Goal: Transaction & Acquisition: Download file/media

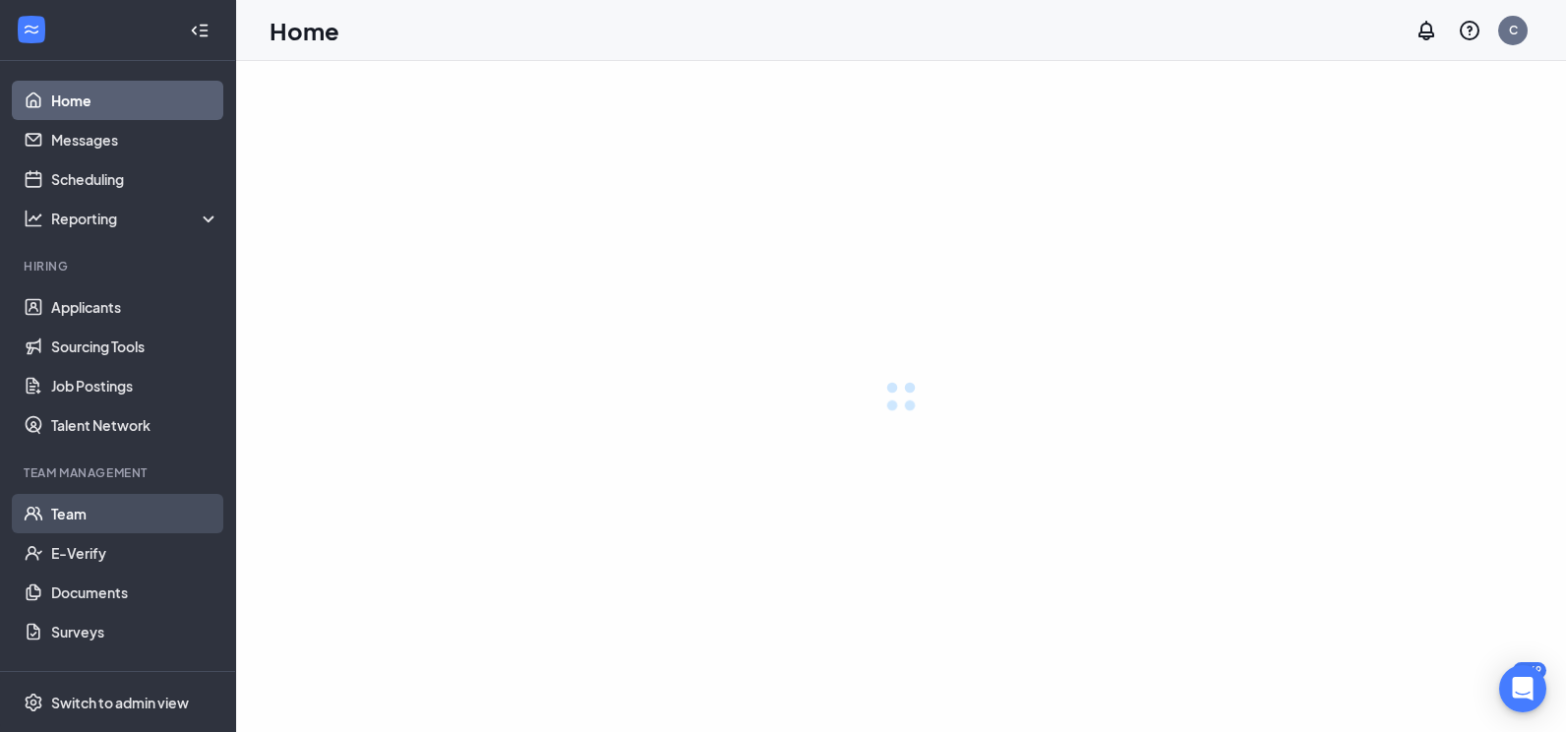
click at [71, 510] on link "Team" at bounding box center [135, 513] width 168 height 39
click at [69, 522] on link "Team" at bounding box center [135, 513] width 168 height 39
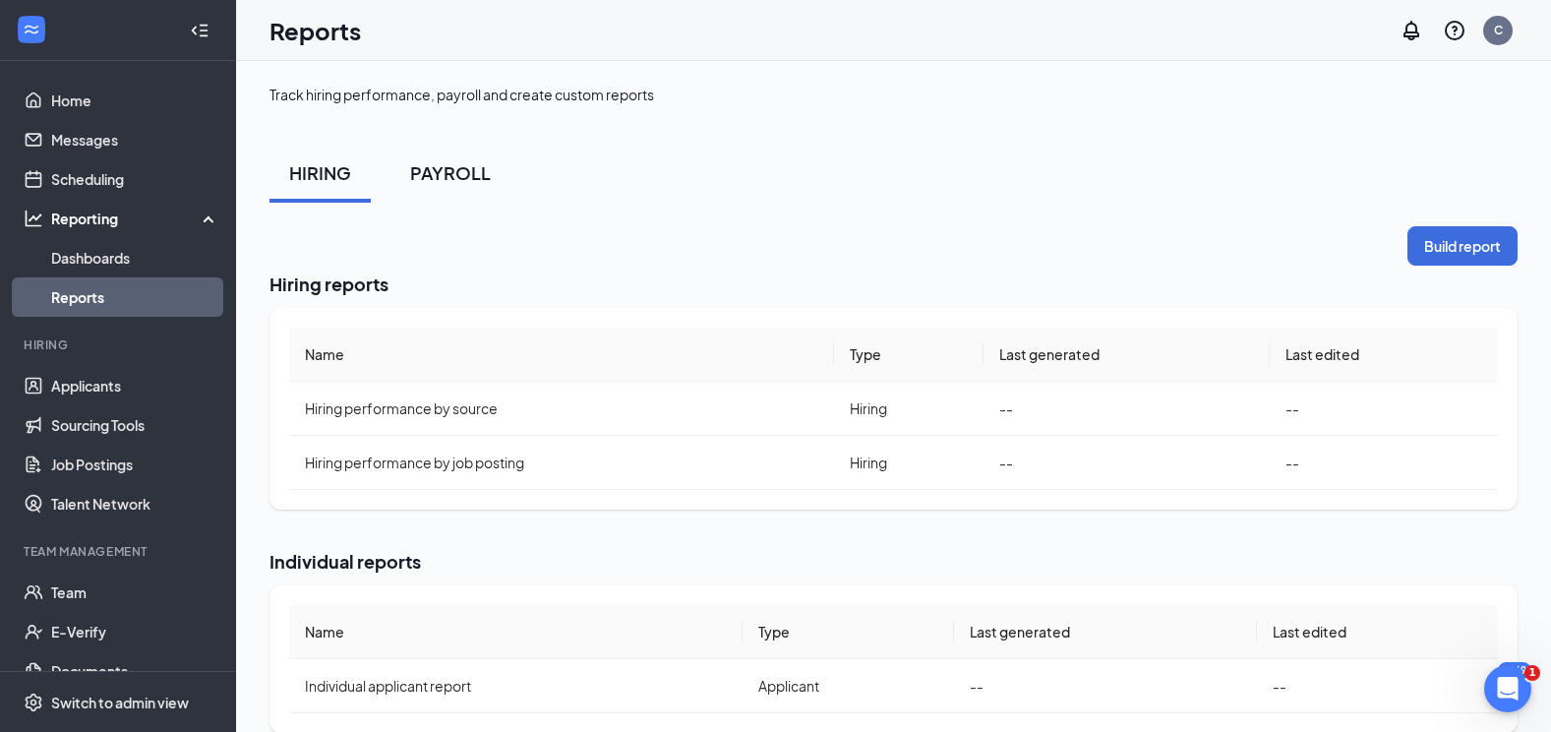
click at [447, 179] on div "PAYROLL" at bounding box center [450, 172] width 81 height 25
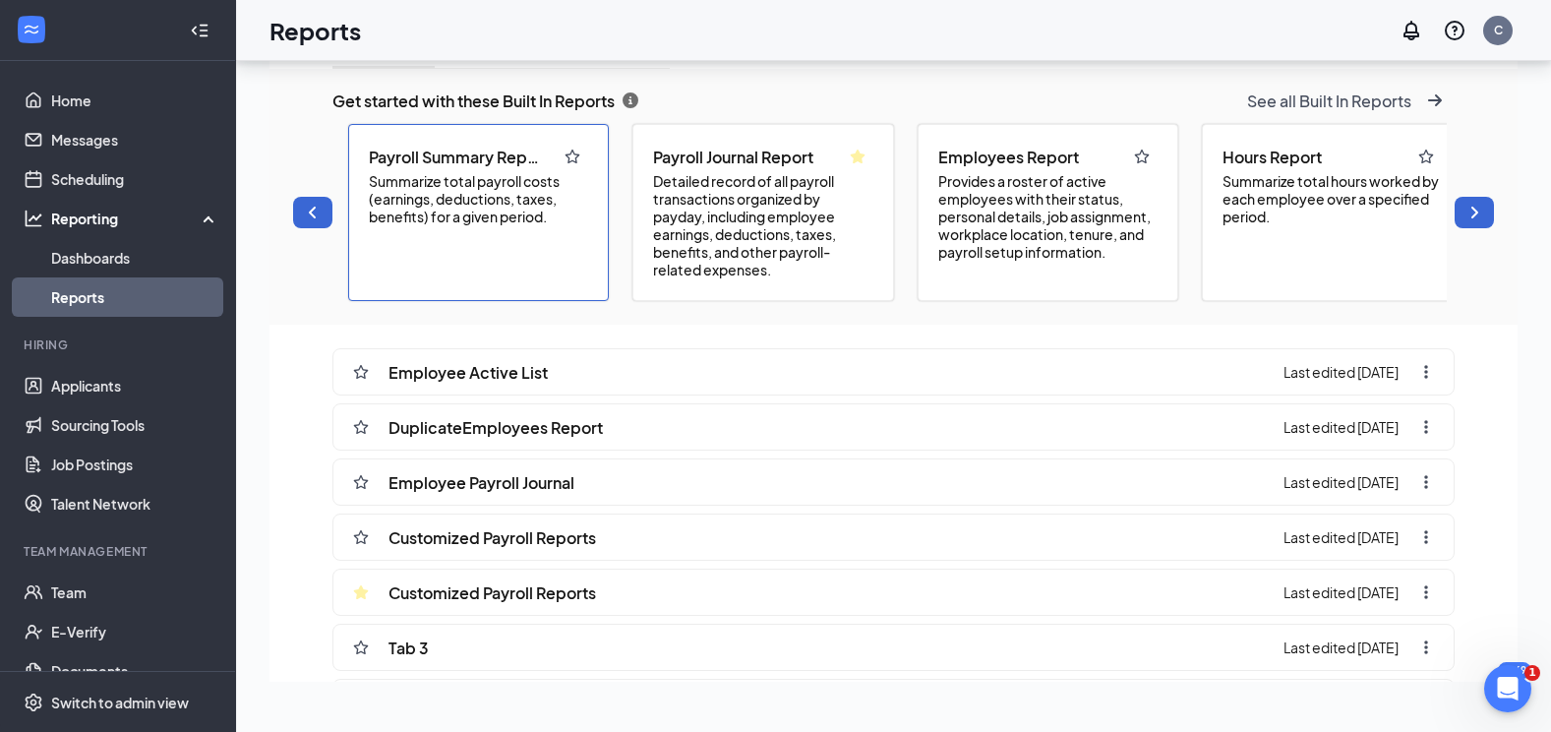
scroll to position [387, 0]
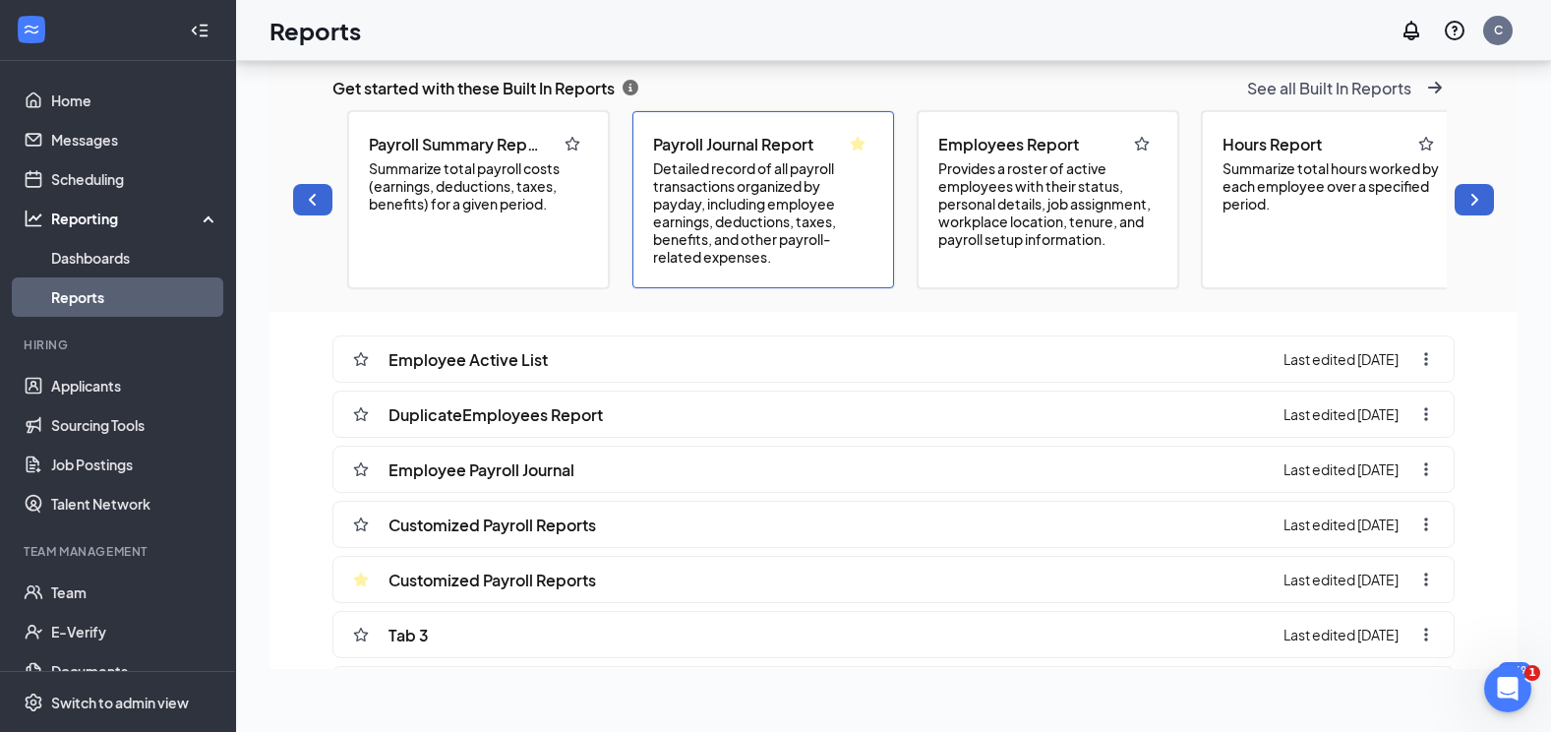
click at [666, 232] on span "Detailed record of all payroll transactions organized by payday, including empl…" at bounding box center [762, 212] width 219 height 106
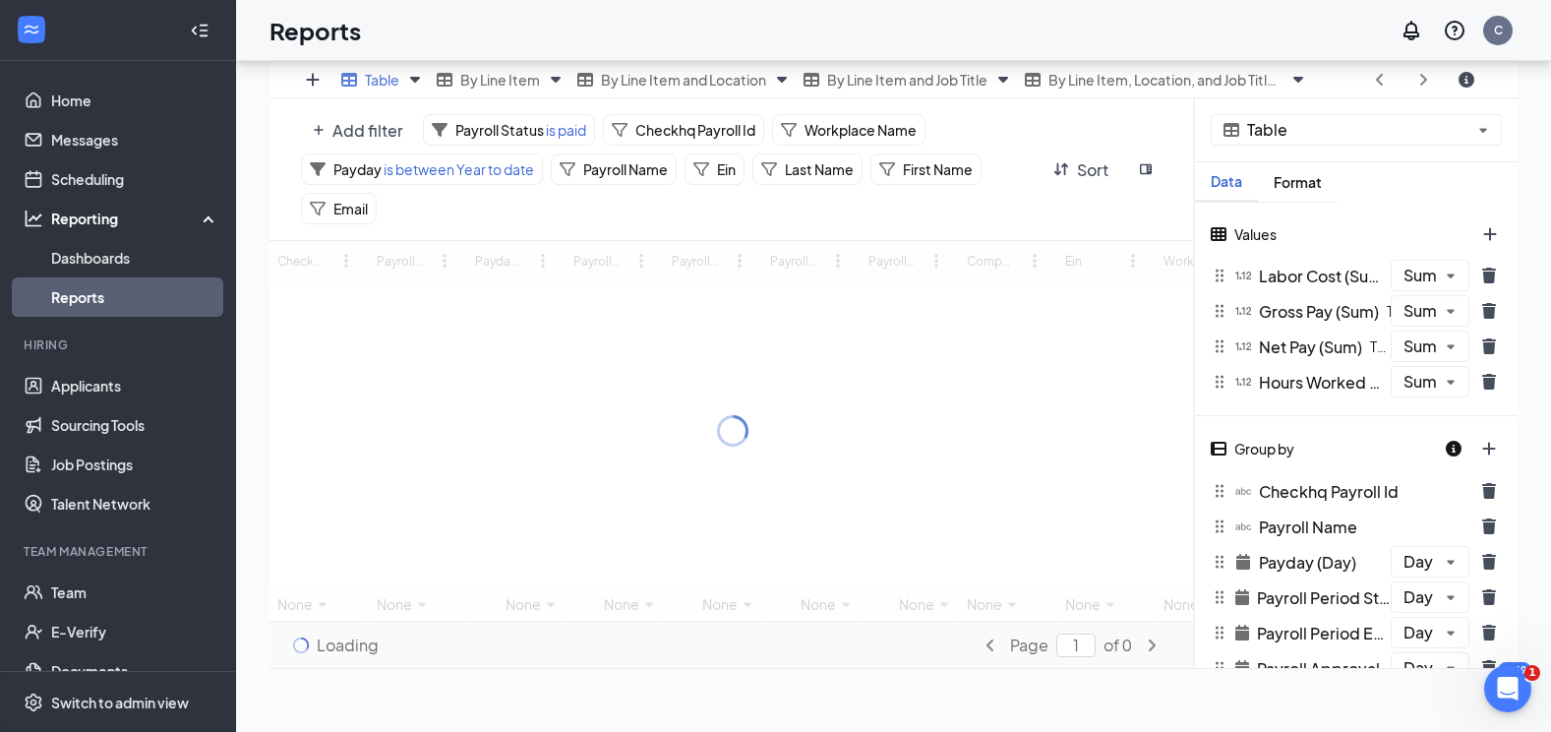
scroll to position [570, 1248]
click at [536, 169] on div "Payday is between Year to date" at bounding box center [422, 168] width 242 height 31
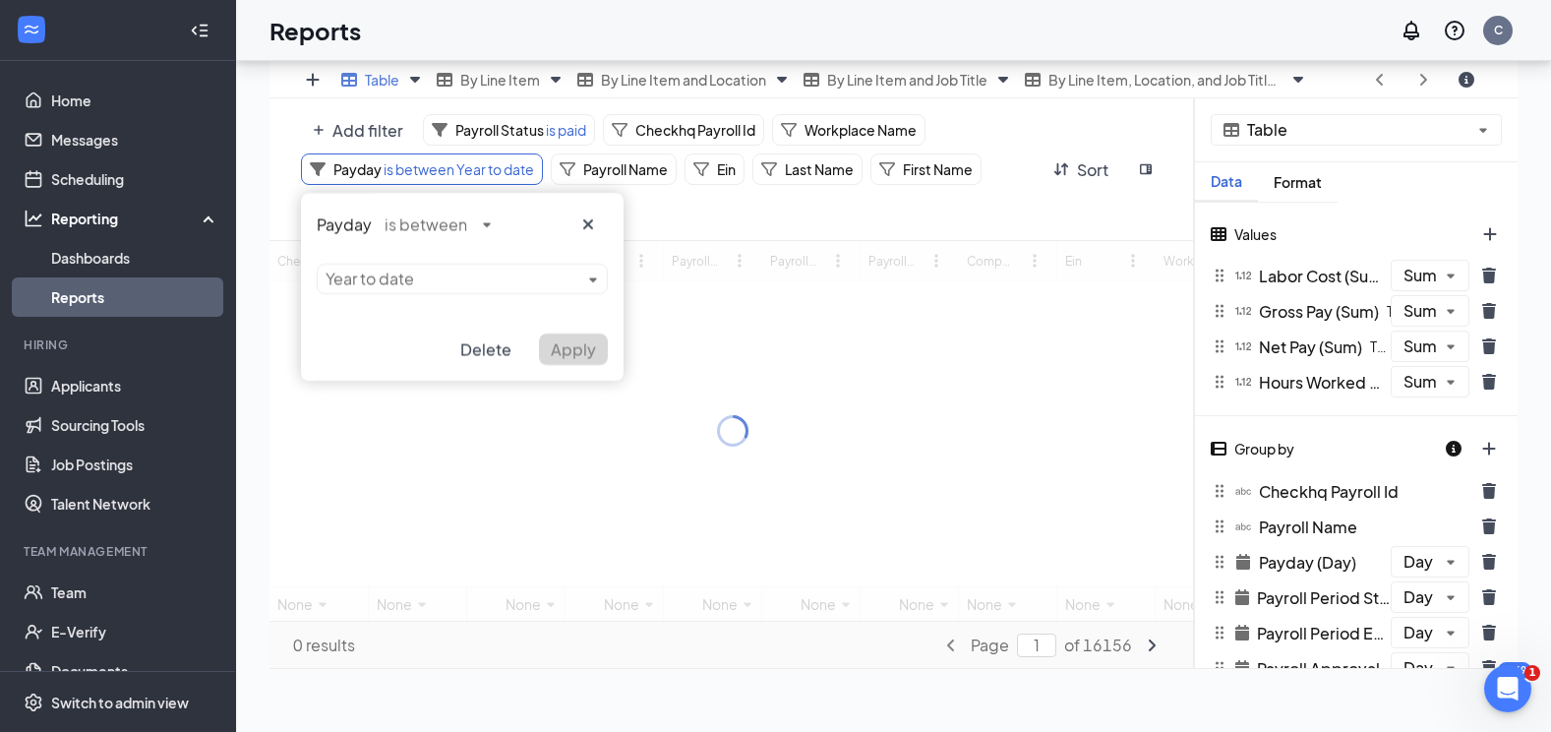
click at [536, 274] on div "Payday is between Year to date Delete Apply" at bounding box center [462, 287] width 323 height 188
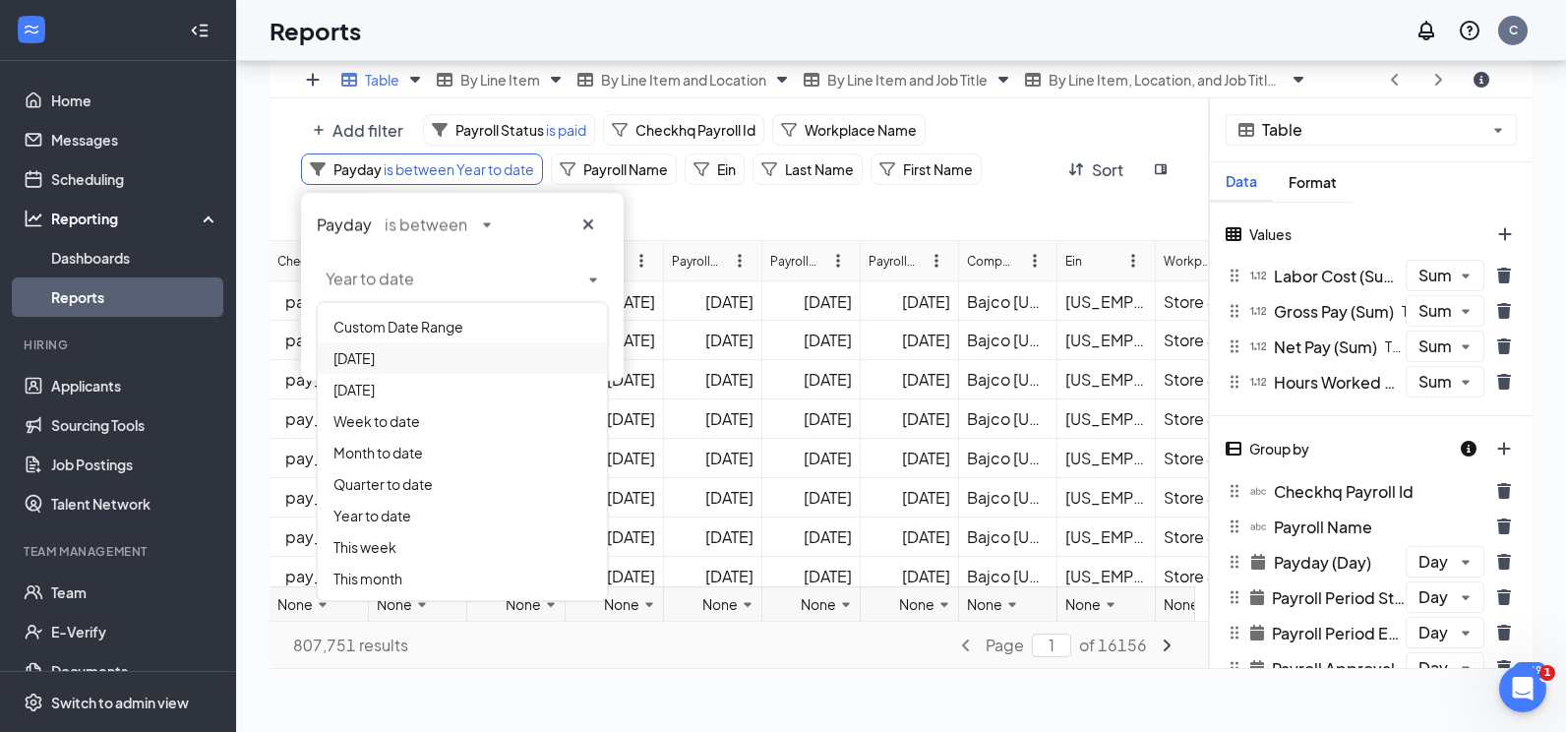
click at [464, 351] on div "[DATE]" at bounding box center [462, 357] width 289 height 31
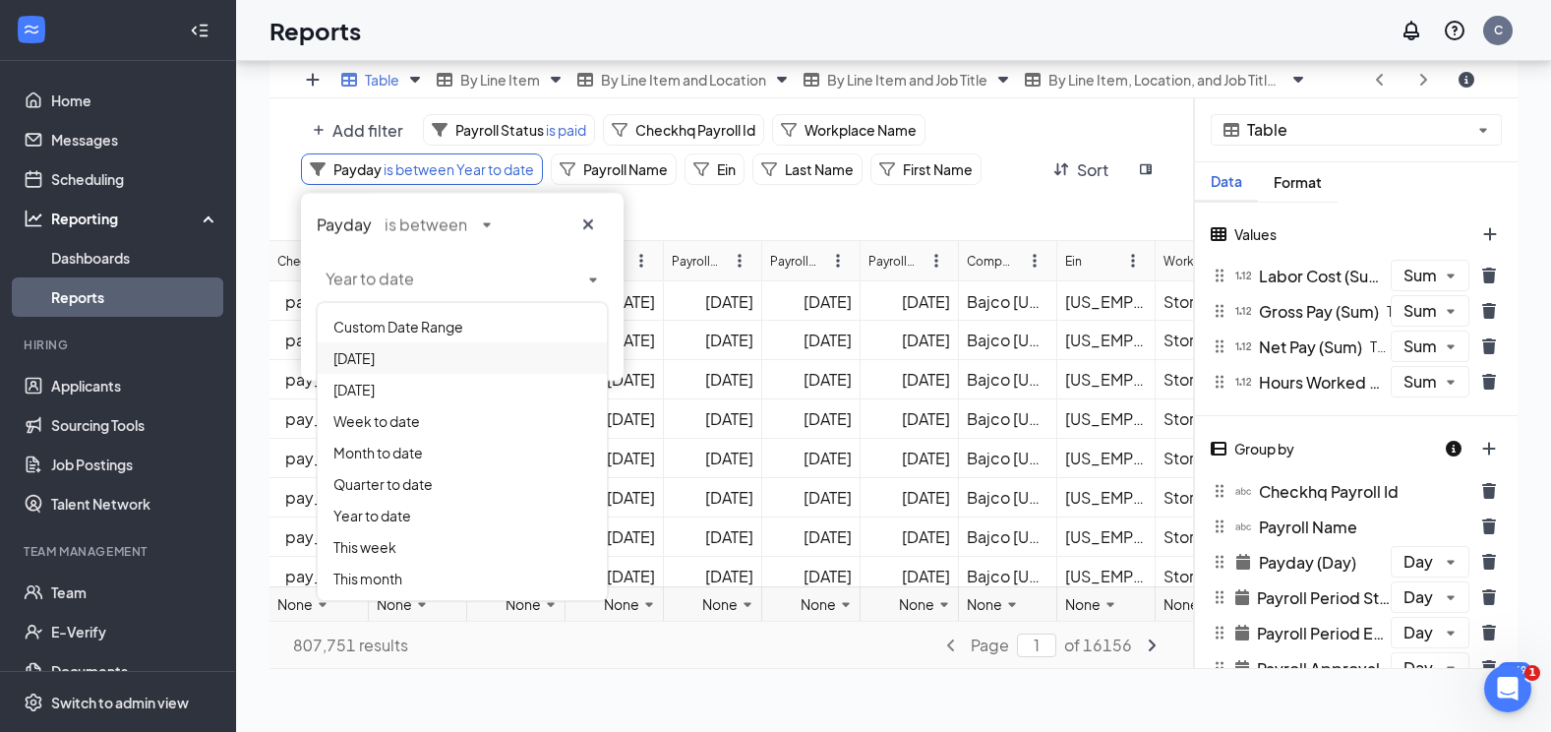
scroll to position [97770, 97093]
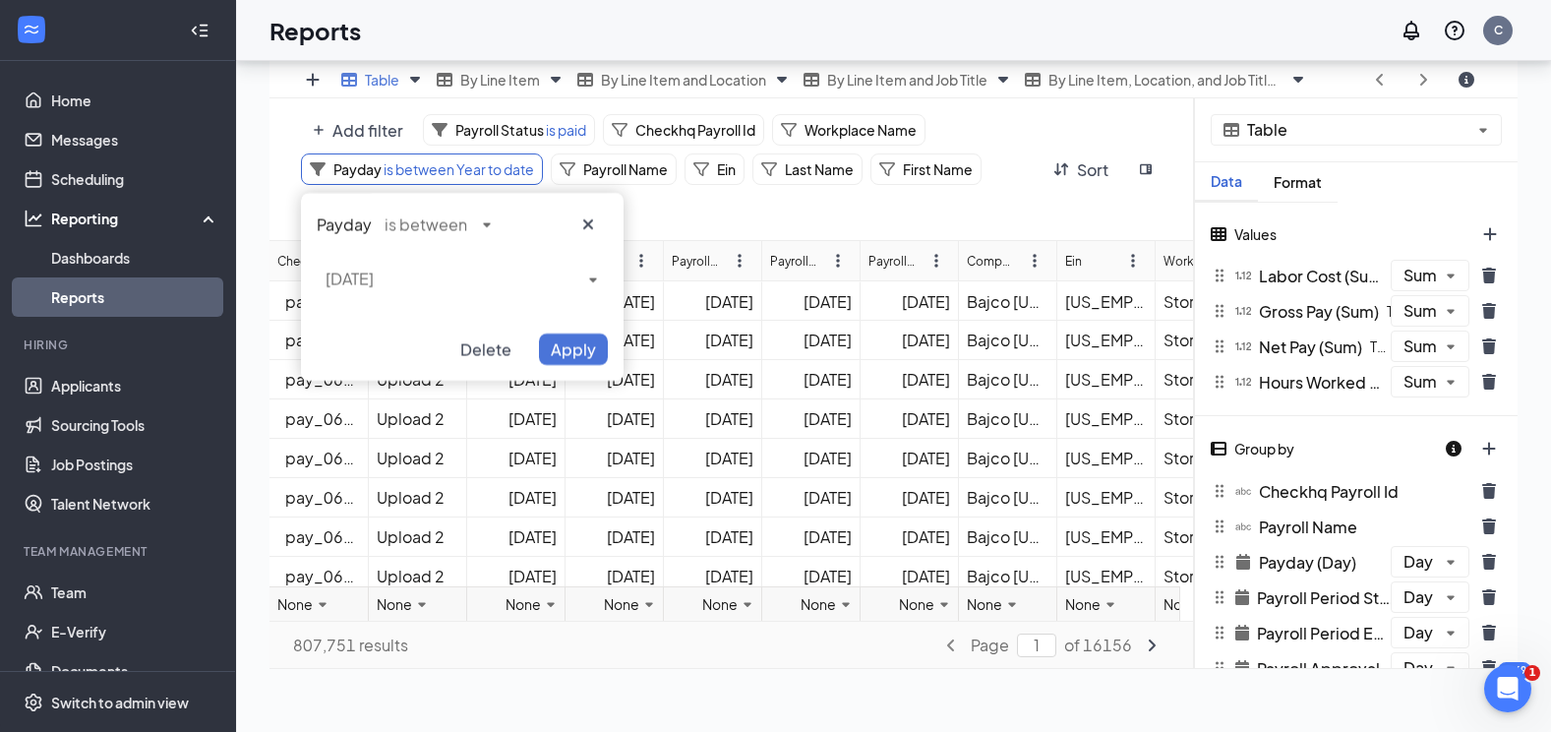
click at [569, 348] on span "Apply" at bounding box center [573, 349] width 45 height 21
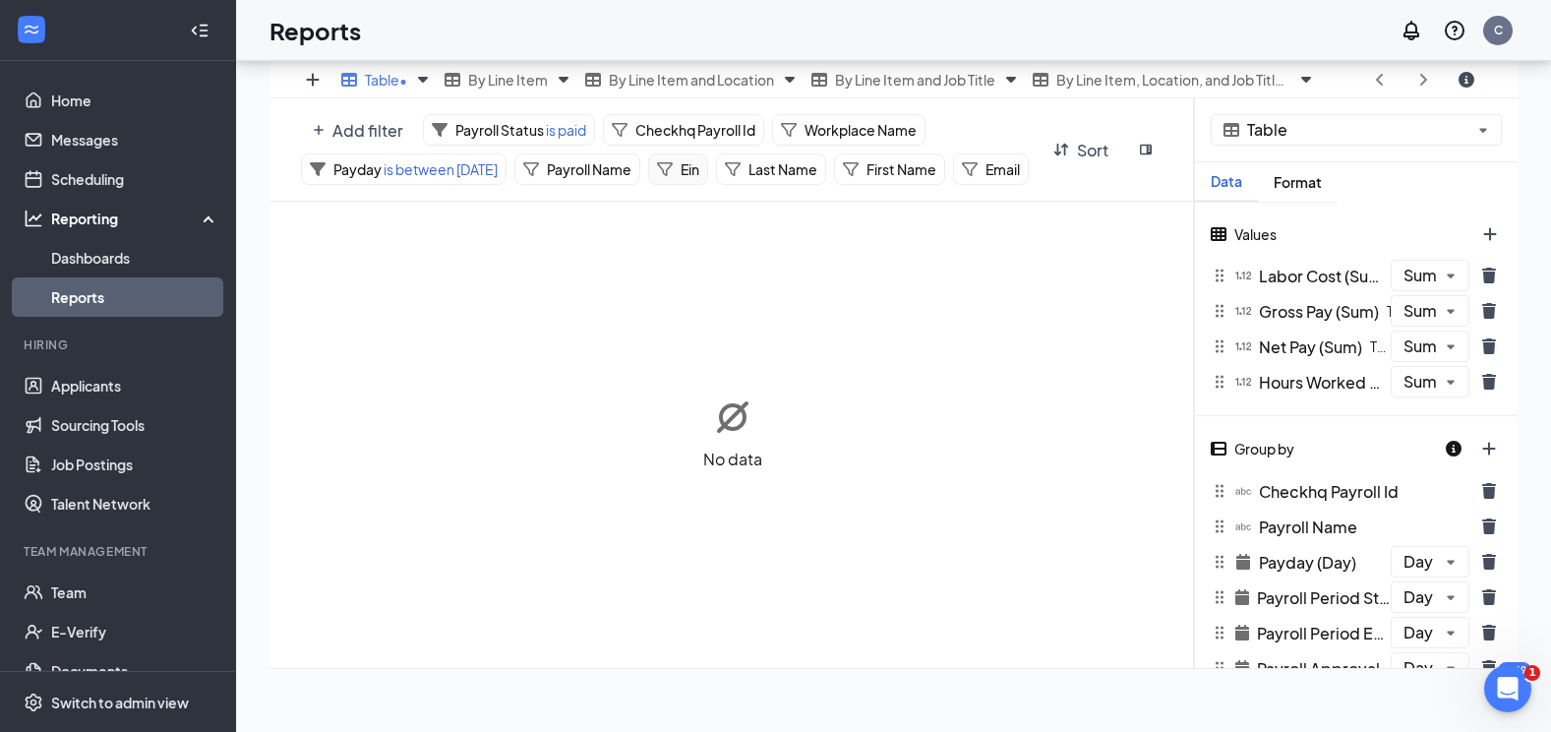
click at [683, 168] on span "Ein" at bounding box center [690, 169] width 19 height 18
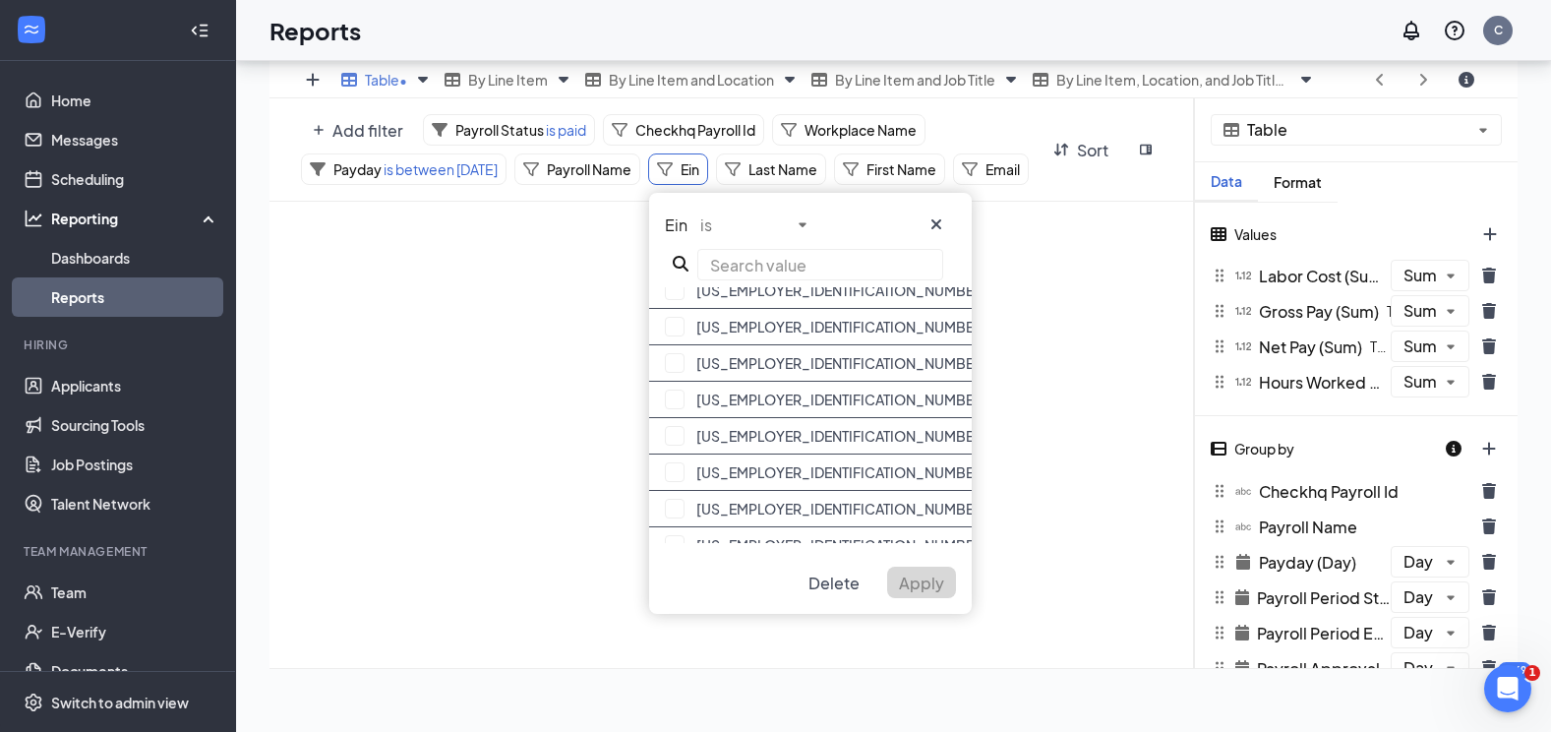
scroll to position [363, 0]
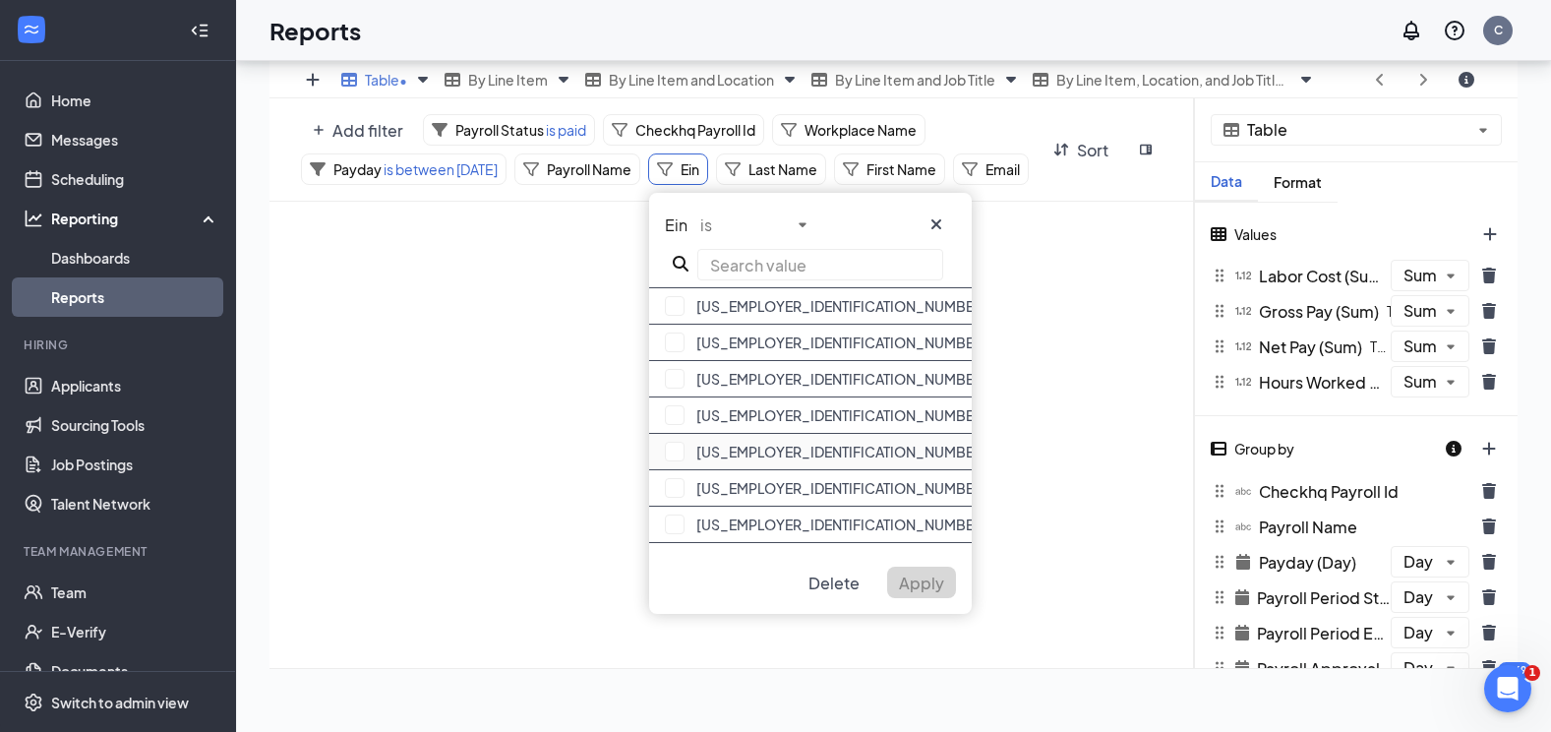
click at [788, 451] on div "[US_EMPLOYER_IDENTIFICATION_NUMBER]" at bounding box center [810, 452] width 323 height 36
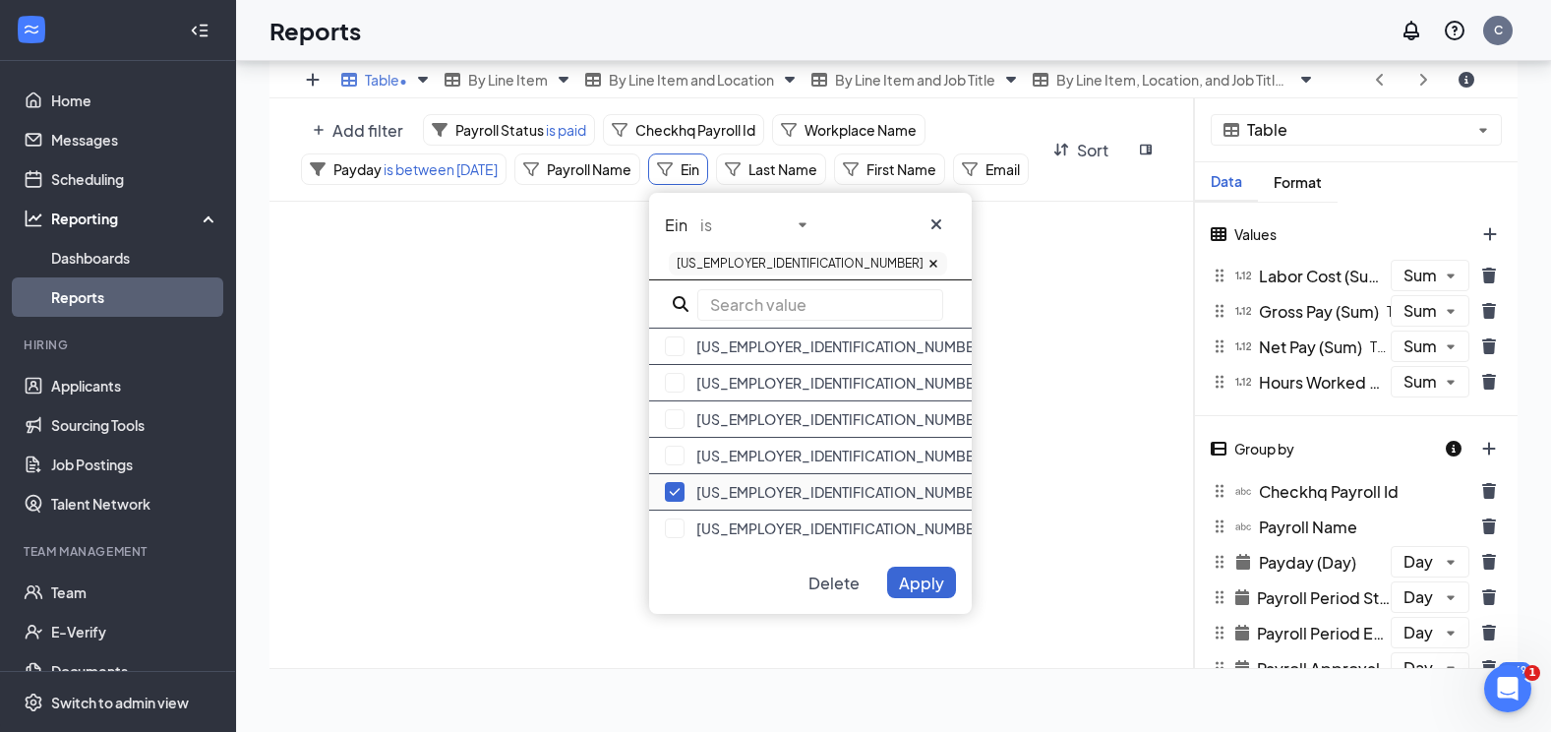
click at [788, 451] on div "[US_EMPLOYER_IDENTIFICATION_NUMBER]" at bounding box center [810, 456] width 323 height 36
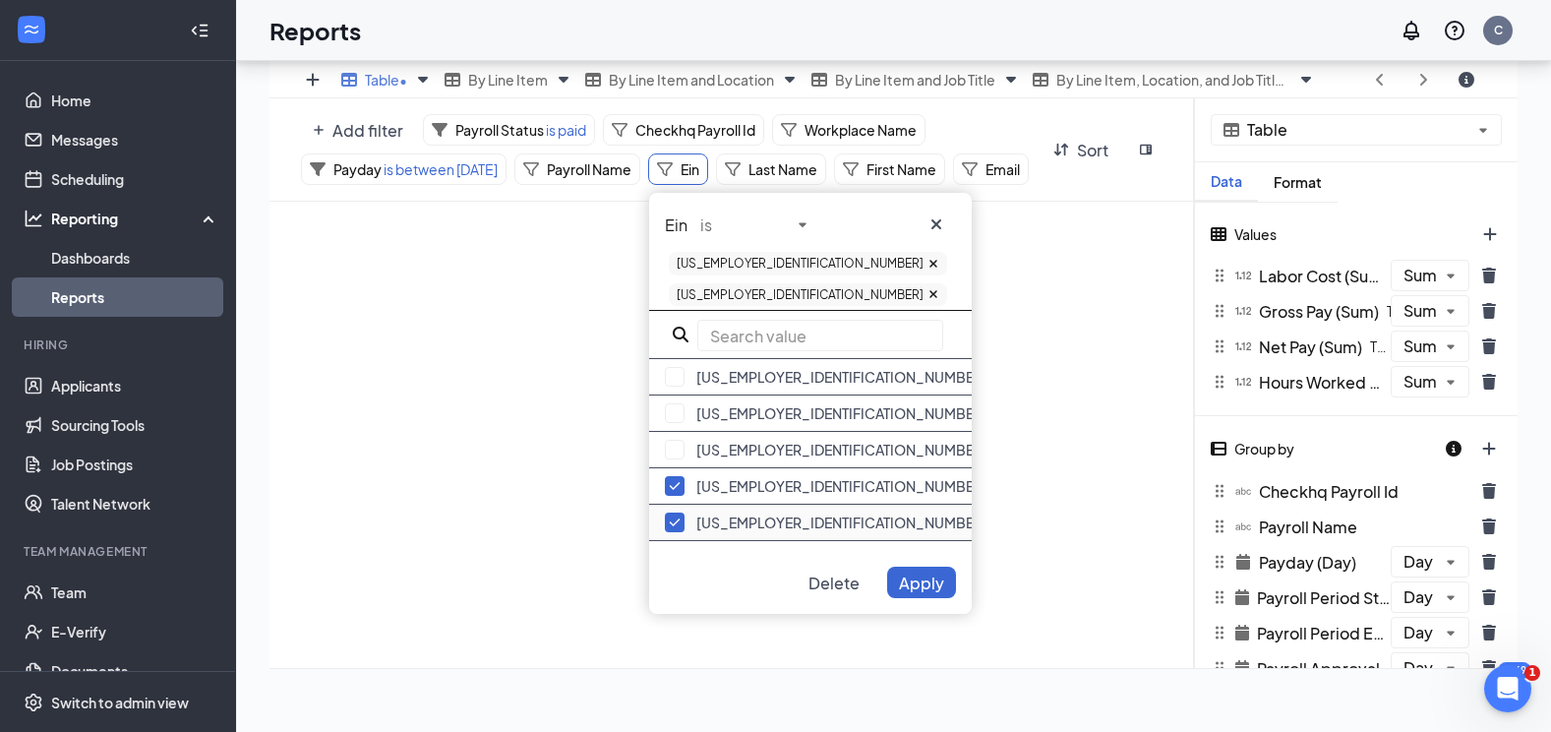
click at [678, 512] on button "button" at bounding box center [675, 522] width 20 height 20
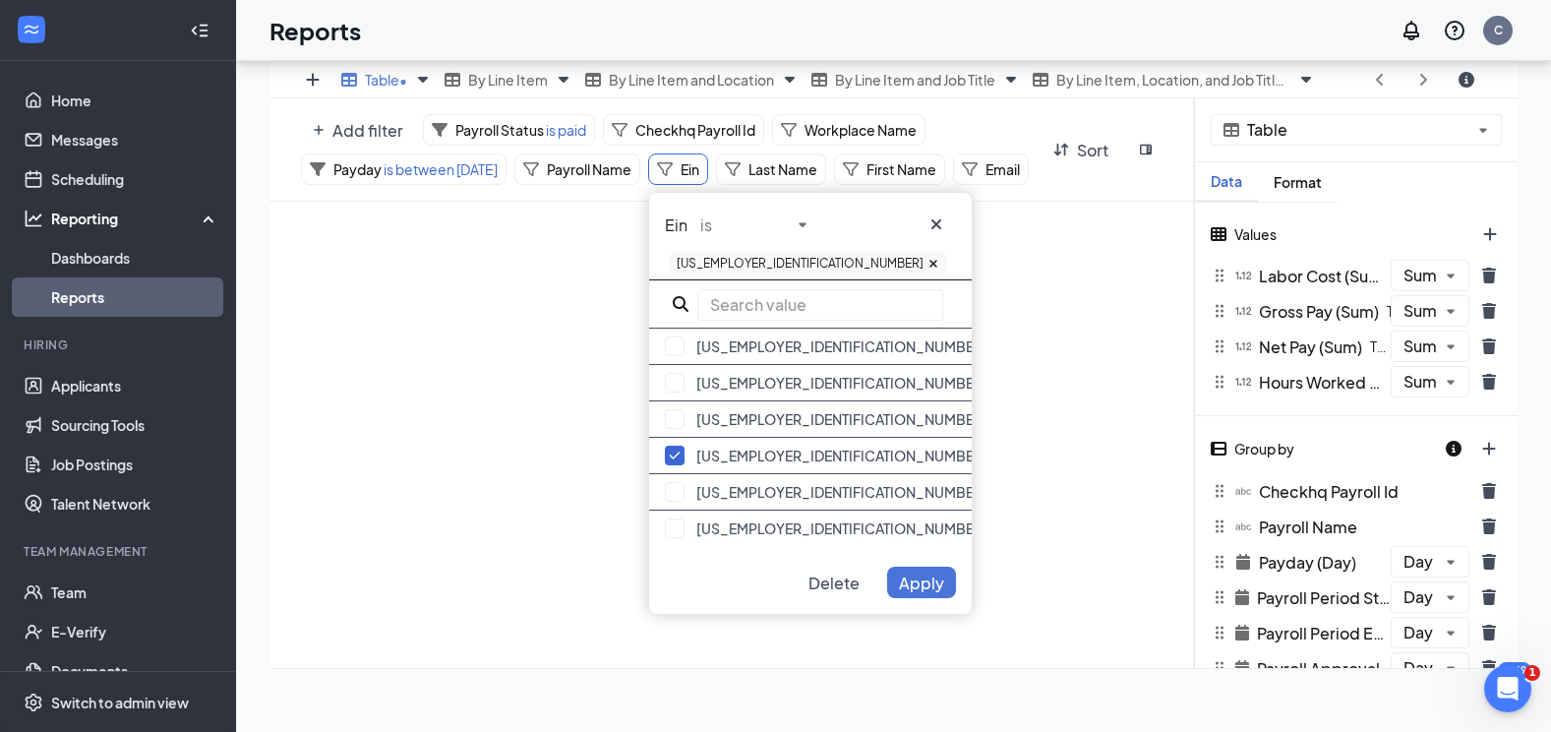
click at [915, 577] on span "Apply" at bounding box center [921, 582] width 45 height 21
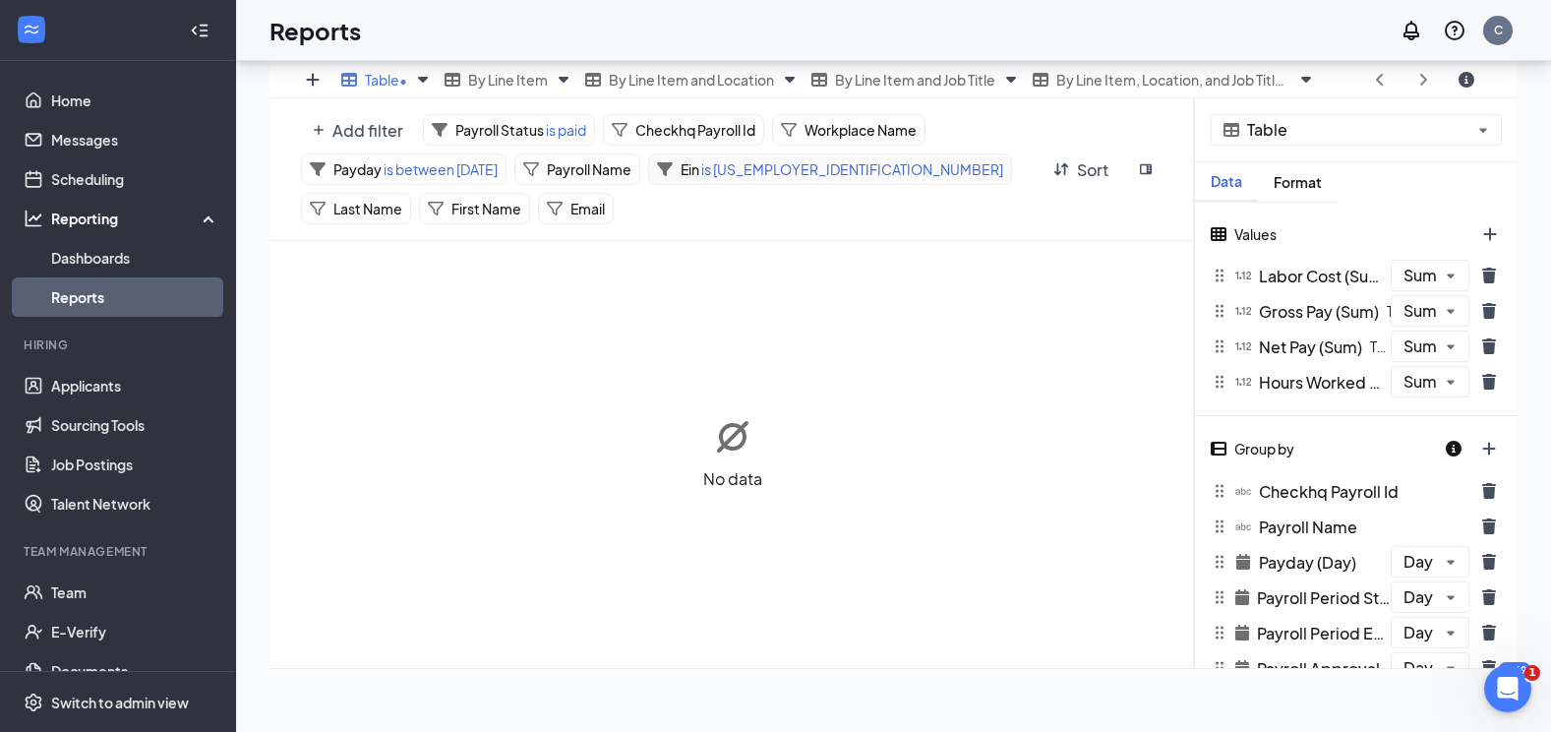
click at [662, 166] on icon at bounding box center [665, 169] width 16 height 14
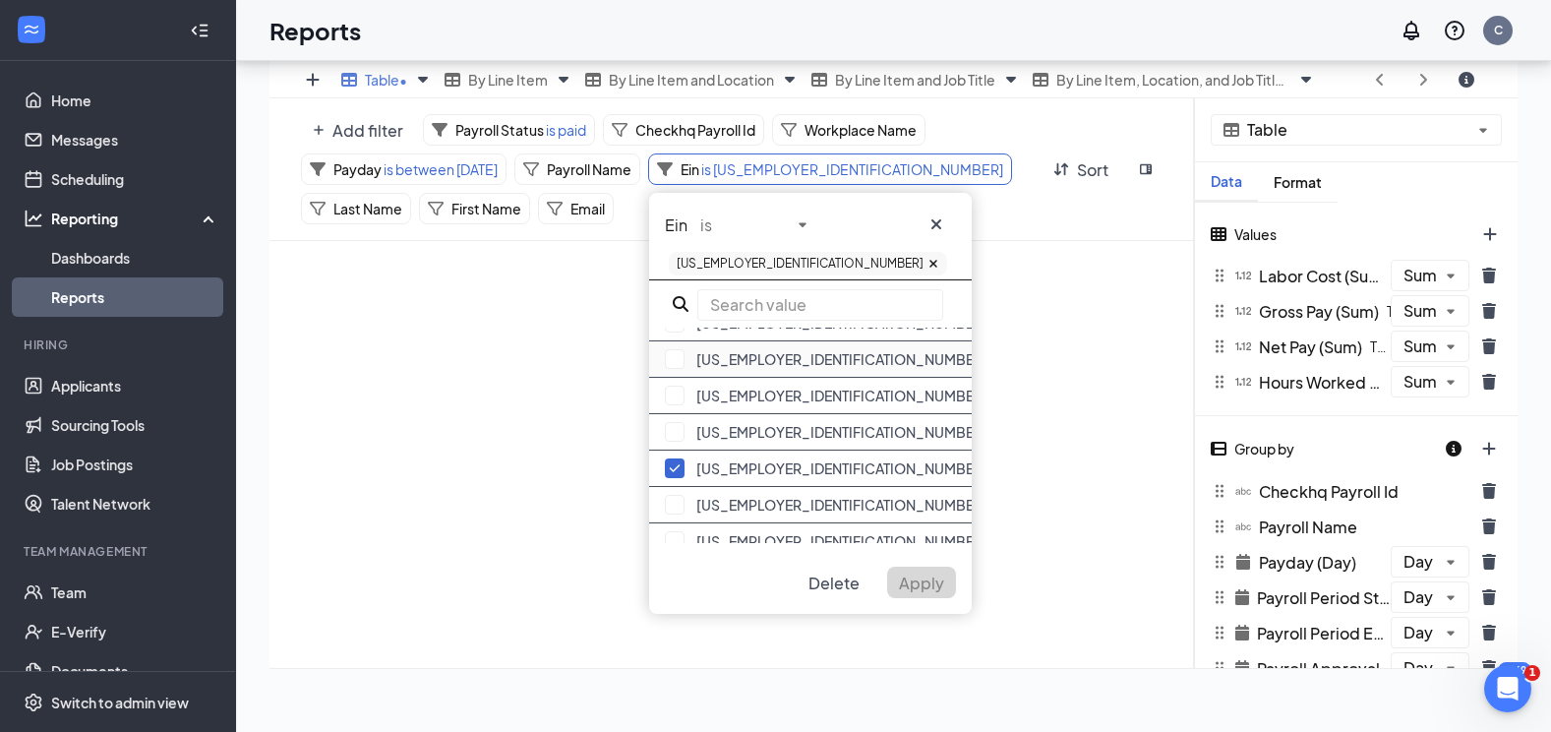
scroll to position [393, 0]
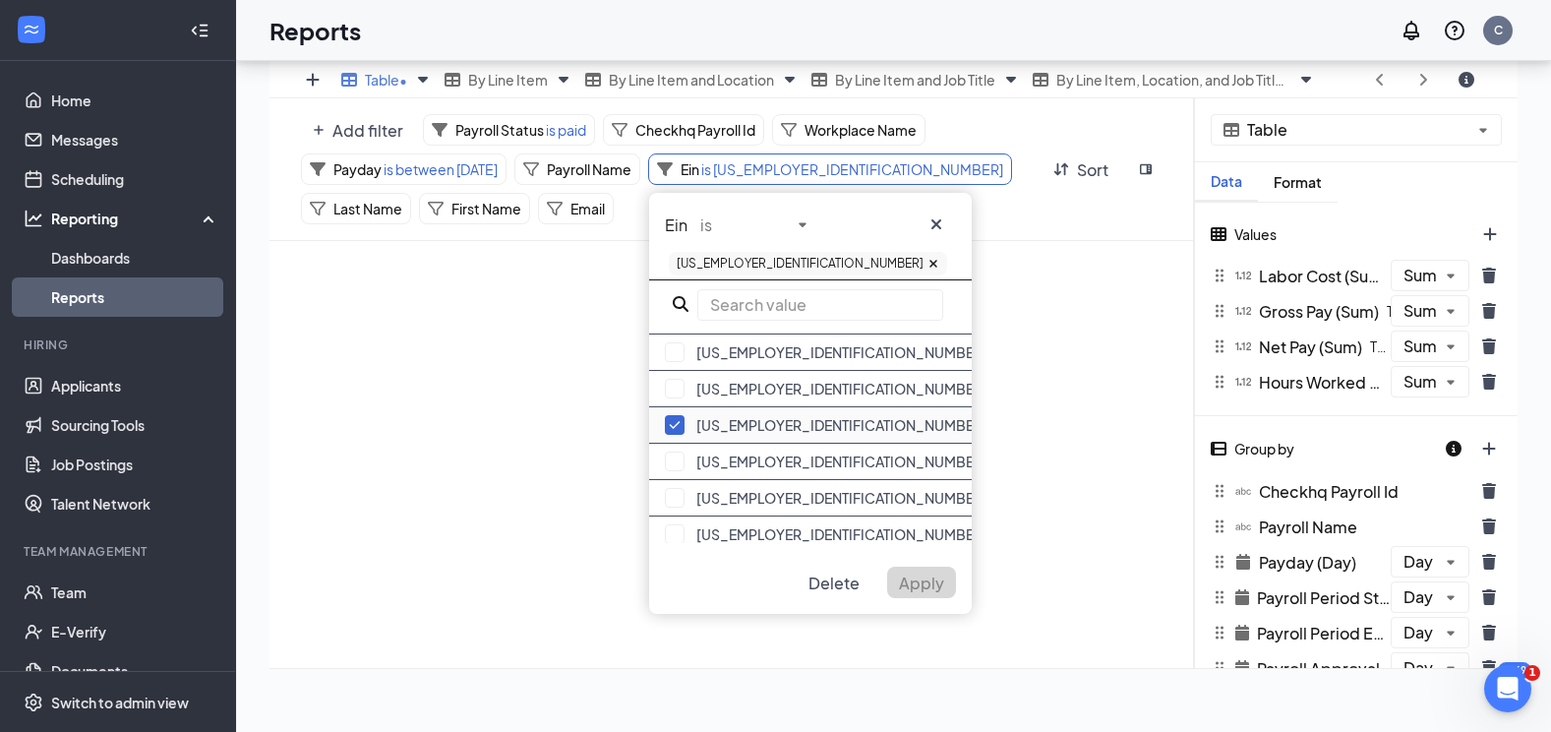
click at [674, 427] on button "button" at bounding box center [675, 425] width 20 height 20
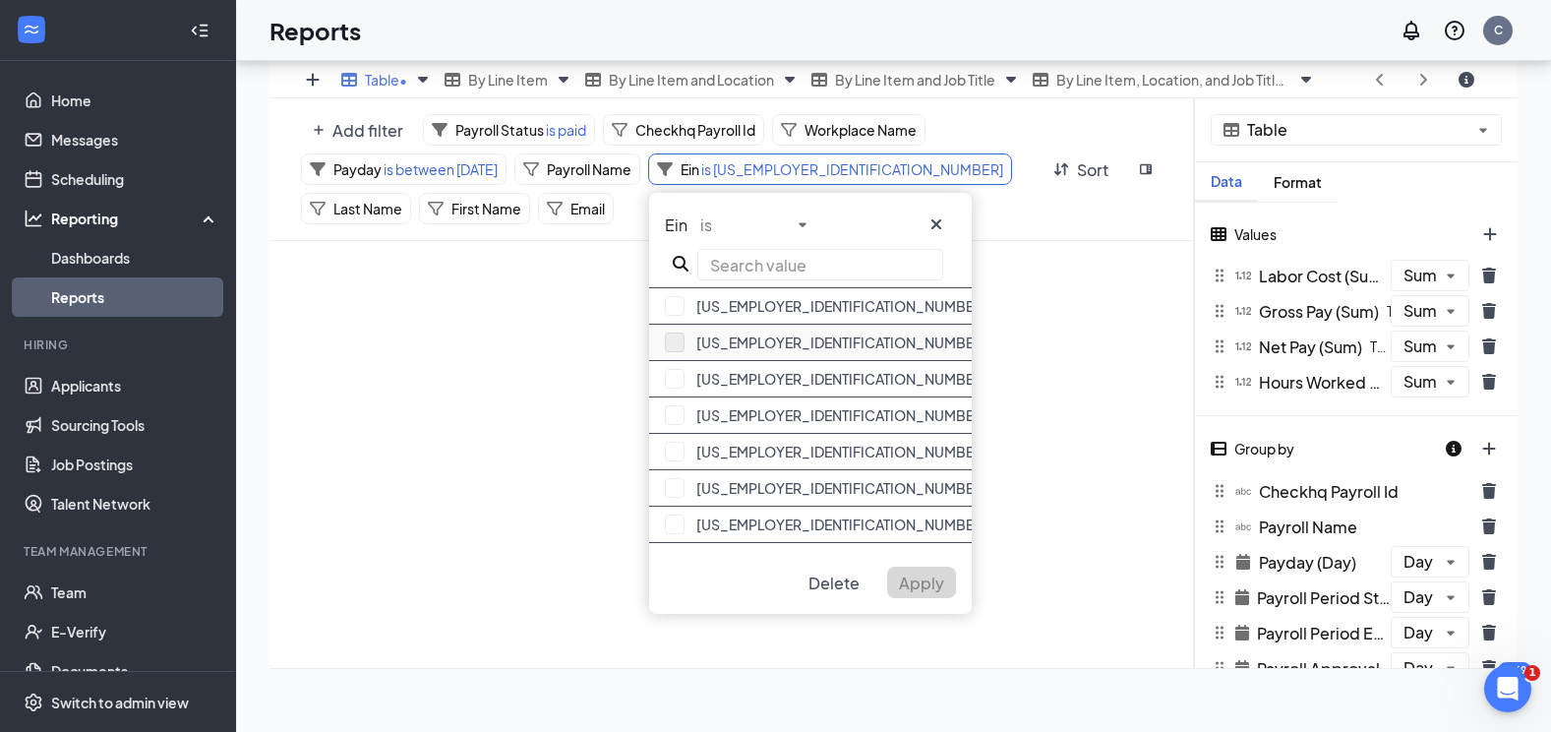
click at [677, 343] on button "button" at bounding box center [675, 342] width 20 height 20
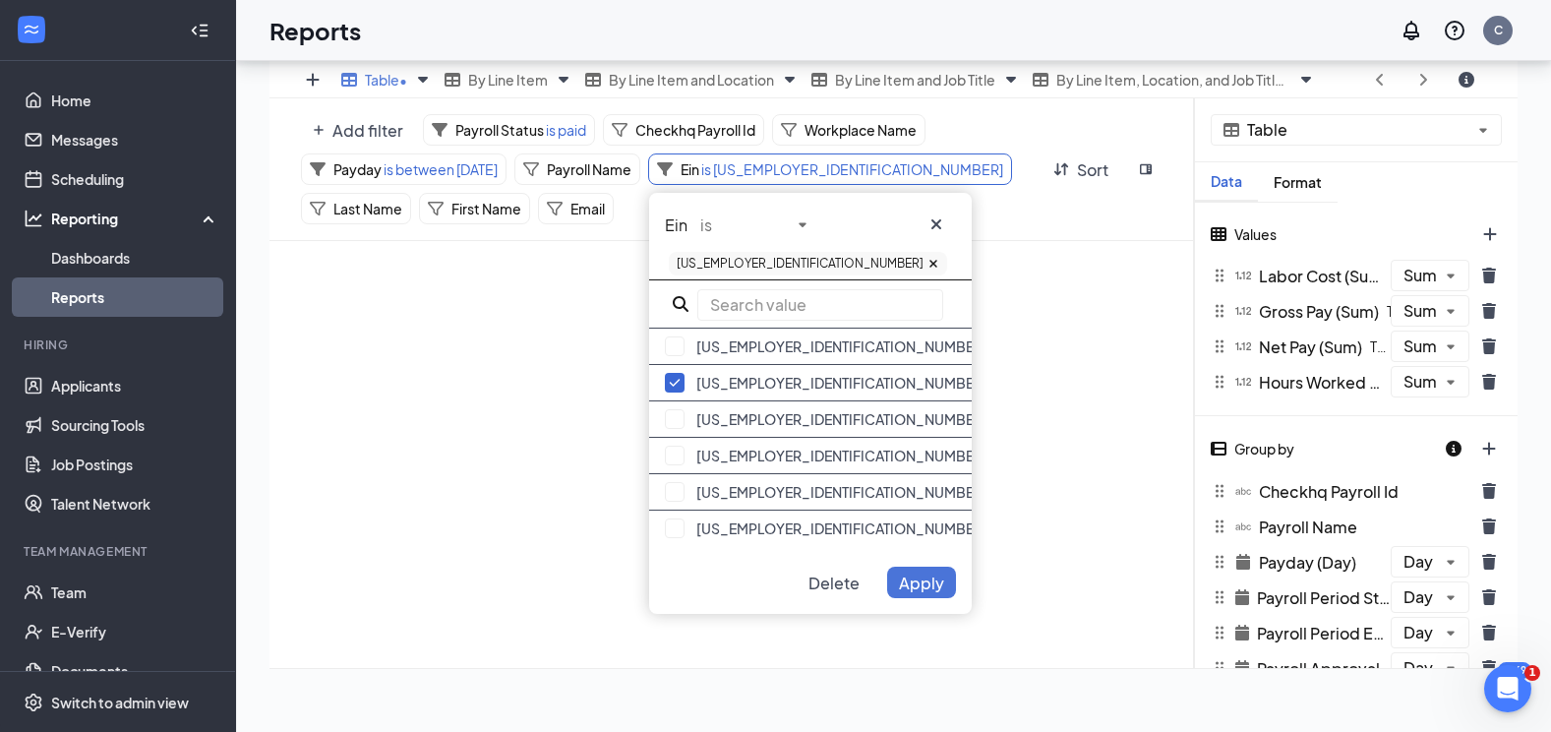
click at [903, 578] on span "Apply" at bounding box center [921, 582] width 45 height 21
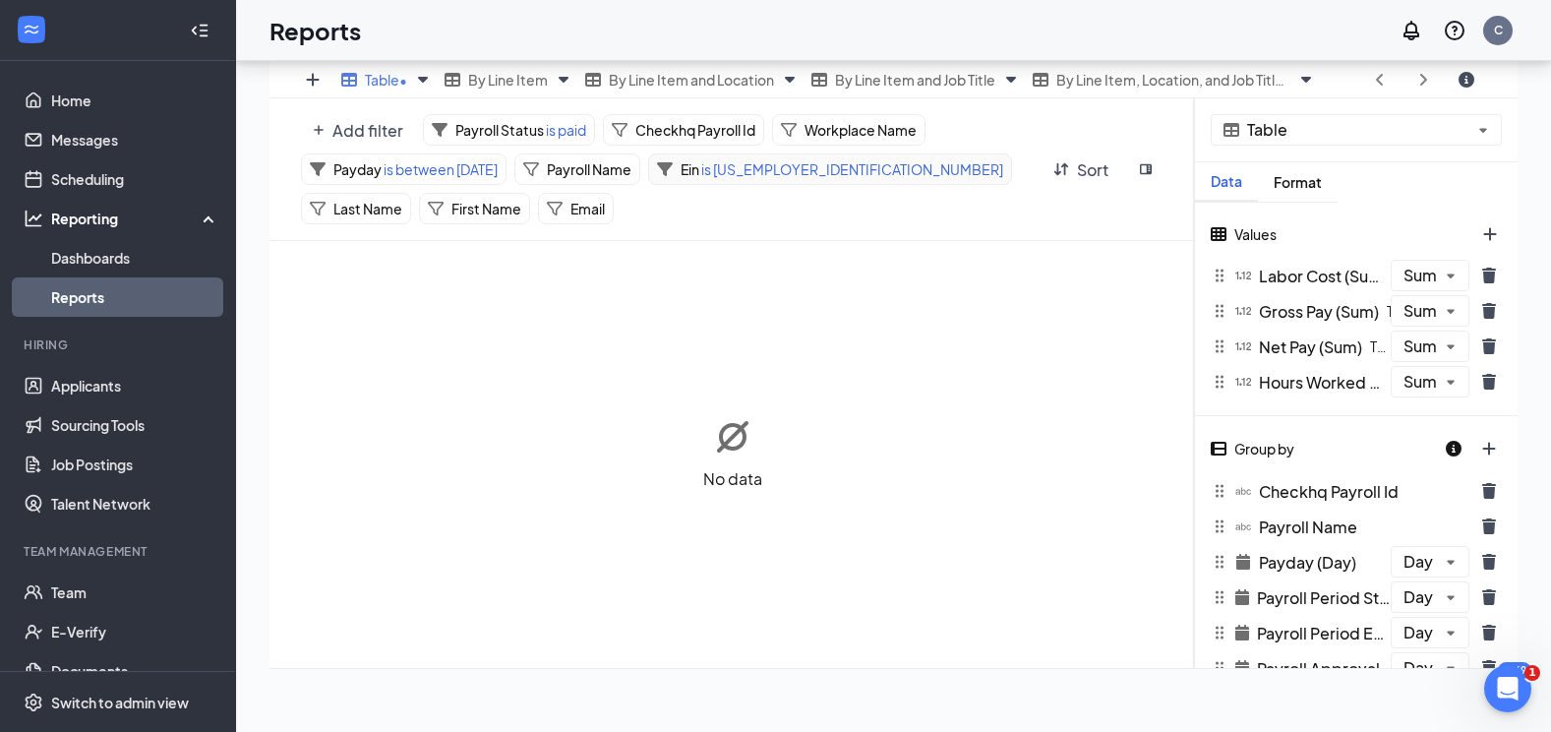
click at [667, 170] on icon at bounding box center [665, 169] width 16 height 14
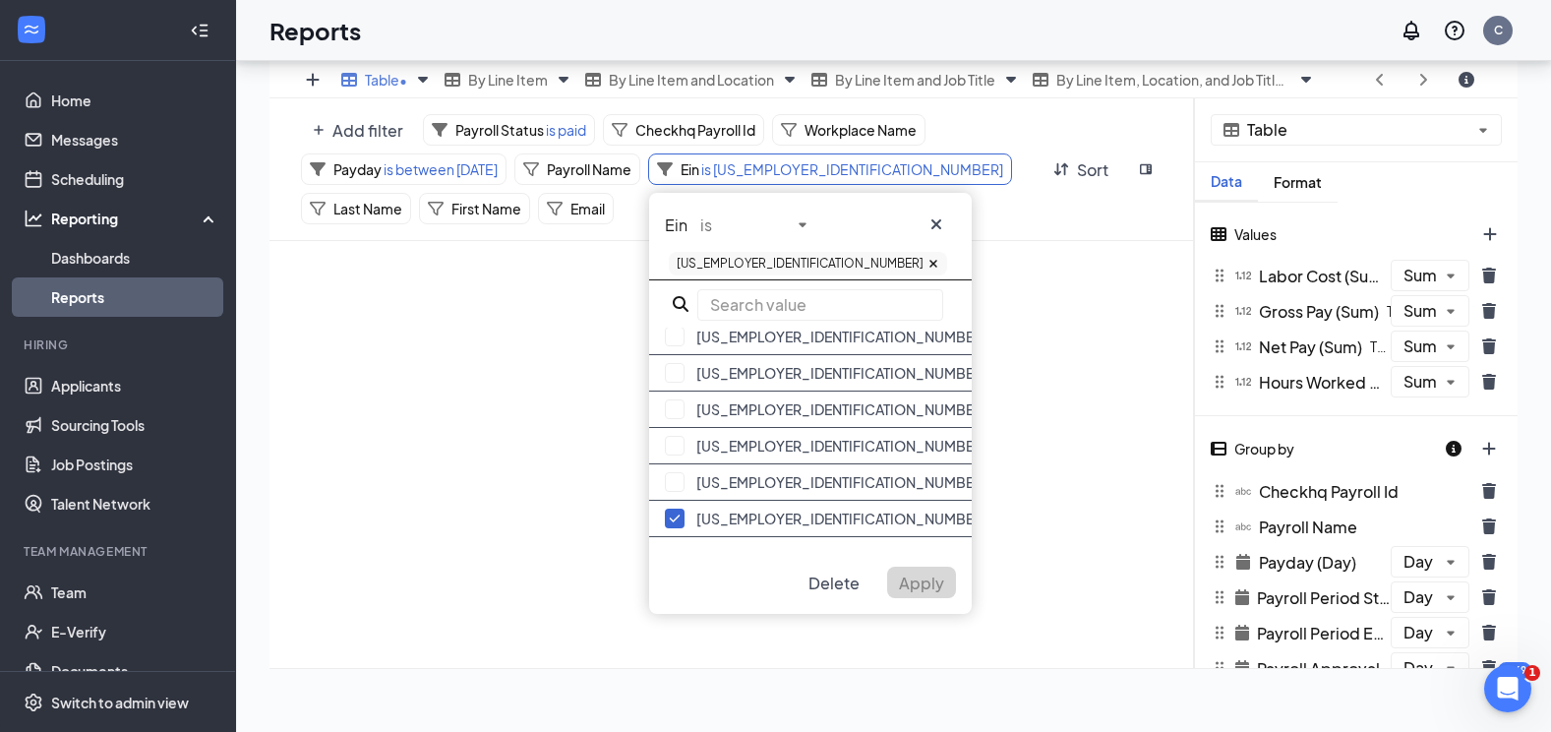
scroll to position [295, 0]
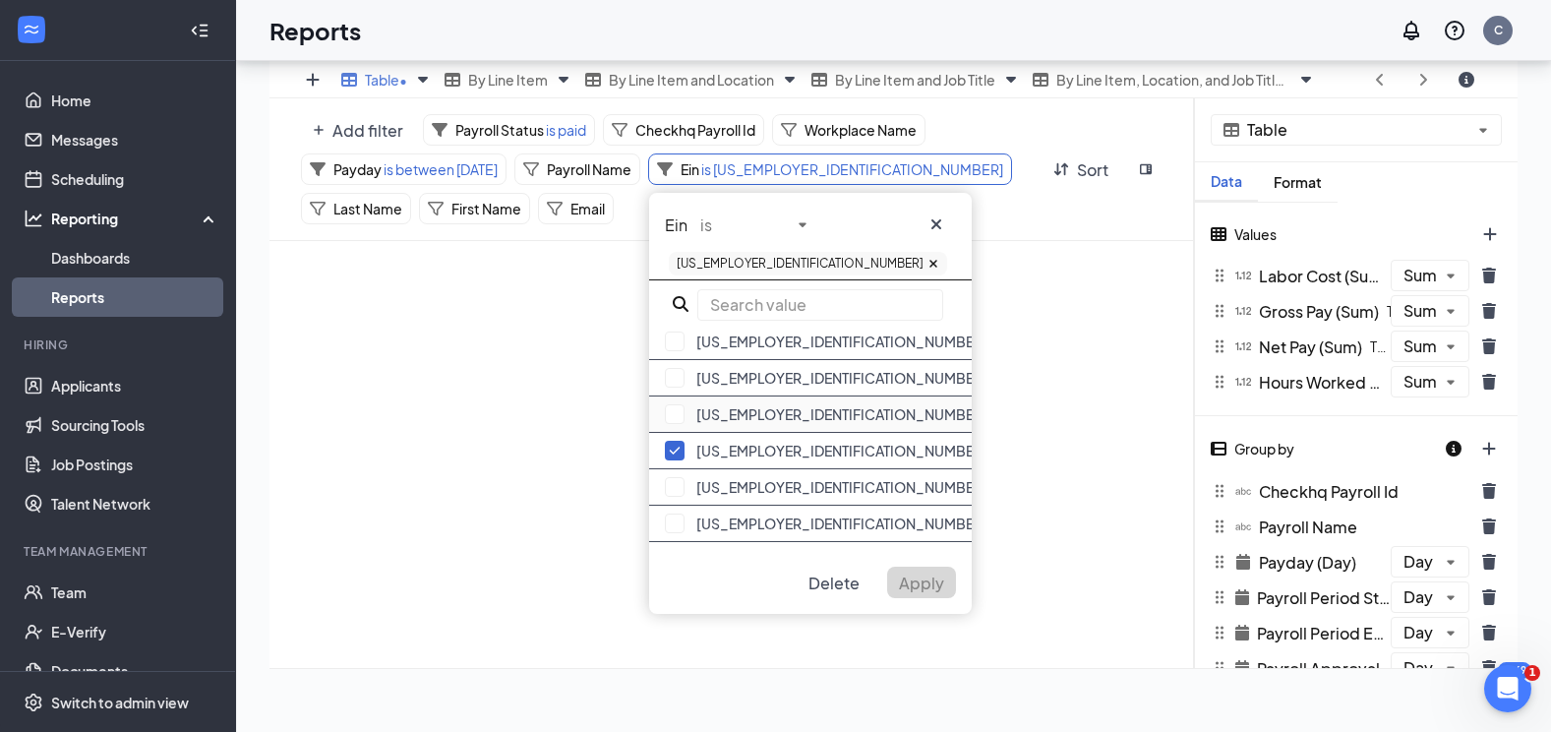
click at [756, 415] on div "[US_EMPLOYER_IDENTIFICATION_NUMBER]" at bounding box center [810, 414] width 323 height 36
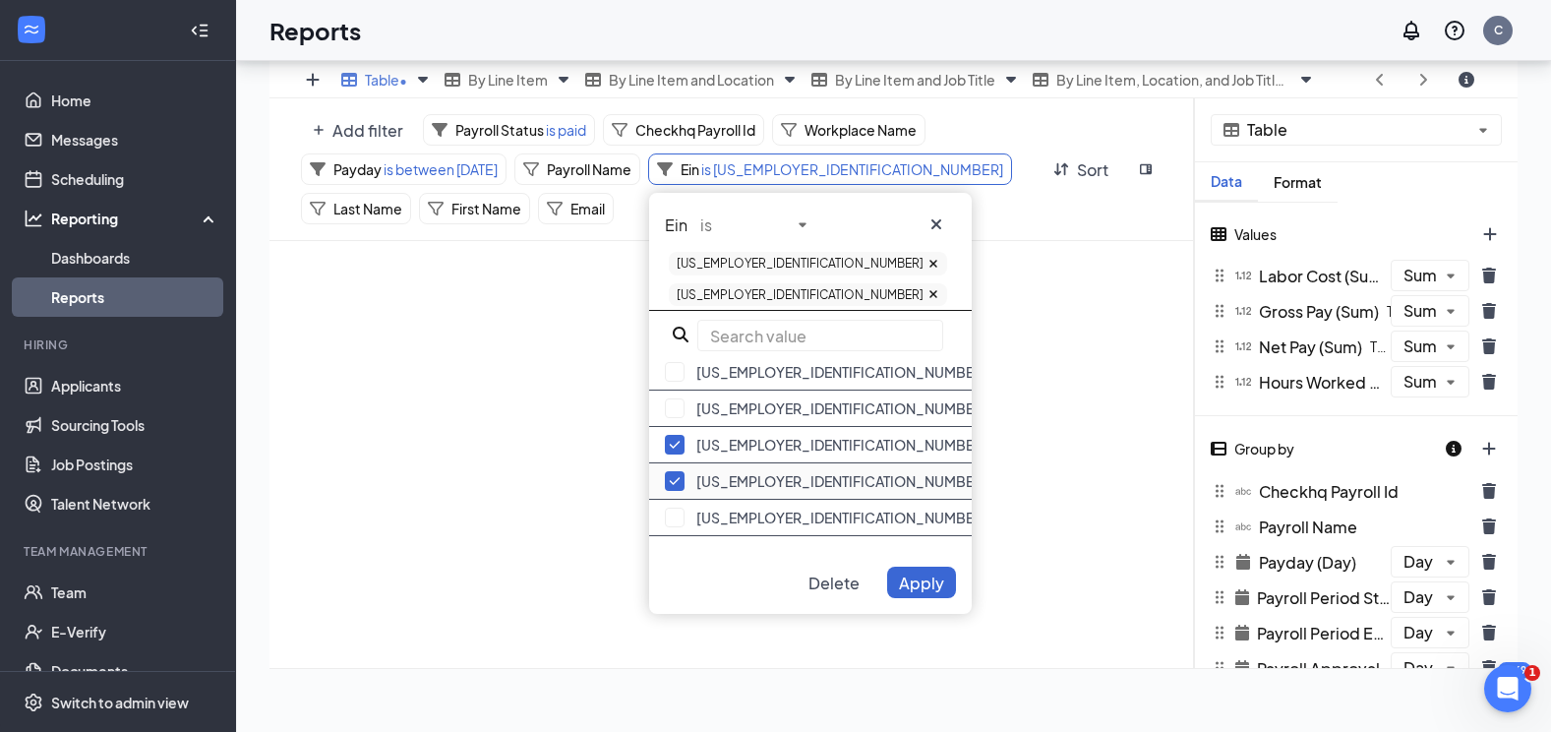
click at [736, 463] on div "[US_EMPLOYER_IDENTIFICATION_NUMBER]" at bounding box center [810, 481] width 323 height 36
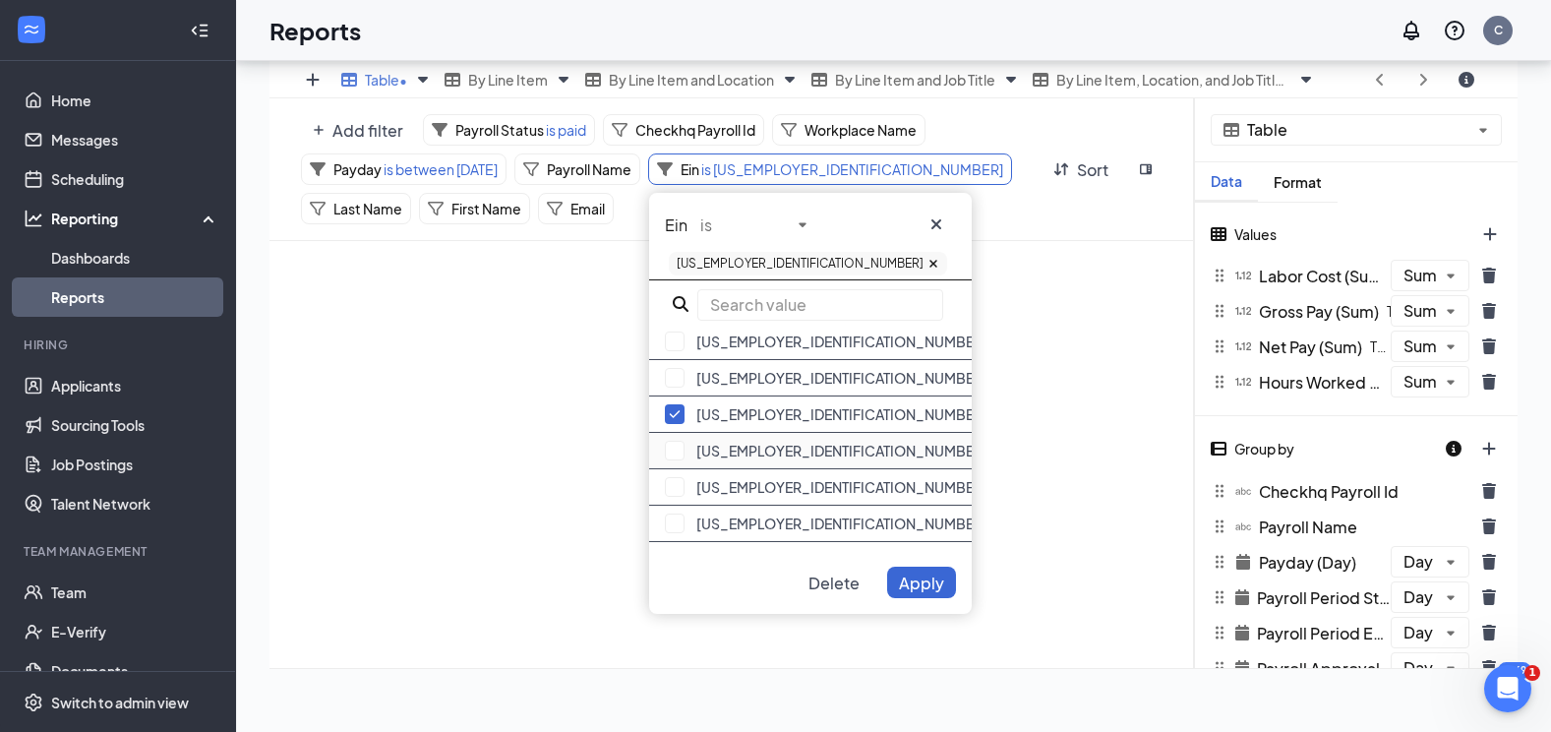
click at [736, 453] on div "[US_EMPLOYER_IDENTIFICATION_NUMBER]" at bounding box center [810, 451] width 323 height 36
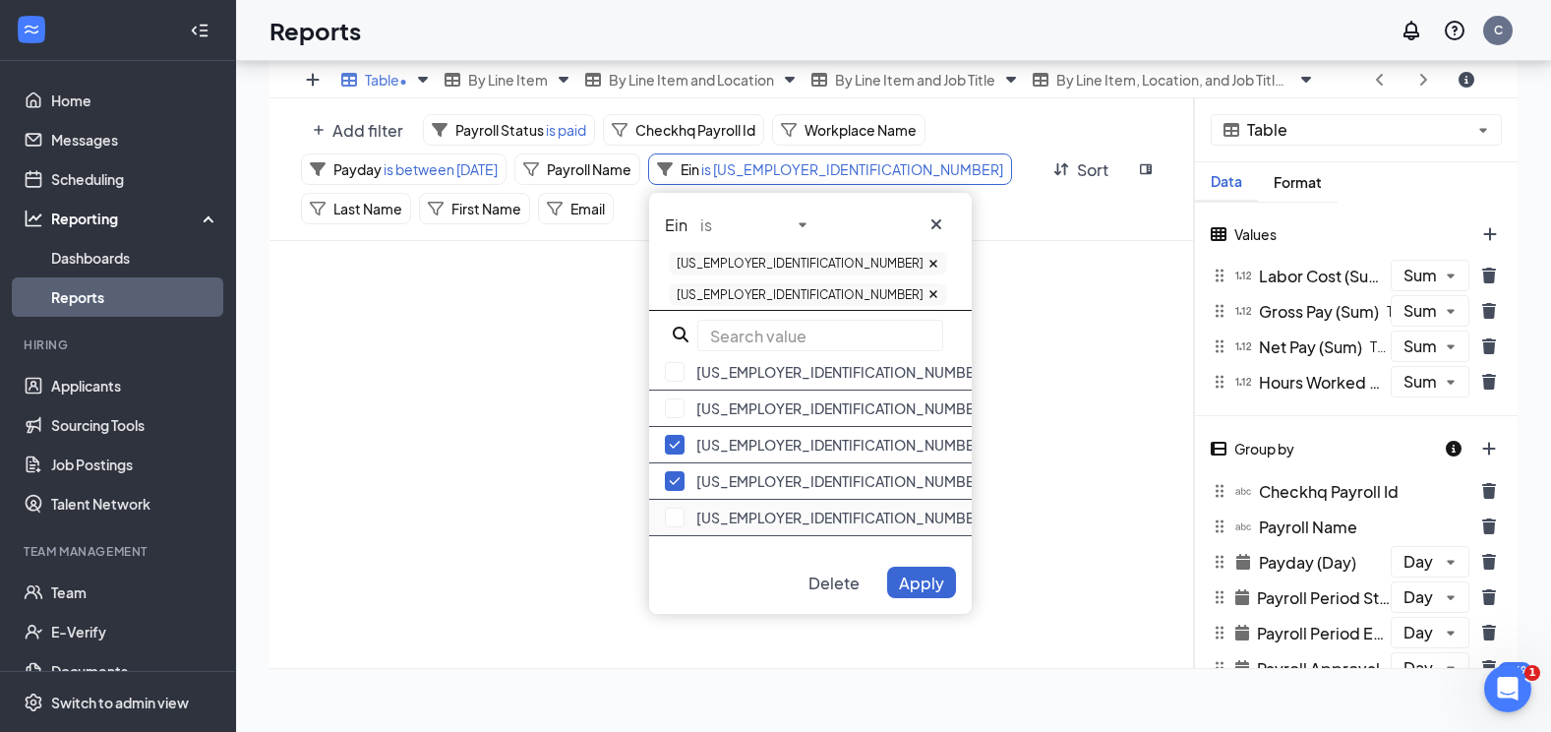
click at [738, 500] on div "[US_EMPLOYER_IDENTIFICATION_NUMBER]" at bounding box center [810, 518] width 323 height 36
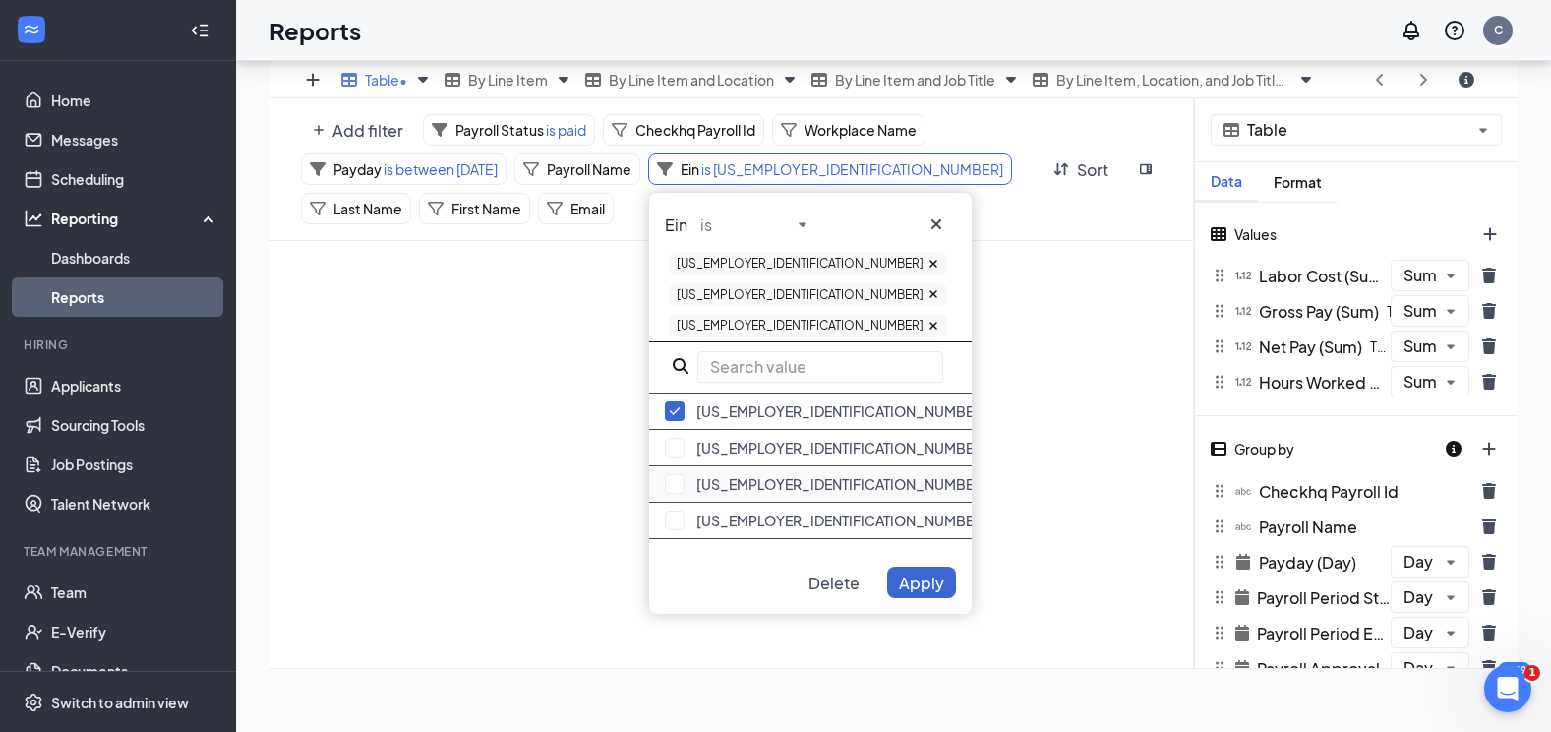
scroll to position [434, 0]
click at [721, 429] on div "[US_EMPLOYER_IDENTIFICATION_NUMBER]" at bounding box center [810, 447] width 323 height 36
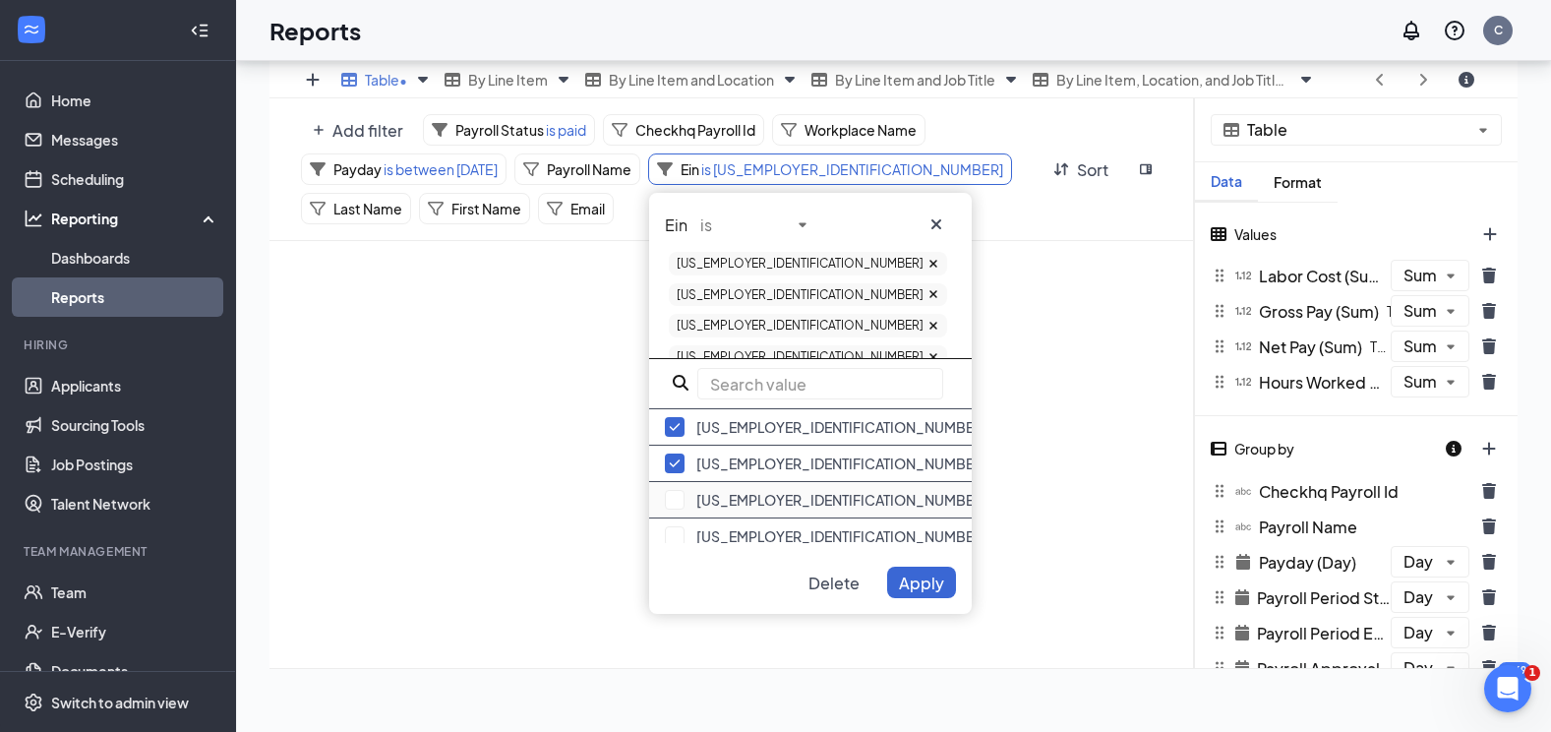
click at [726, 482] on div "[US_EMPLOYER_IDENTIFICATION_NUMBER]" at bounding box center [810, 500] width 323 height 36
click at [735, 518] on div "[US_EMPLOYER_IDENTIFICATION_NUMBER]" at bounding box center [810, 536] width 323 height 36
click at [946, 595] on button "Apply" at bounding box center [921, 581] width 69 height 31
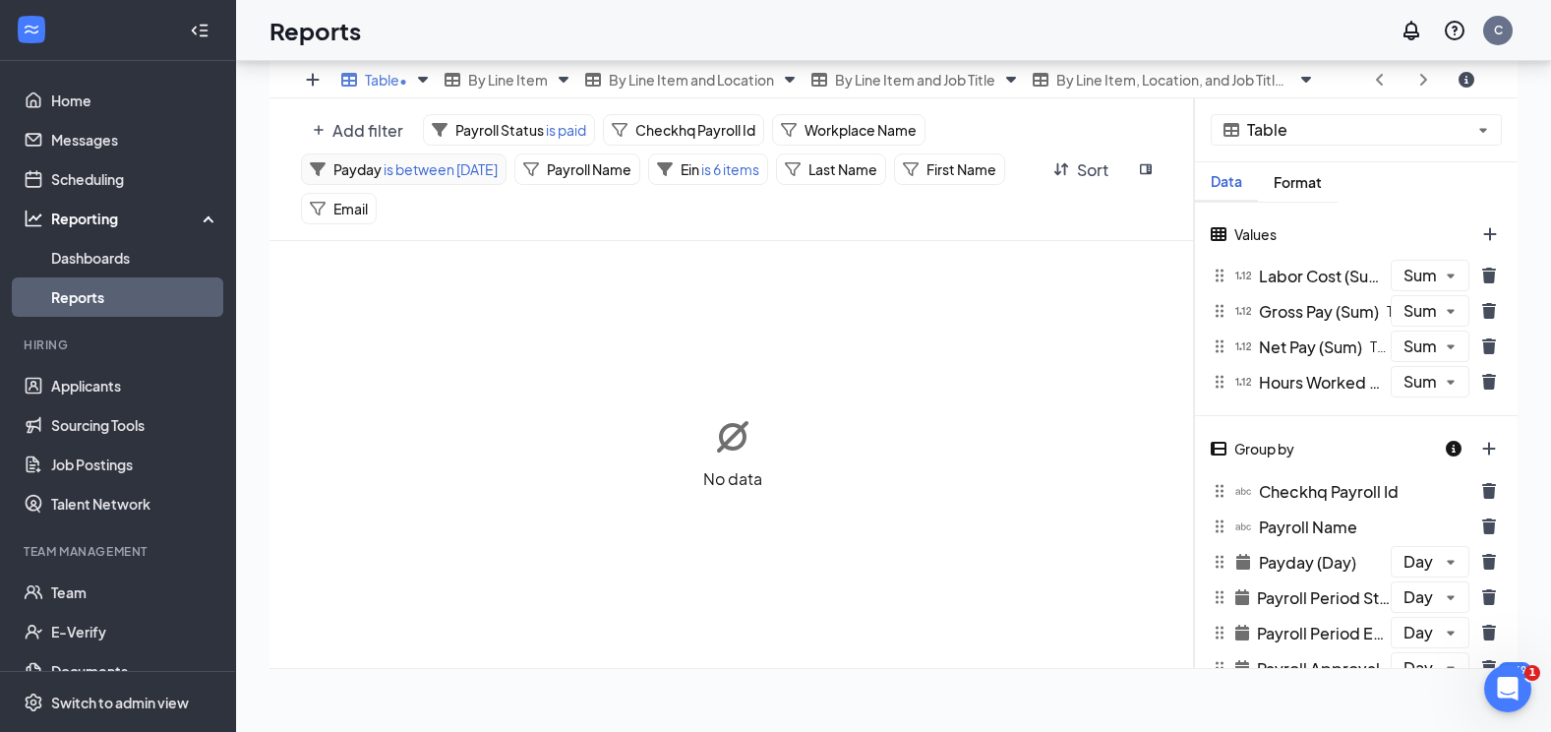
click at [385, 168] on span "is between [DATE]" at bounding box center [440, 169] width 116 height 18
click at [423, 217] on div "Payday is between [DATE] Delete Apply" at bounding box center [462, 287] width 323 height 188
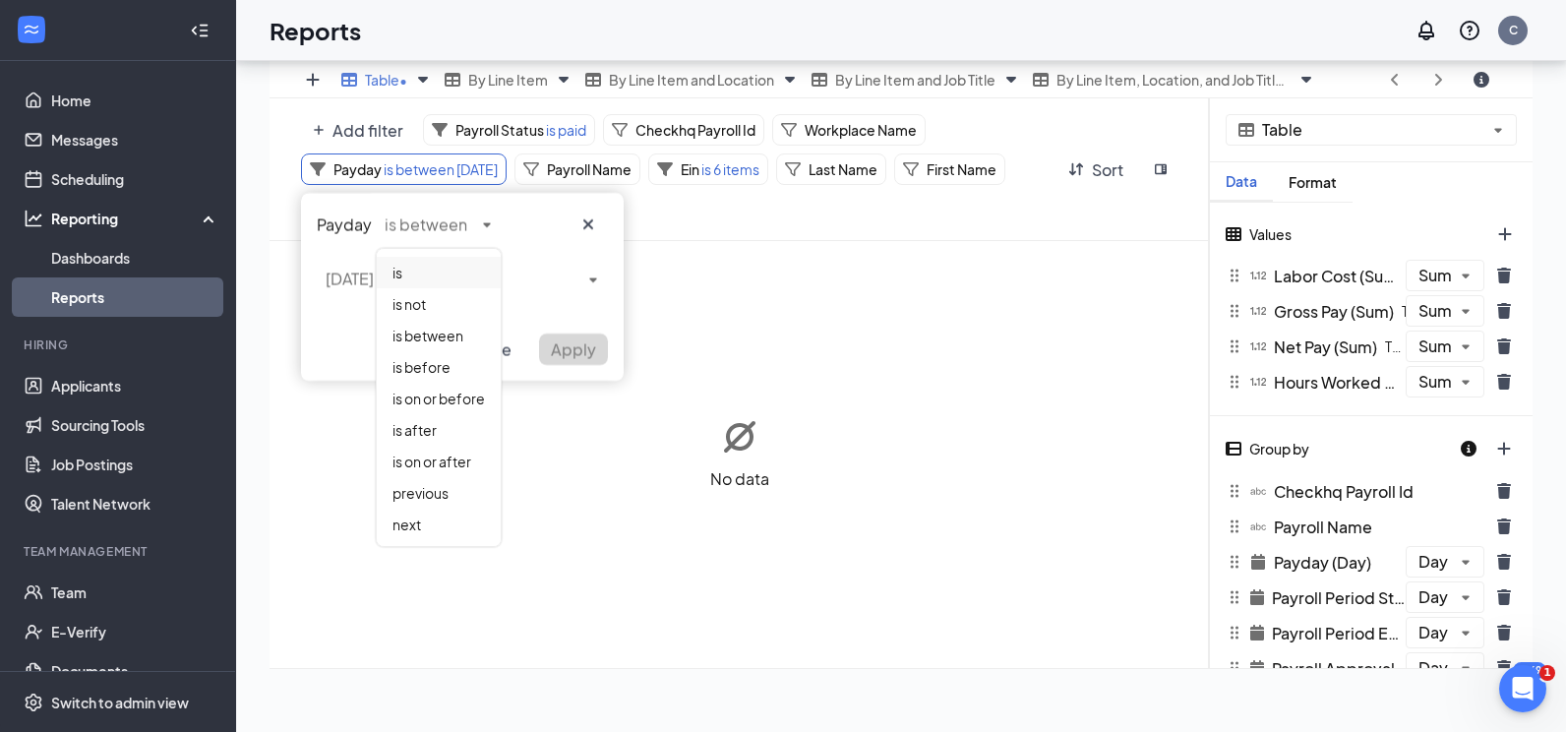
click at [414, 283] on div "is" at bounding box center [439, 272] width 124 height 31
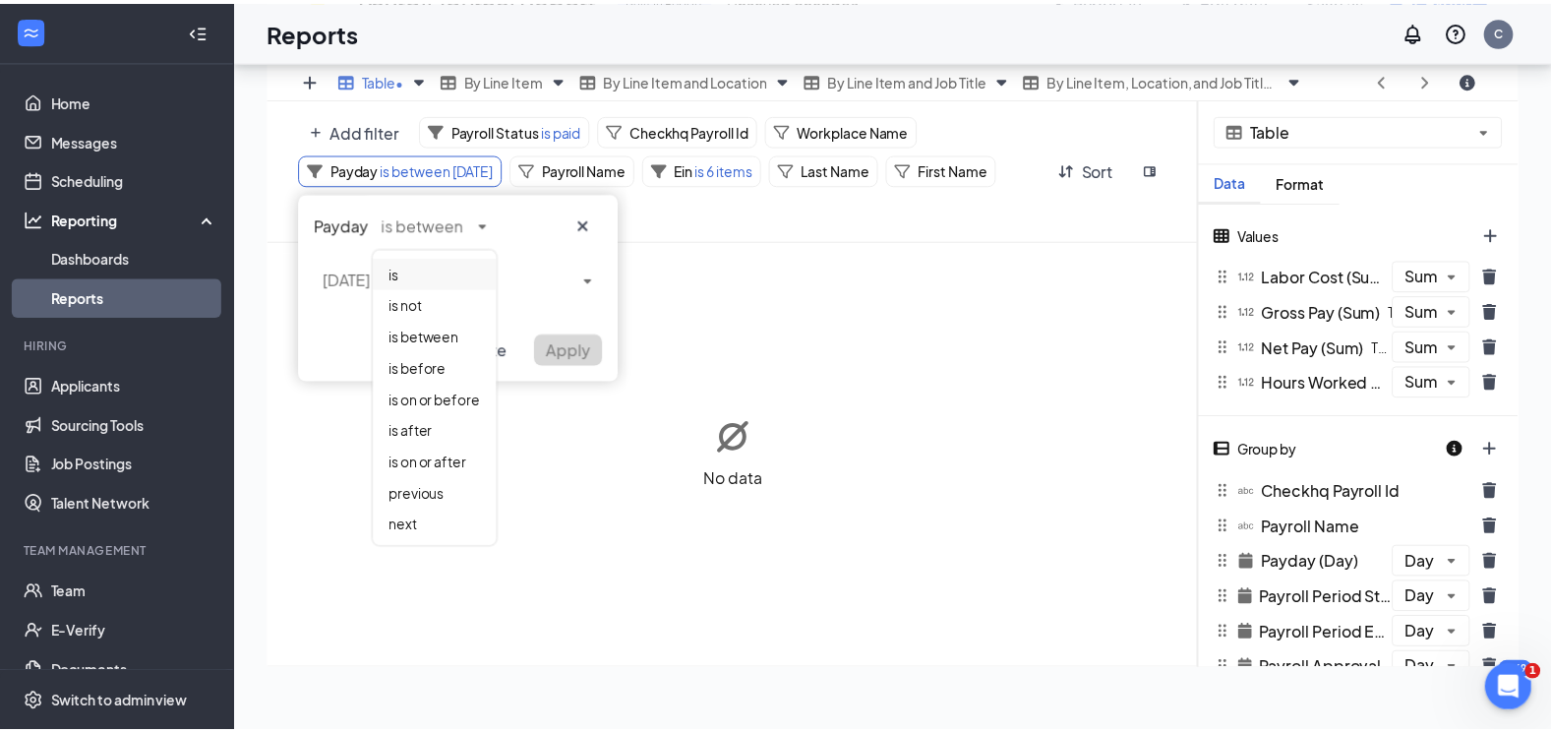
scroll to position [97770, 97093]
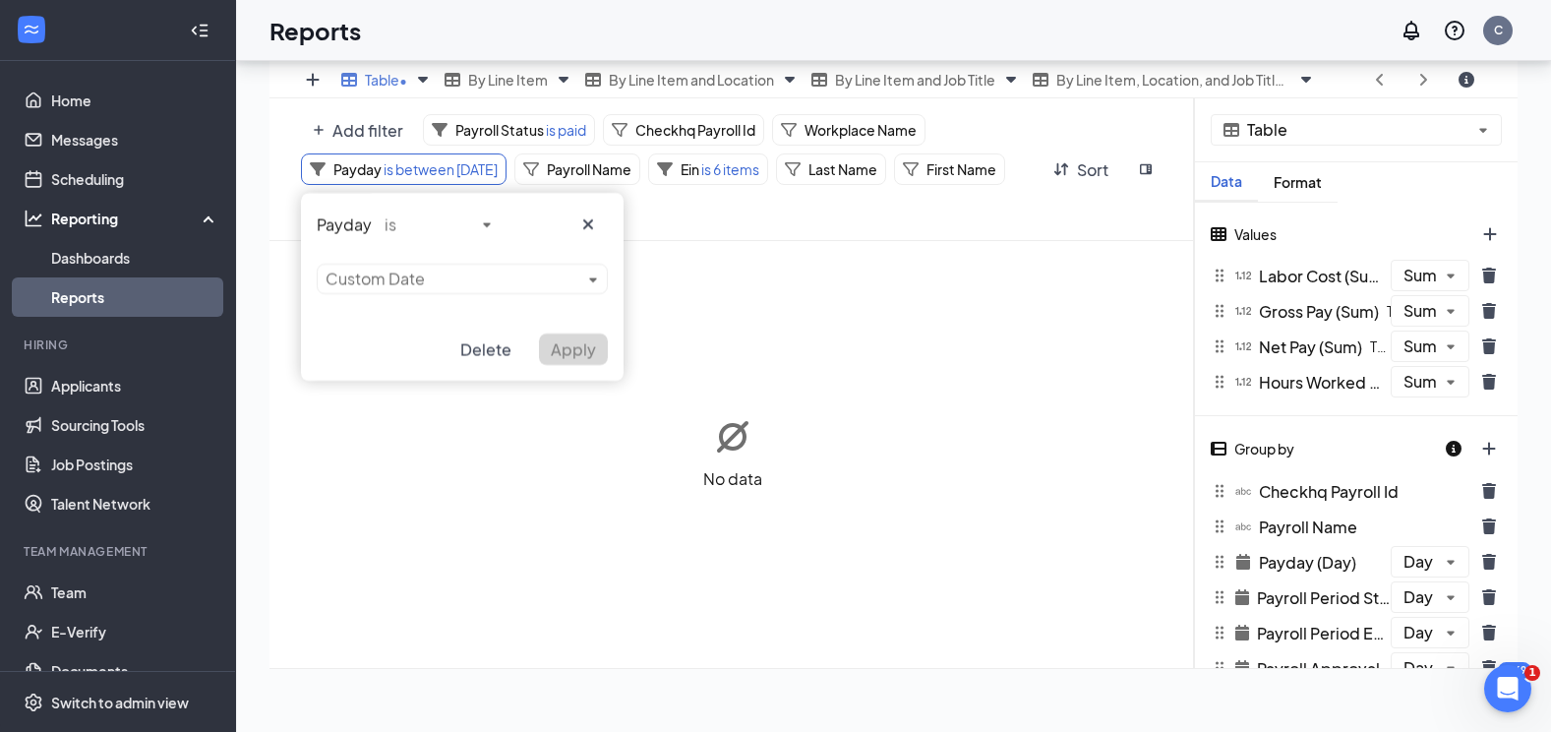
click at [448, 273] on div "Payday is Custom Date Delete Apply" at bounding box center [462, 287] width 323 height 188
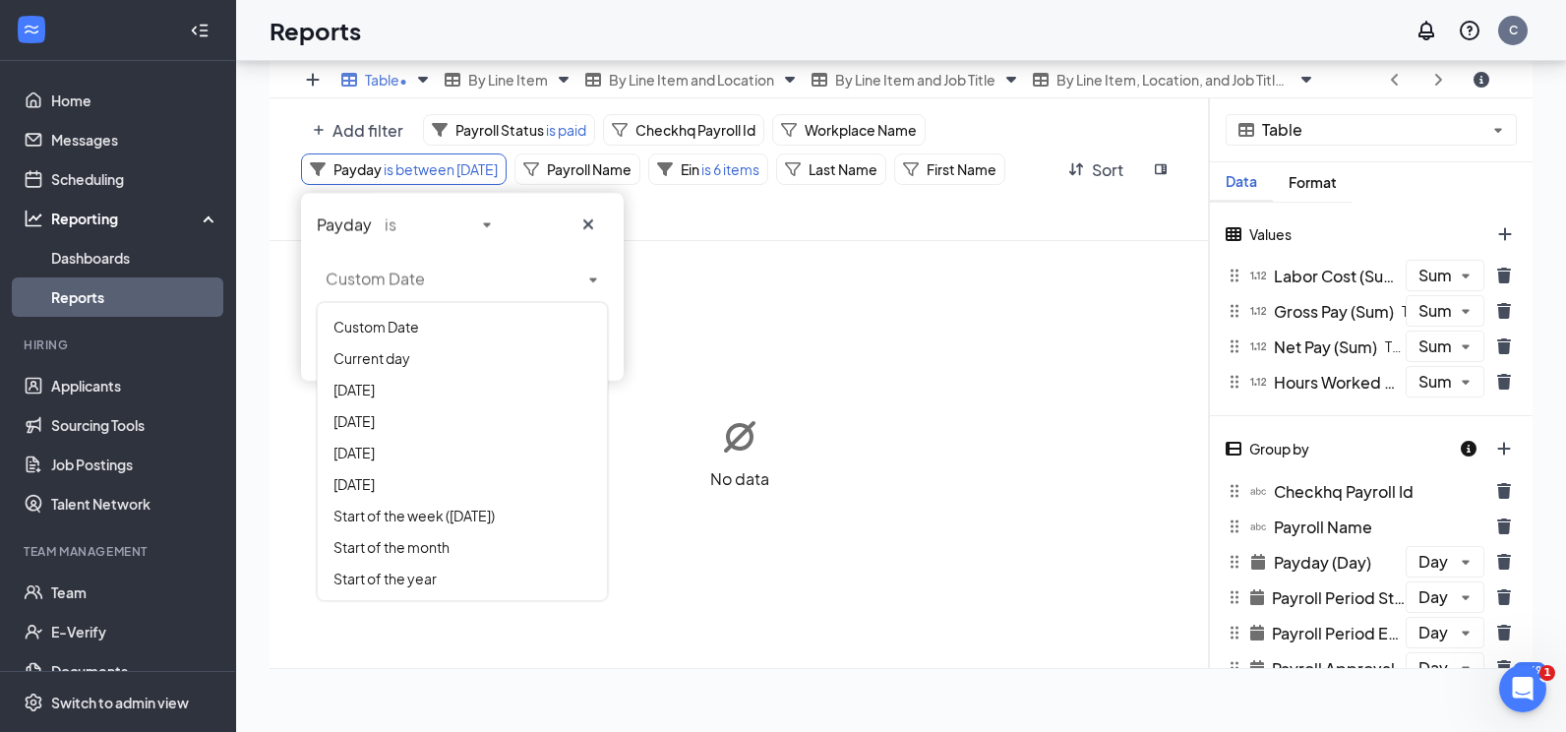
click at [409, 279] on div "Payday is Custom Date Delete Apply" at bounding box center [462, 287] width 323 height 188
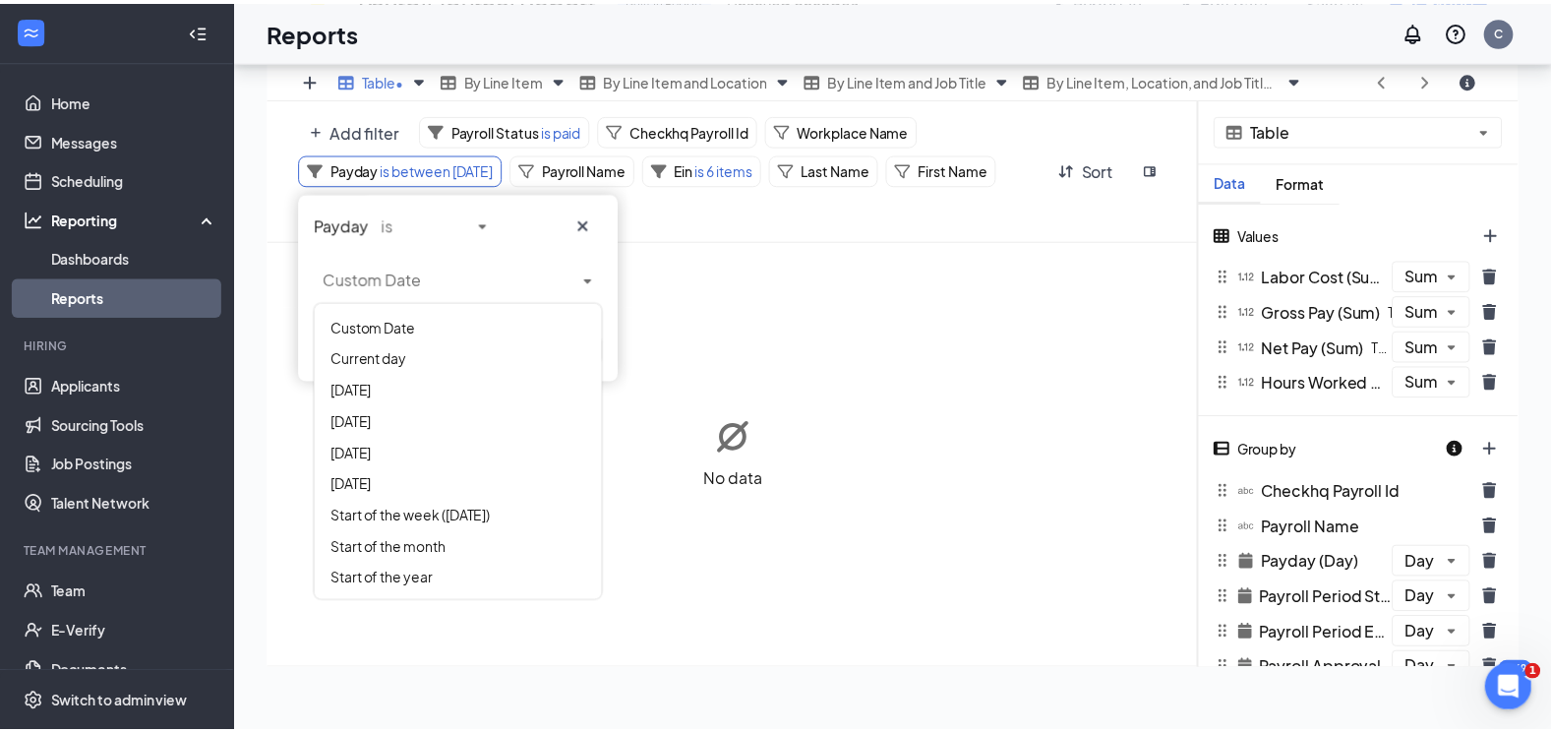
scroll to position [570, 1248]
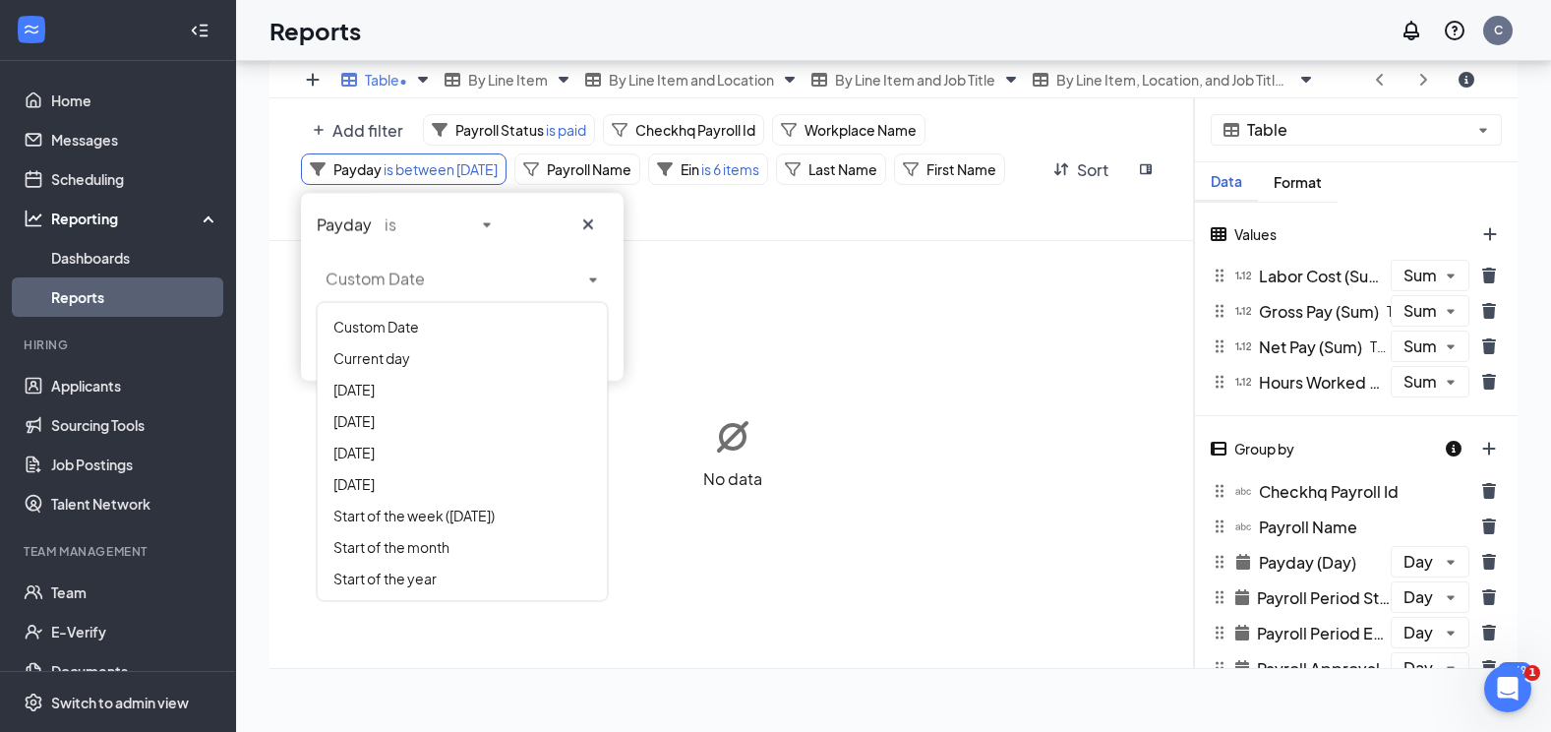
click at [409, 279] on div "Payday is Custom Date Delete Apply" at bounding box center [462, 287] width 323 height 188
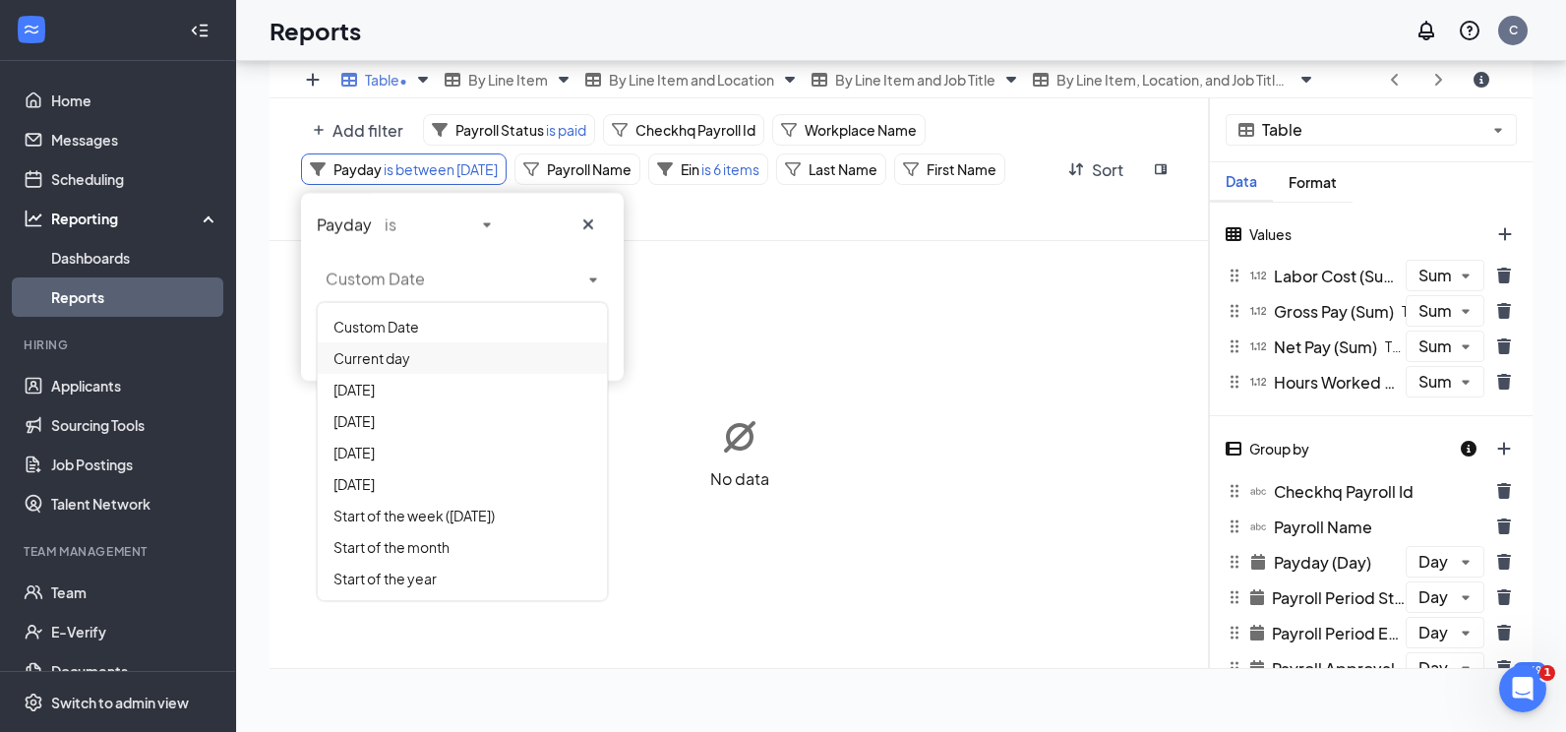
click at [433, 365] on div "Current day" at bounding box center [462, 357] width 289 height 31
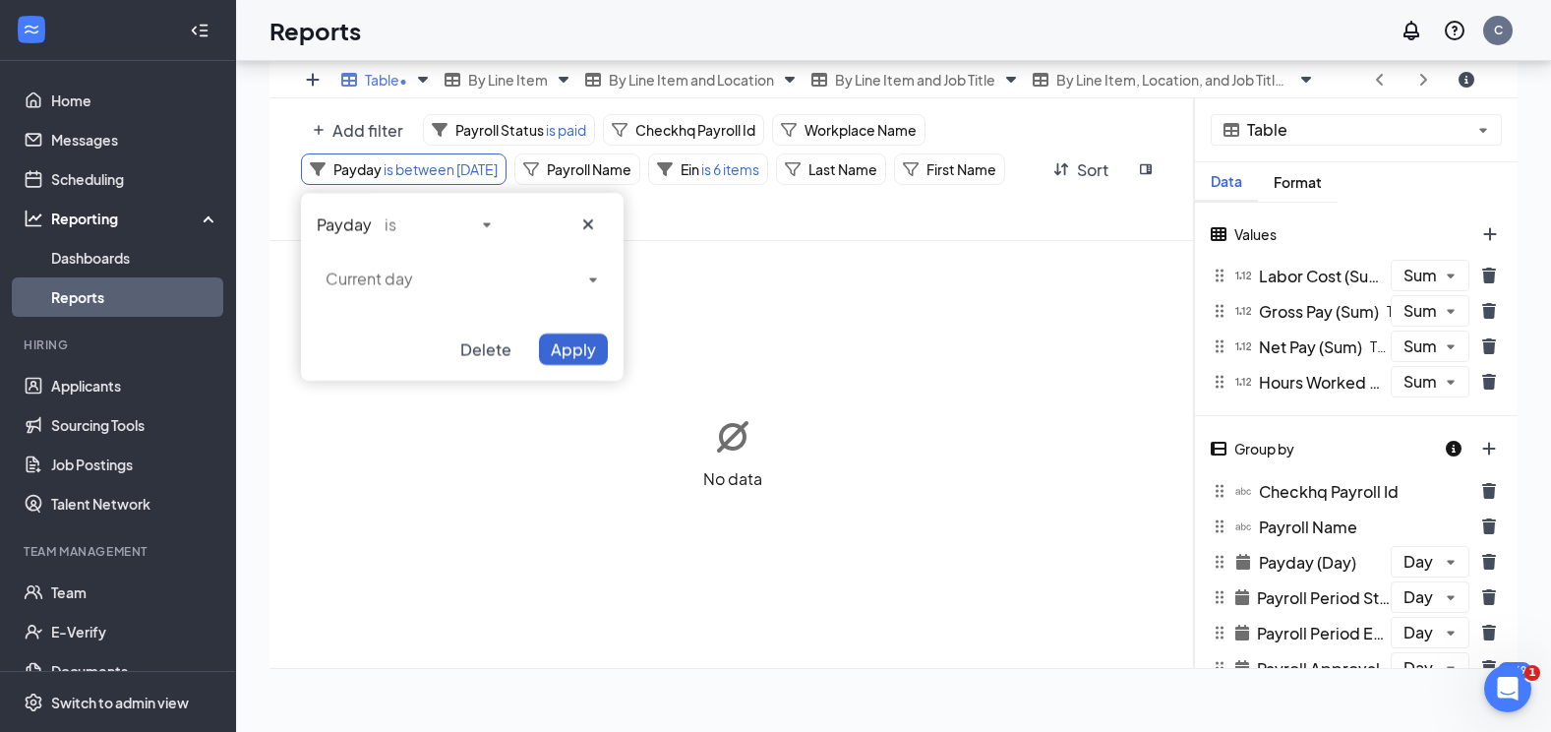
scroll to position [97770, 97093]
click at [569, 363] on button "Apply" at bounding box center [573, 348] width 69 height 31
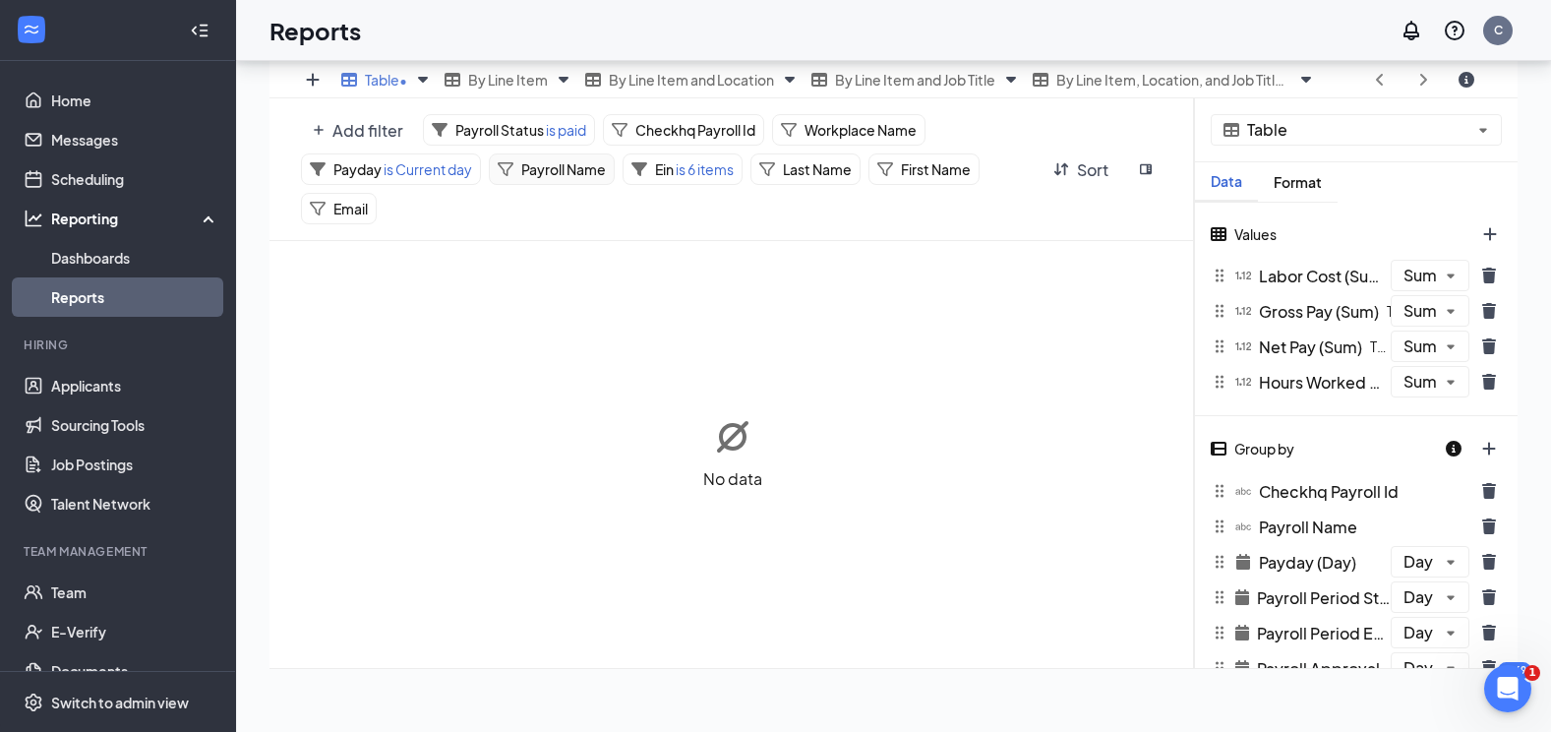
click at [571, 166] on span "Payroll Name" at bounding box center [563, 169] width 85 height 18
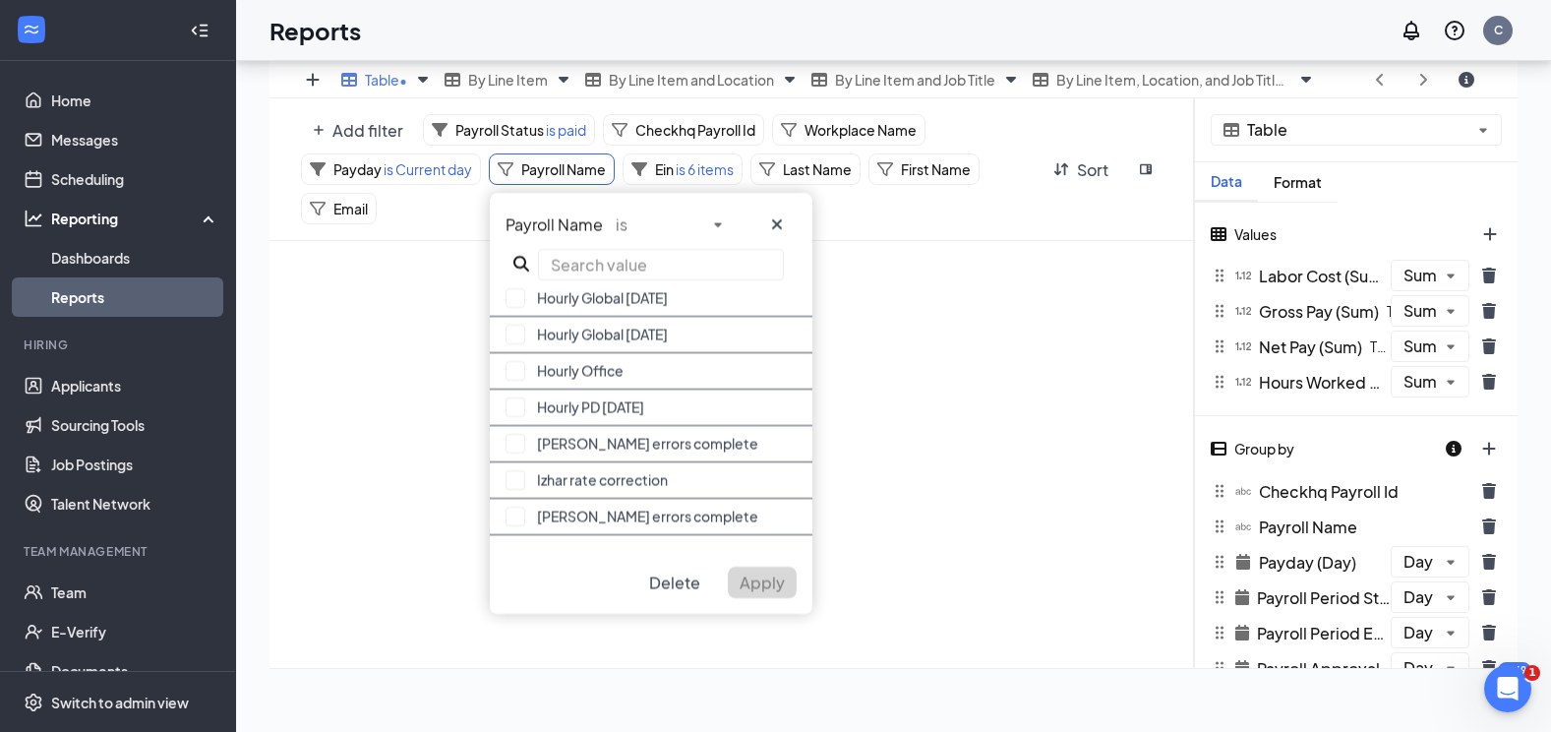
scroll to position [11113, 0]
click at [684, 580] on span "Delete" at bounding box center [674, 582] width 51 height 21
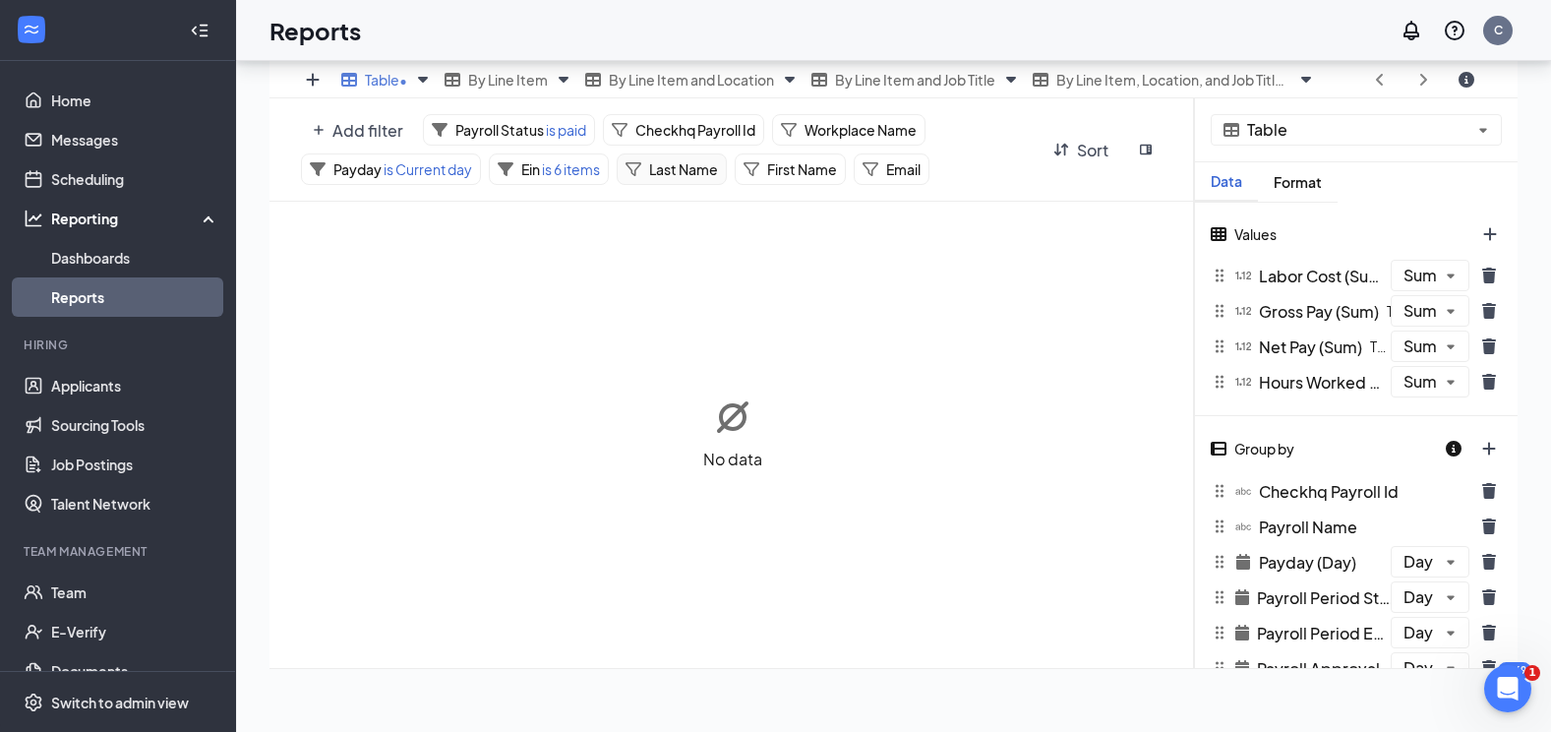
click at [656, 167] on span "Last Name" at bounding box center [683, 169] width 69 height 18
click at [706, 263] on input "text" at bounding box center [792, 264] width 246 height 31
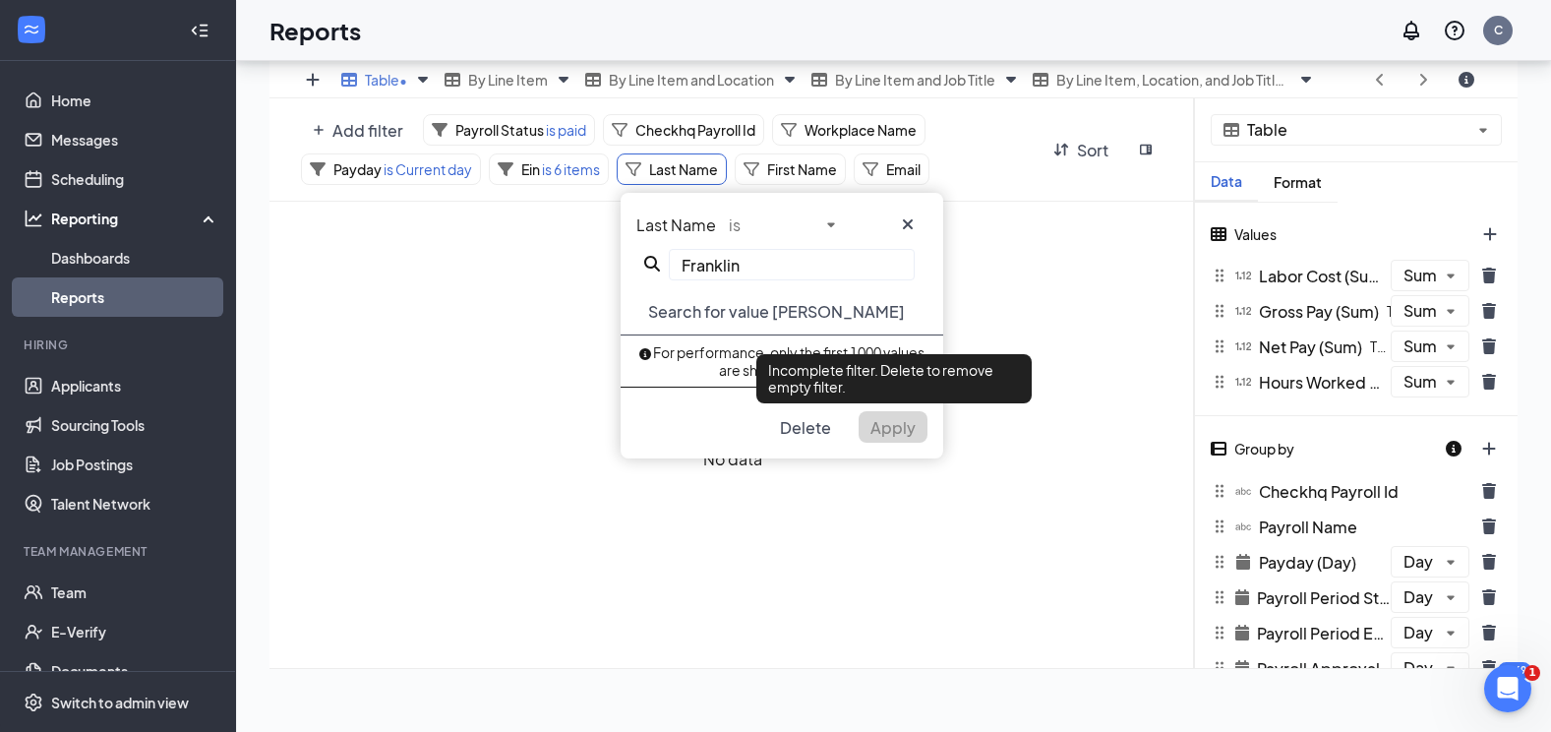
type input "Franklin"
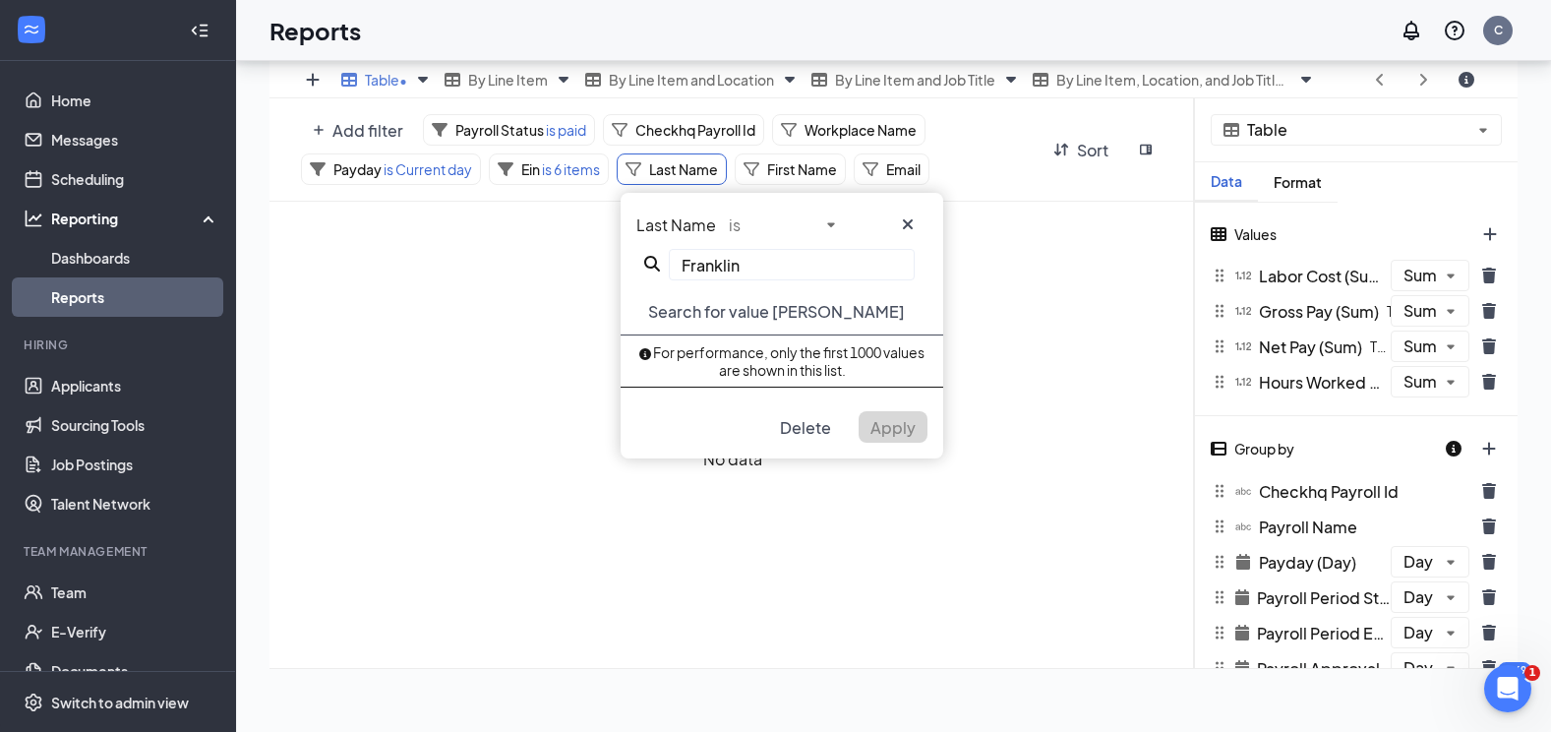
click at [778, 308] on span "Search for value [PERSON_NAME]" at bounding box center [776, 311] width 257 height 21
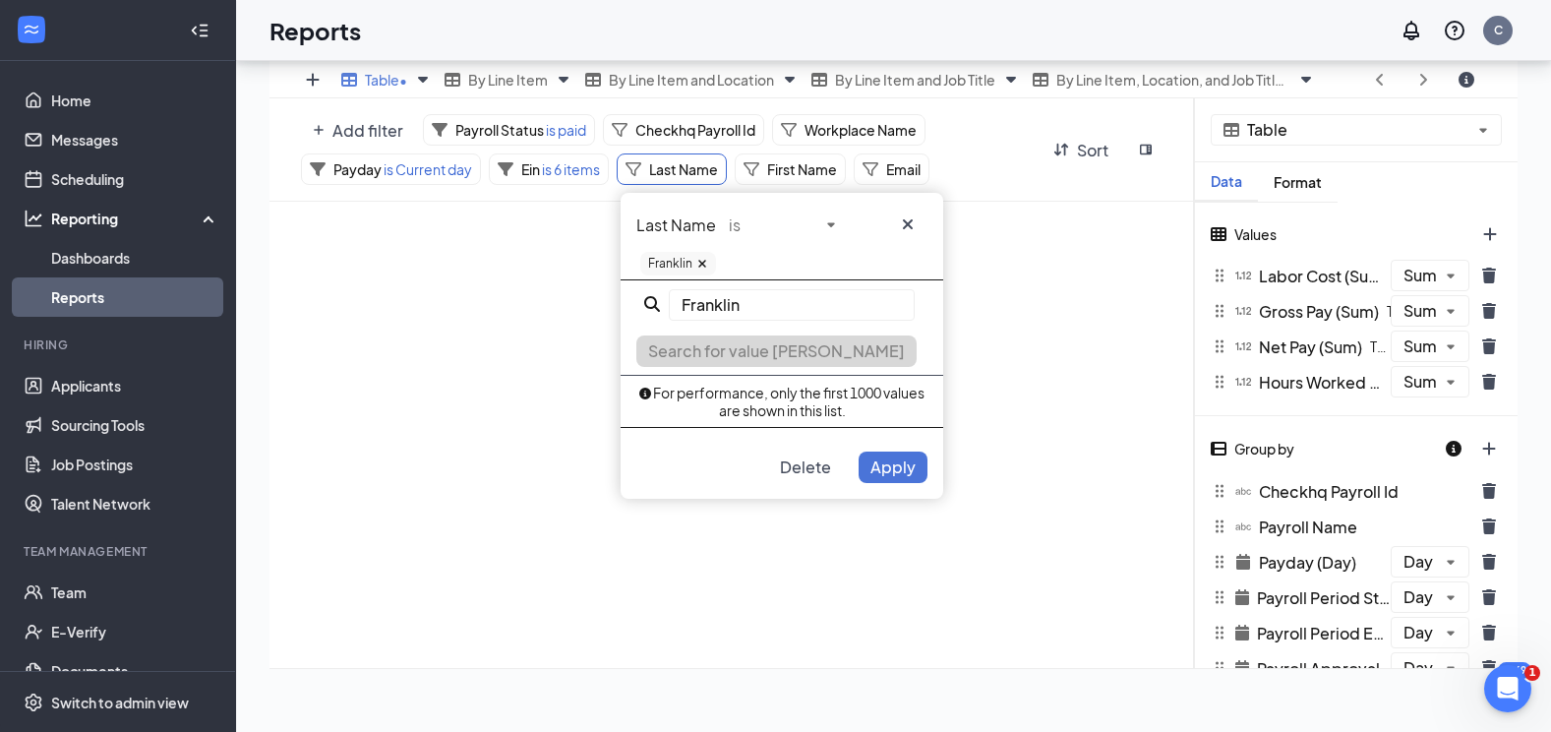
click at [902, 470] on span "Apply" at bounding box center [892, 466] width 45 height 21
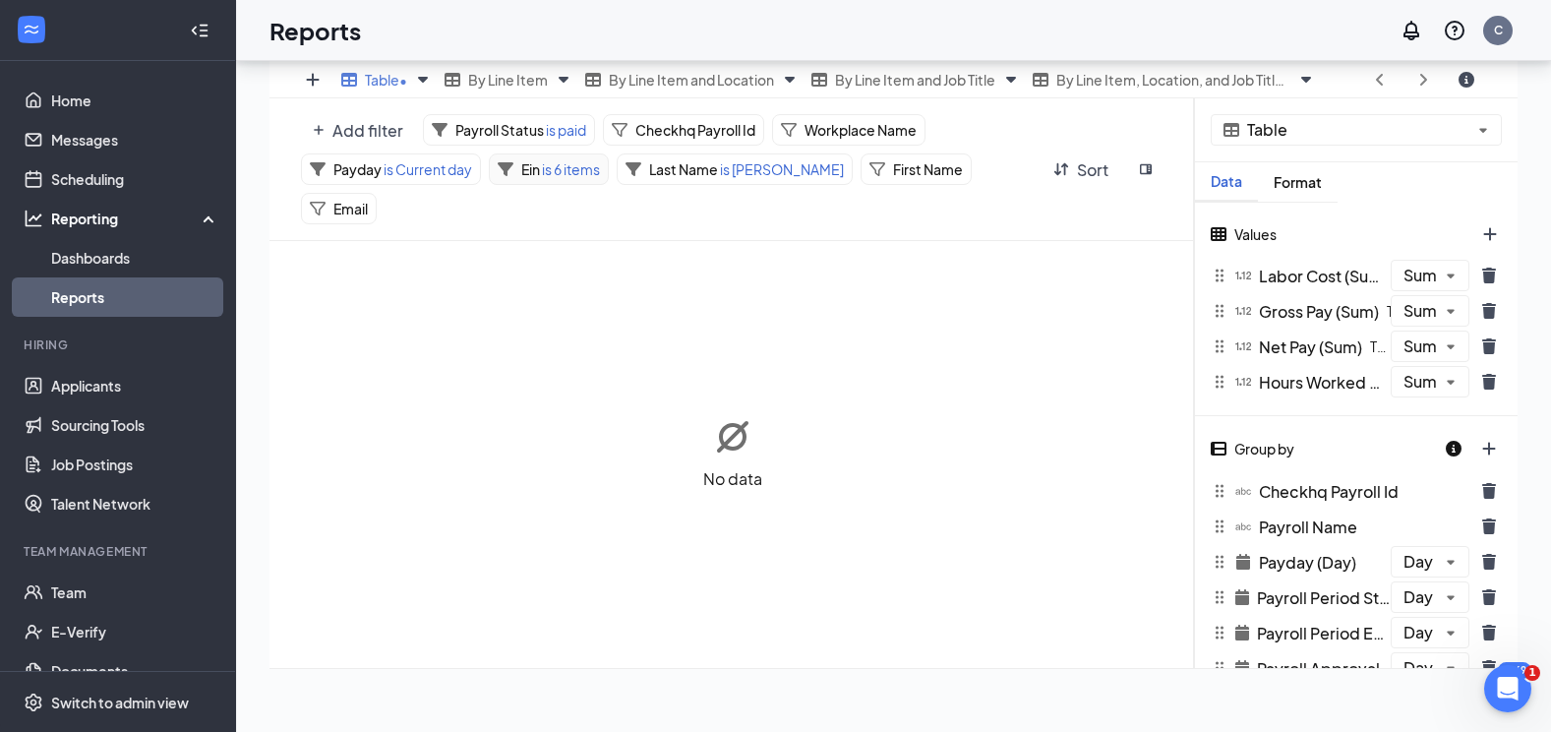
click at [557, 178] on span "is 6 items" at bounding box center [570, 169] width 60 height 18
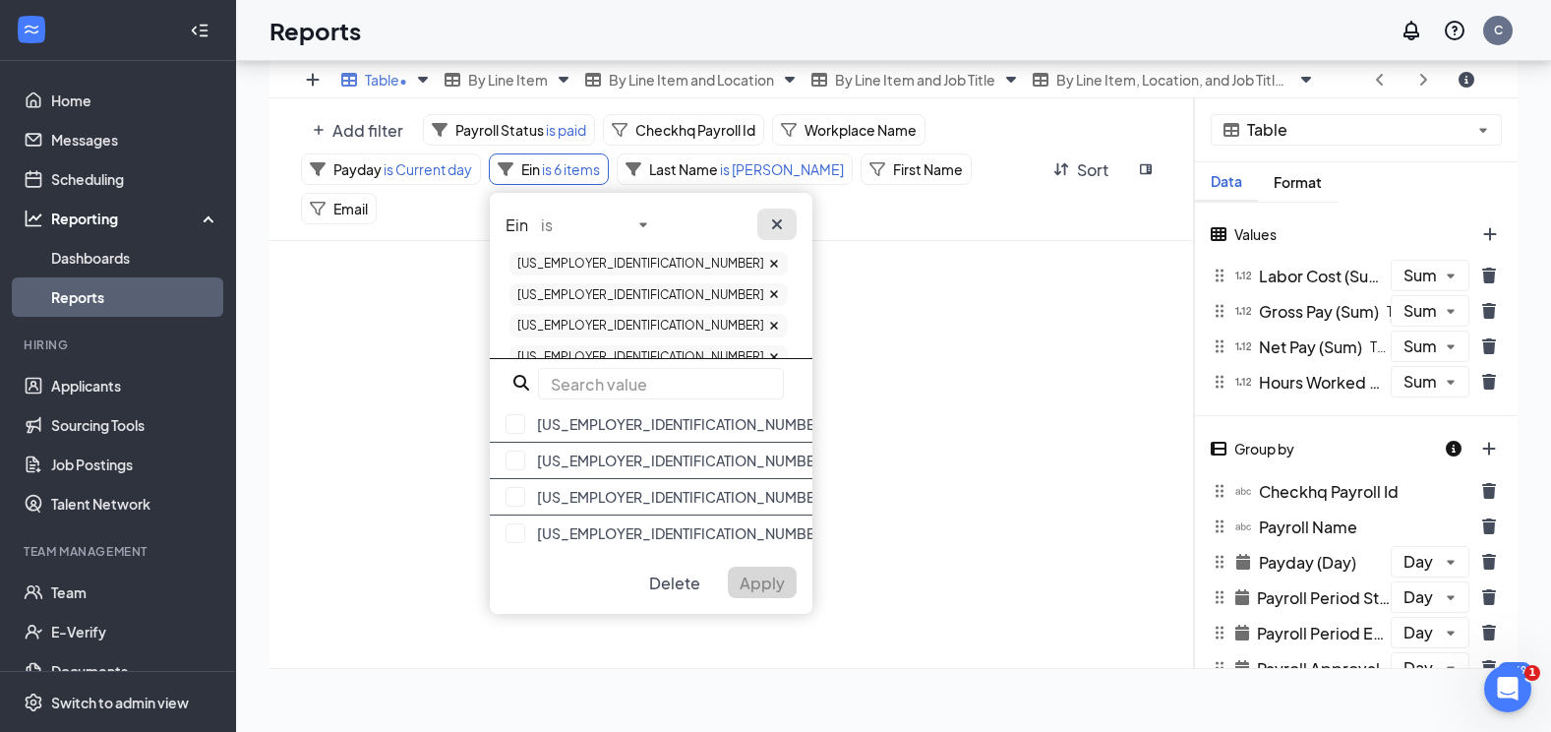
click at [779, 229] on icon "cross icon" at bounding box center [777, 224] width 16 height 16
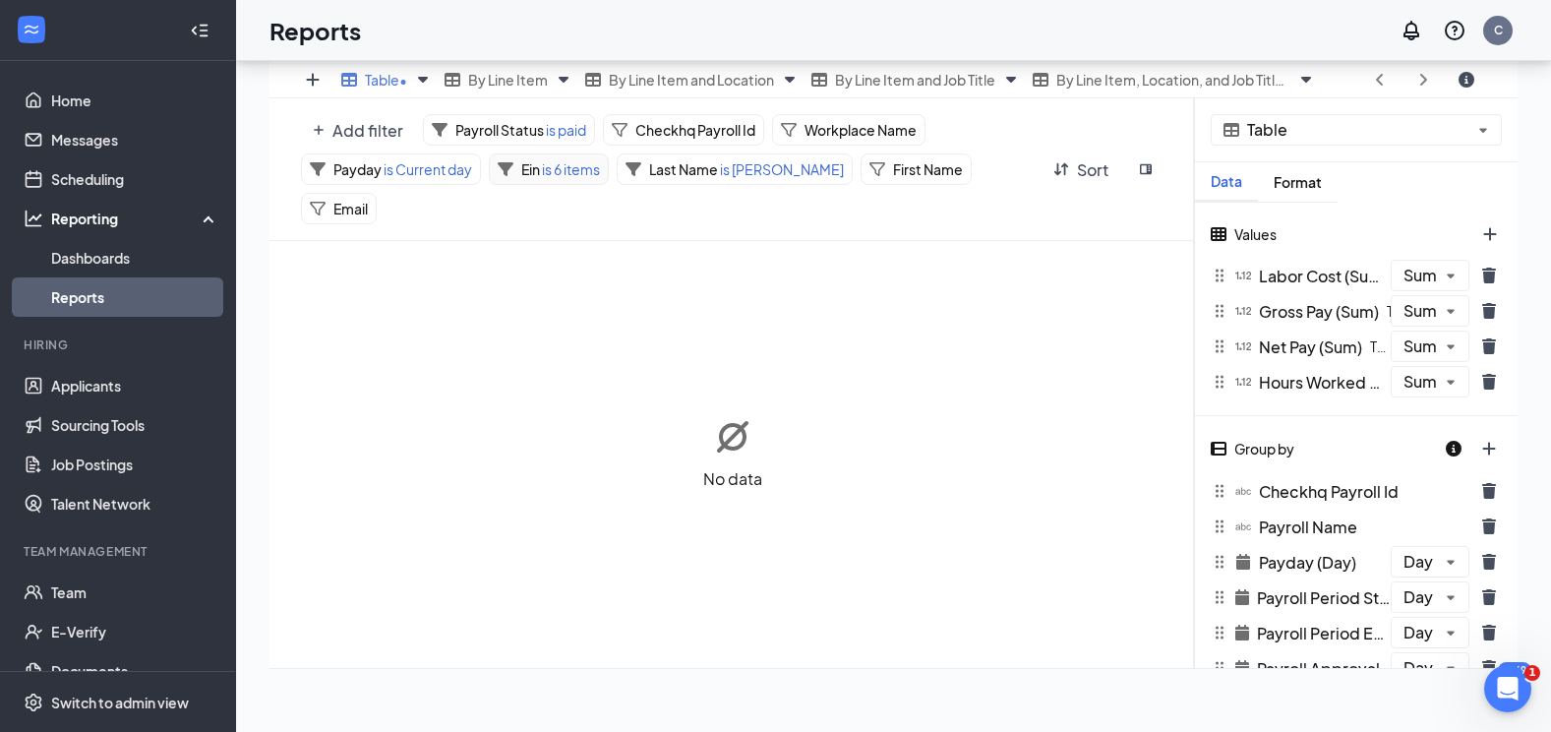
click at [585, 176] on span "is 6 items" at bounding box center [570, 169] width 60 height 18
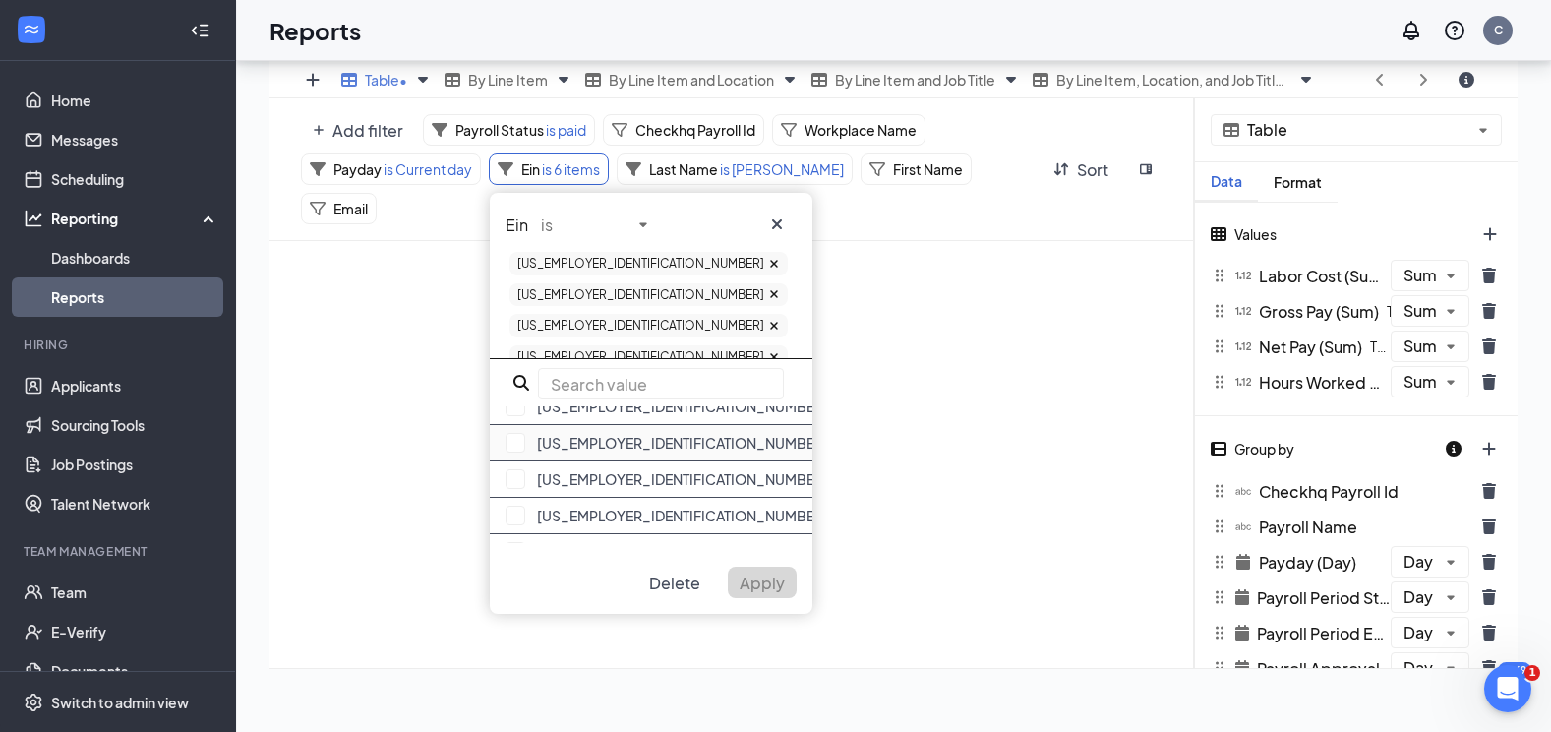
scroll to position [393, 0]
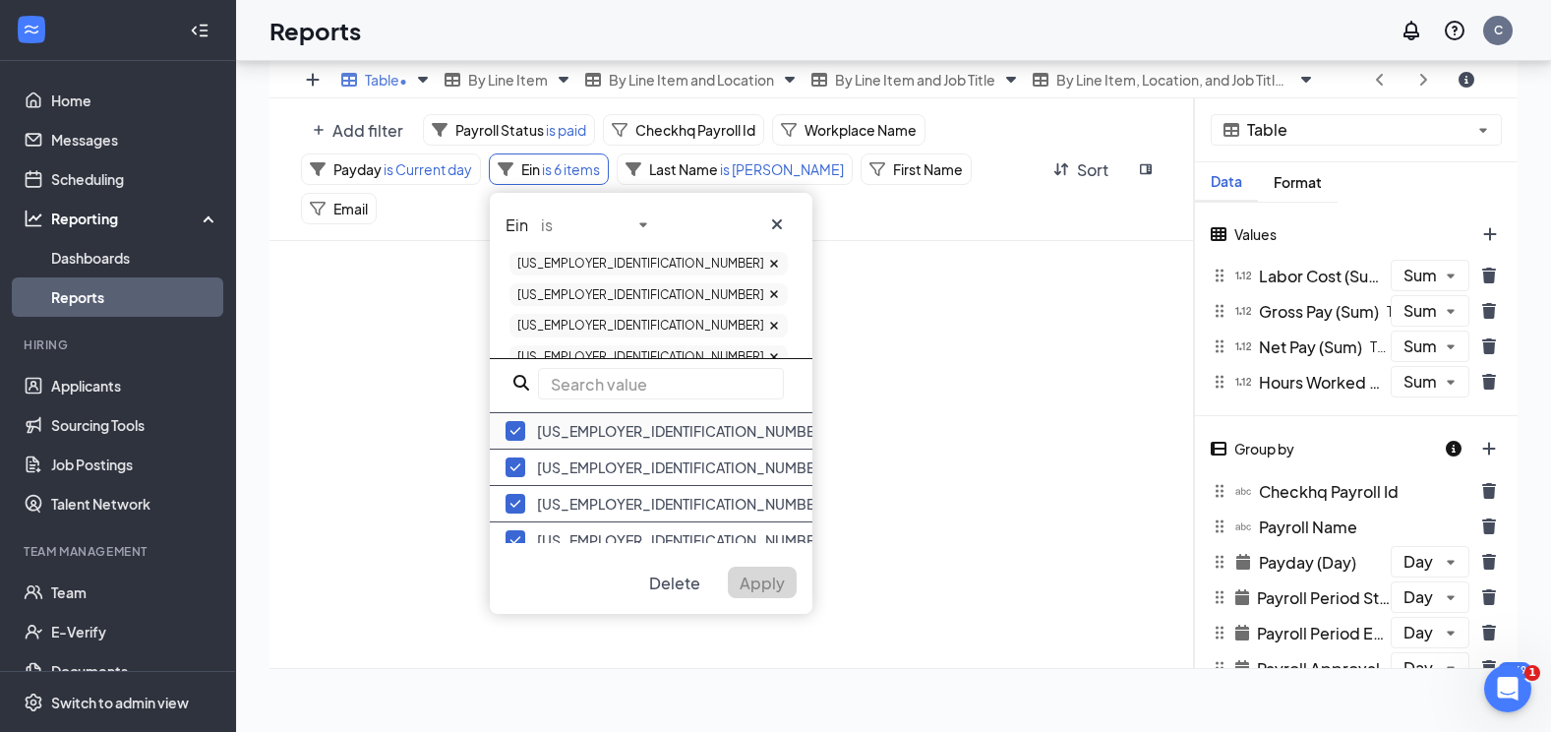
click at [519, 423] on button "button" at bounding box center [515, 431] width 20 height 20
click at [524, 462] on div "[US_EMPLOYER_IDENTIFICATION_NUMBER]" at bounding box center [651, 467] width 323 height 36
click at [510, 494] on button "button" at bounding box center [515, 504] width 20 height 20
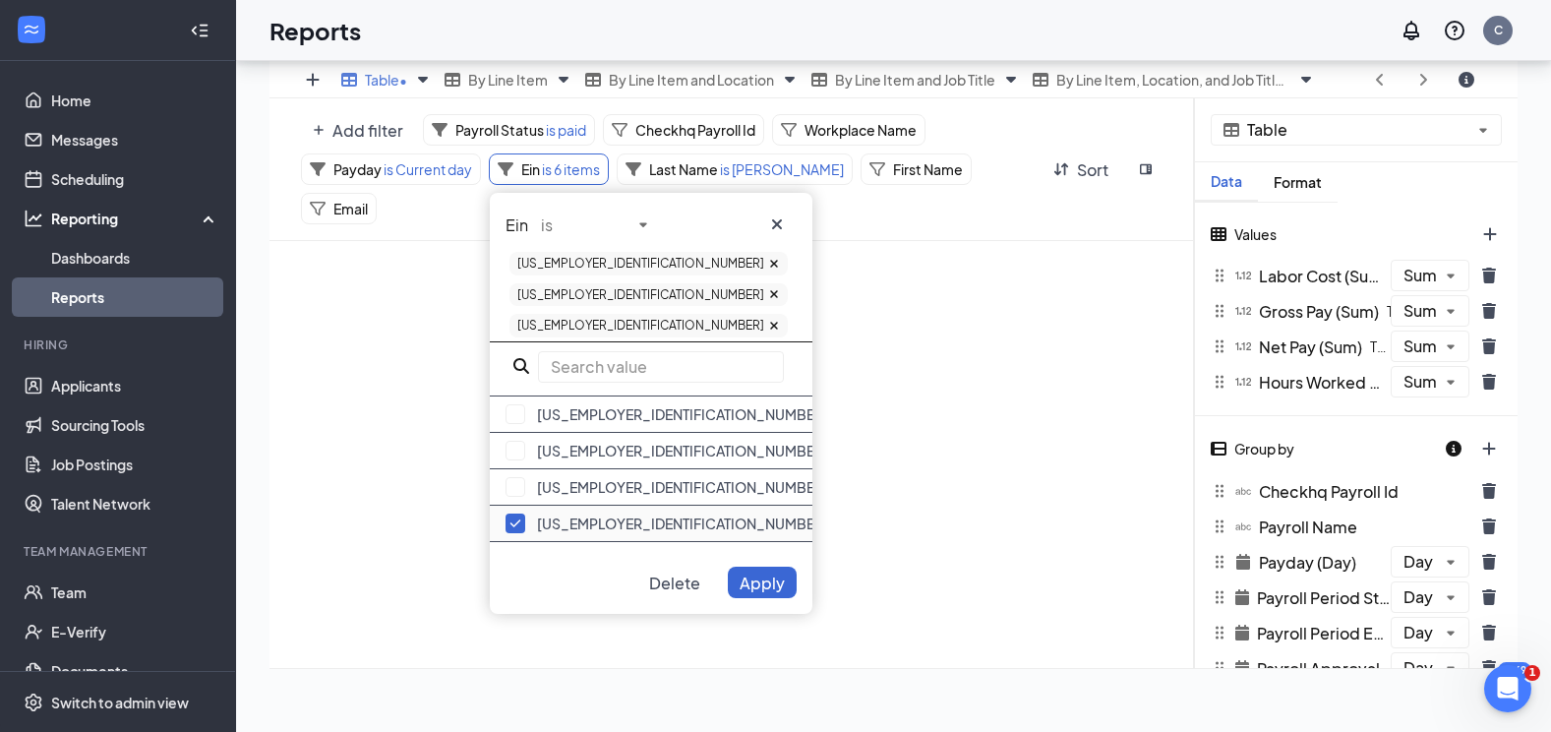
click at [517, 513] on button "button" at bounding box center [515, 523] width 20 height 20
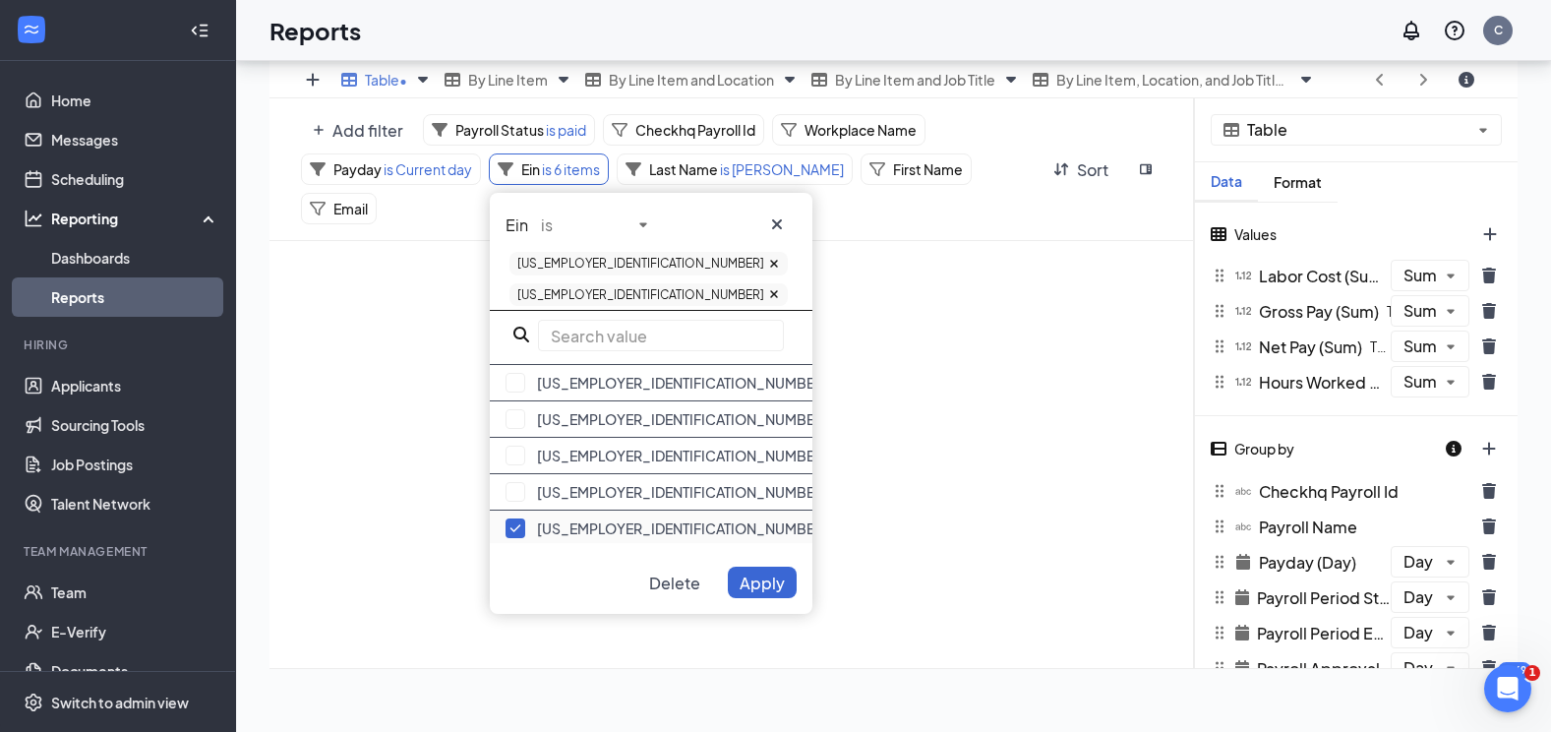
click at [516, 518] on button "button" at bounding box center [515, 528] width 20 height 20
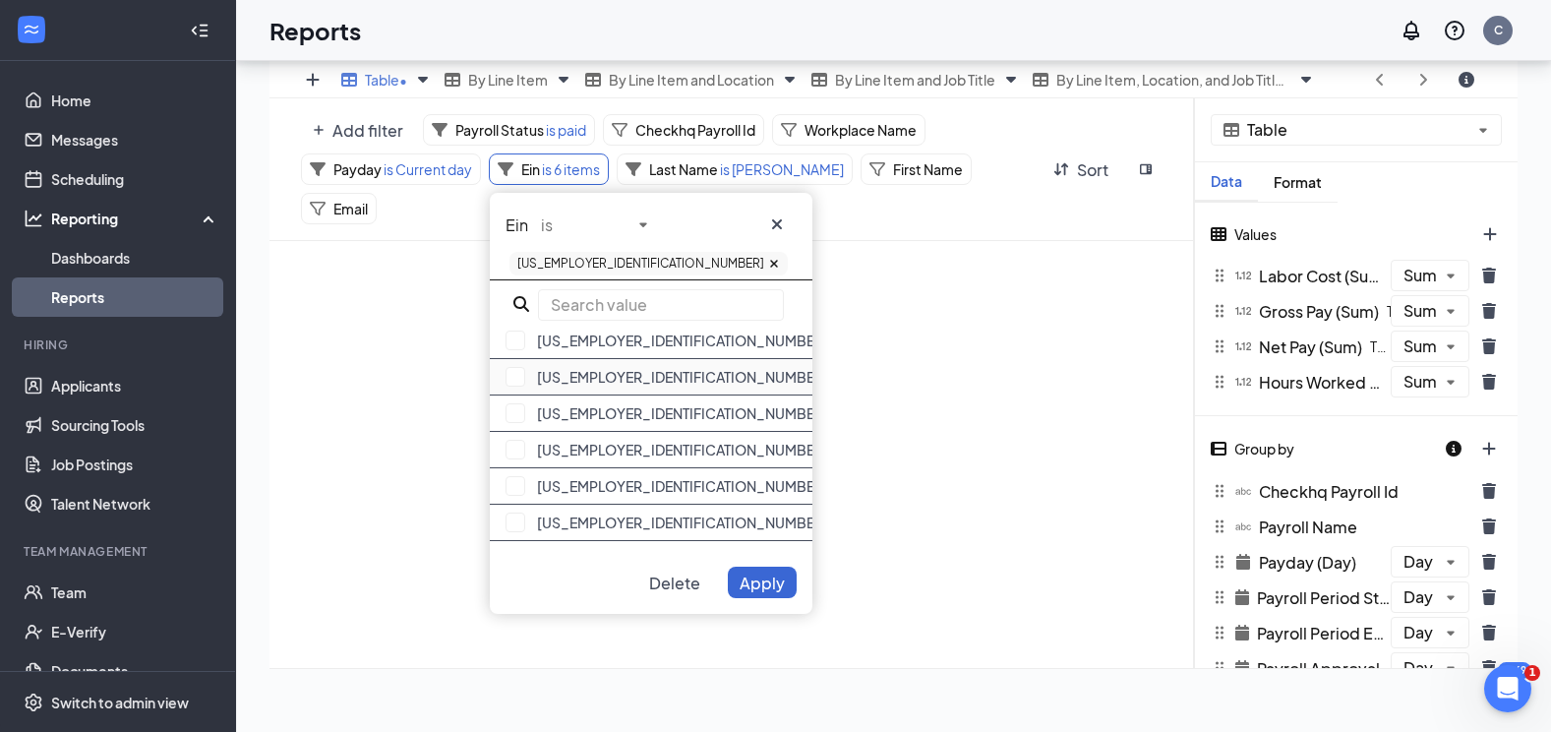
scroll to position [197, 0]
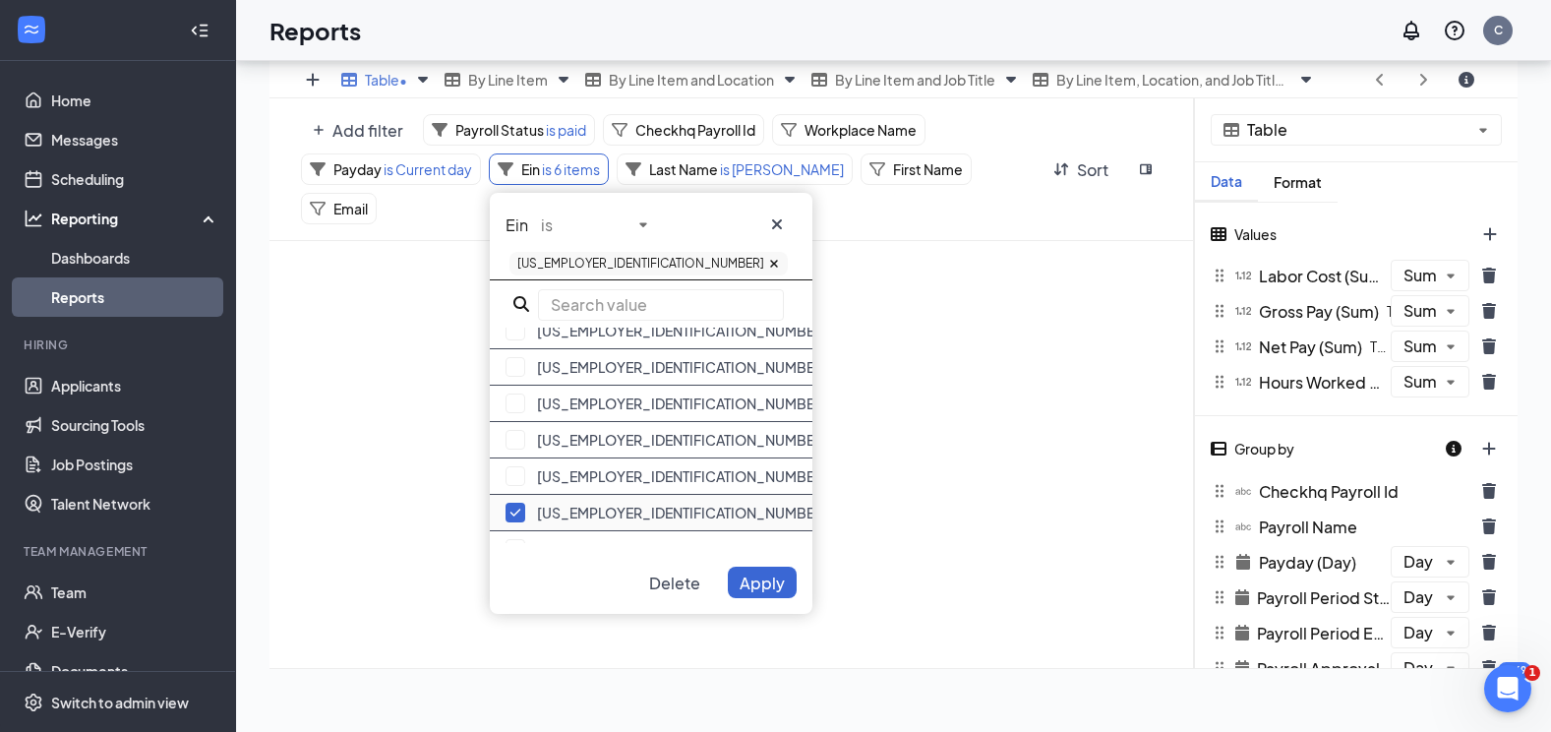
click at [520, 511] on button "button" at bounding box center [515, 513] width 20 height 20
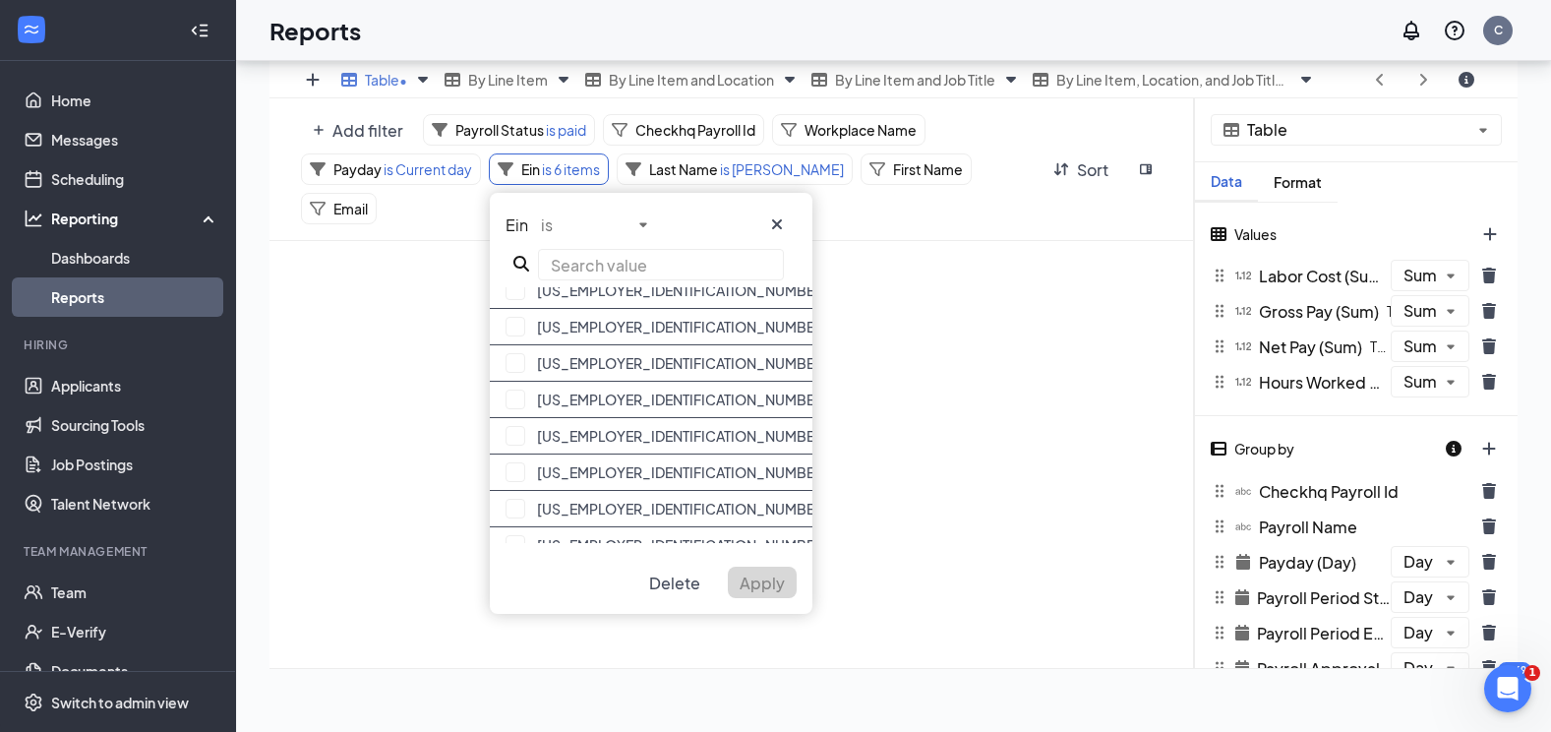
click at [764, 215] on button "cross icon" at bounding box center [776, 223] width 39 height 31
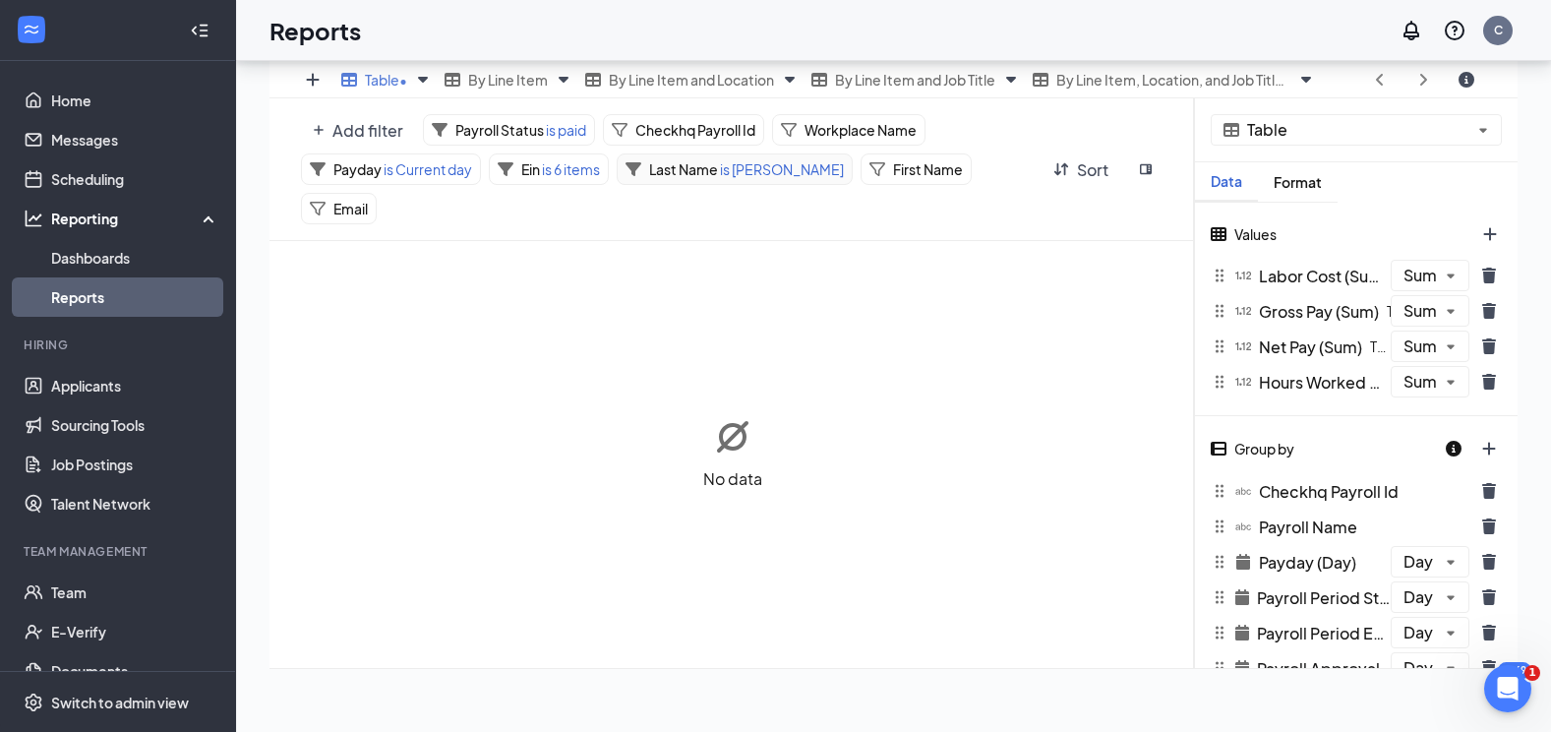
click at [754, 165] on span "is [PERSON_NAME]" at bounding box center [781, 169] width 126 height 18
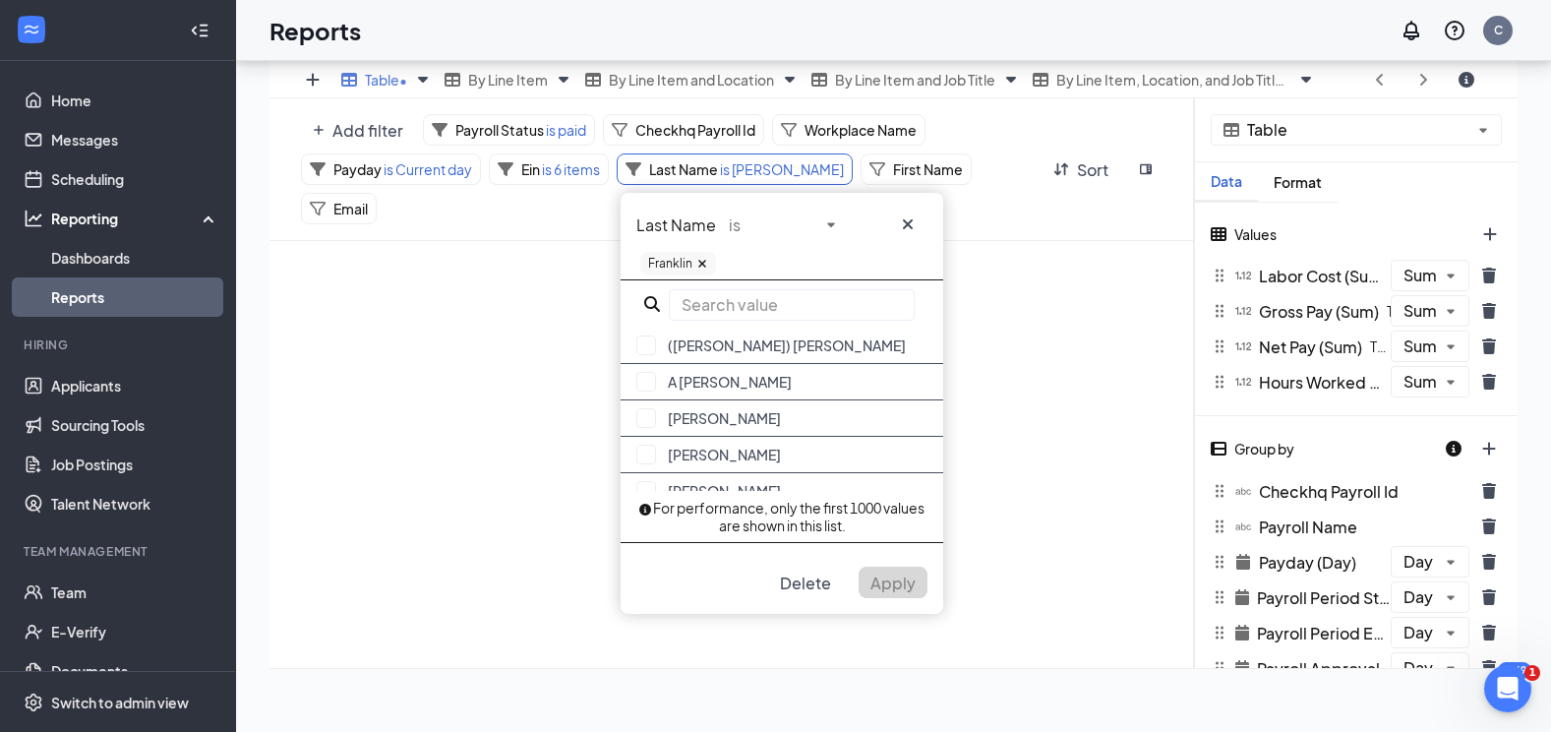
click at [724, 297] on input "text" at bounding box center [792, 304] width 246 height 31
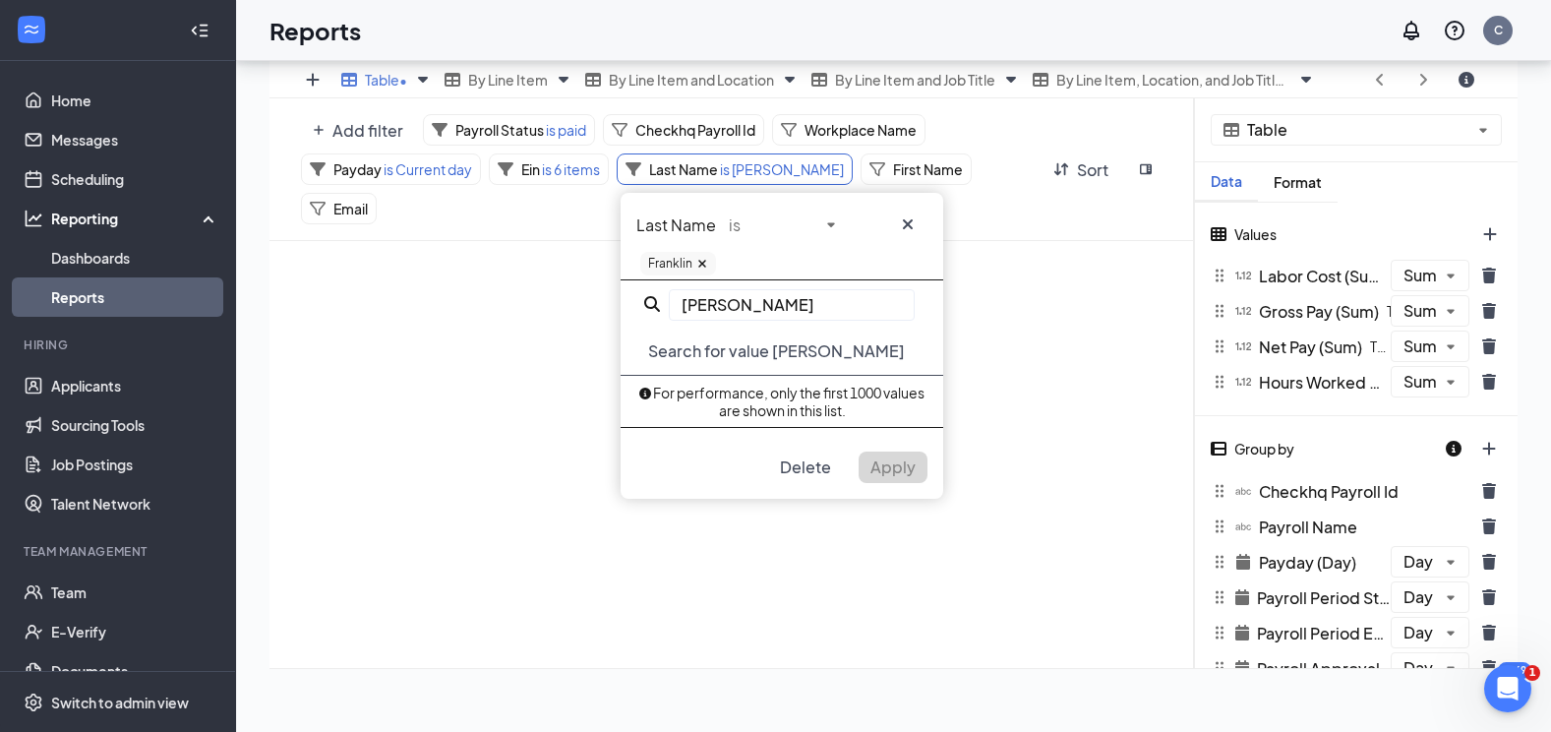
type input "[PERSON_NAME]"
drag, startPoint x: 787, startPoint y: 357, endPoint x: 785, endPoint y: 368, distance: 11.0
click at [785, 364] on button "Search for value [PERSON_NAME]" at bounding box center [776, 350] width 280 height 31
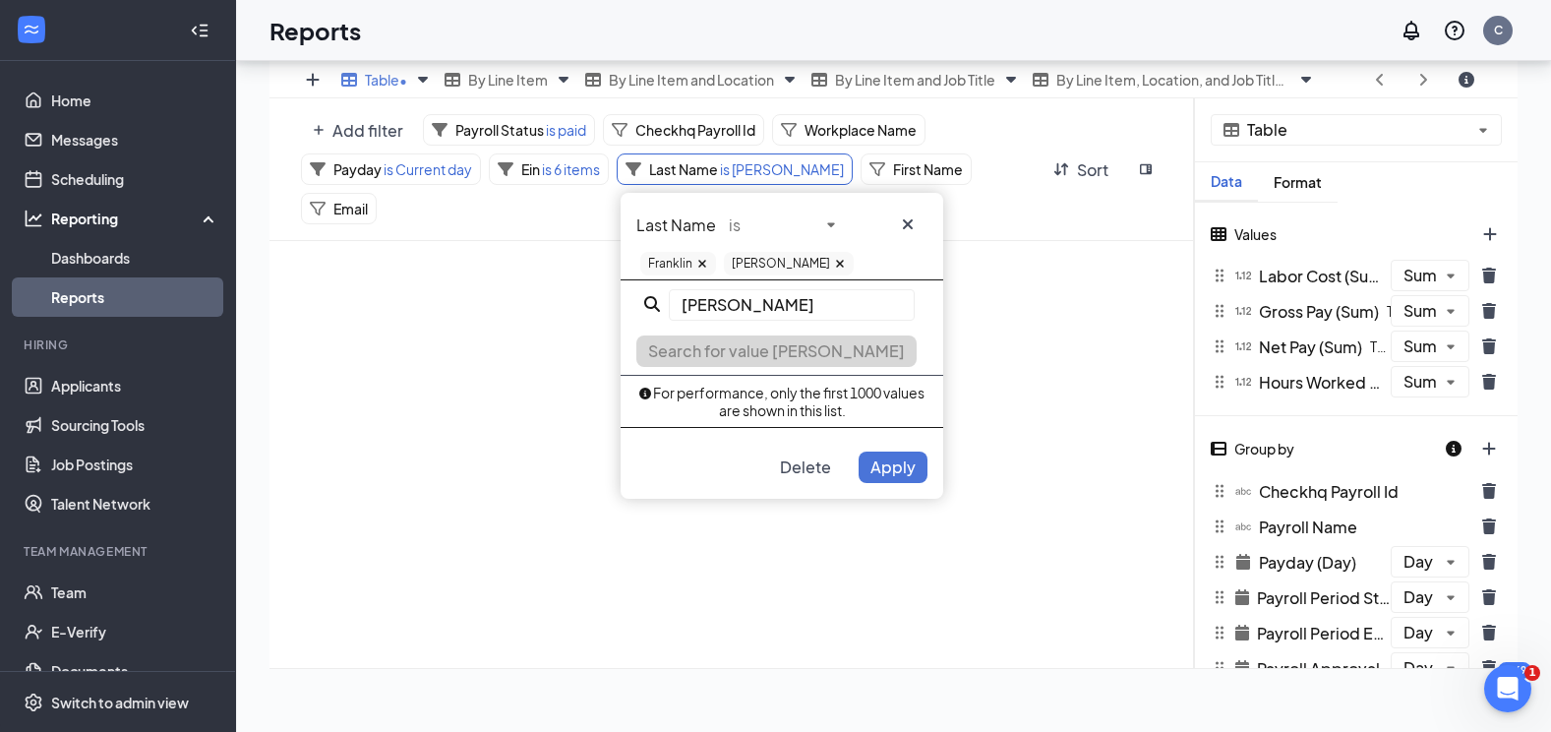
click at [883, 473] on span "Apply" at bounding box center [892, 466] width 45 height 21
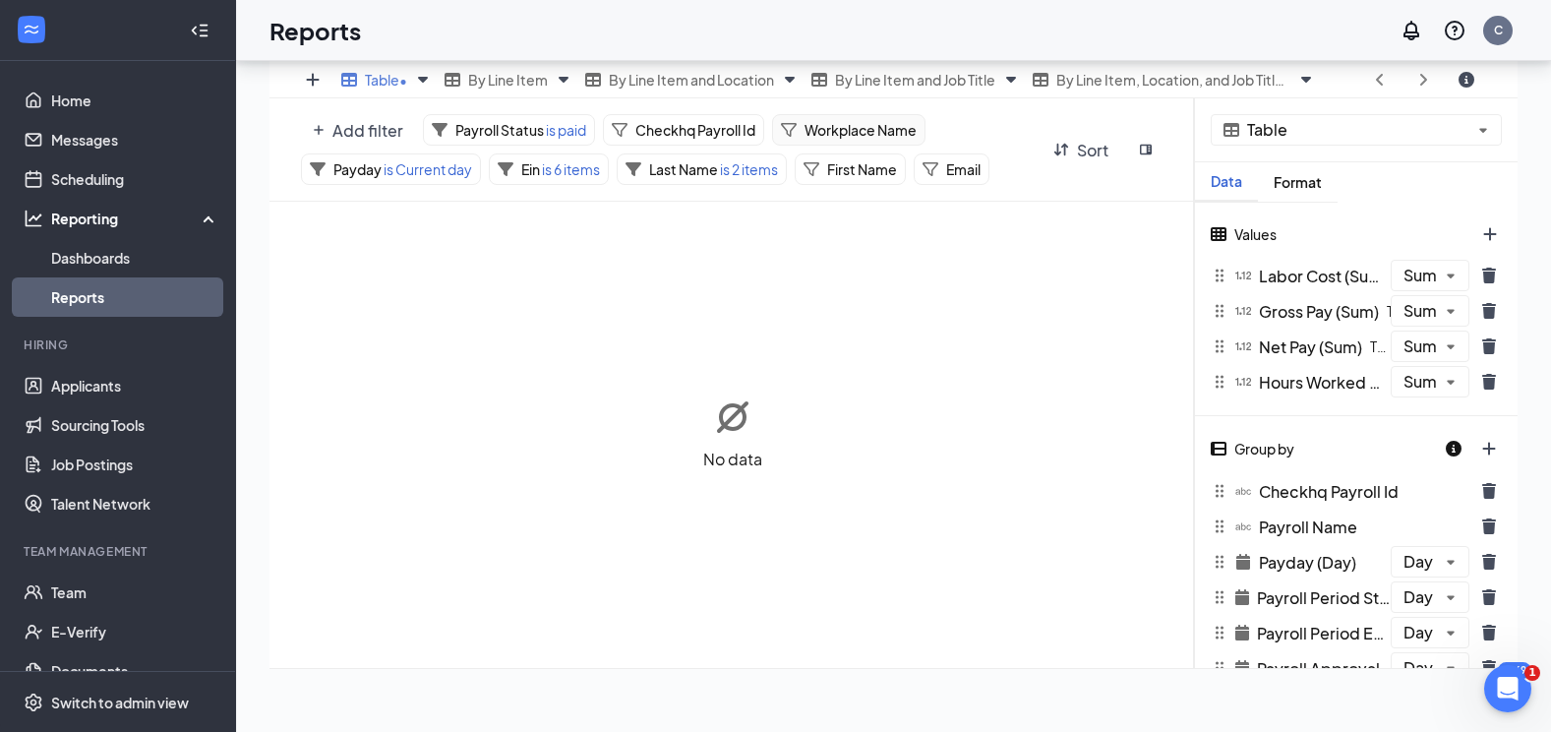
click at [842, 129] on span "Workplace Name" at bounding box center [860, 130] width 112 height 18
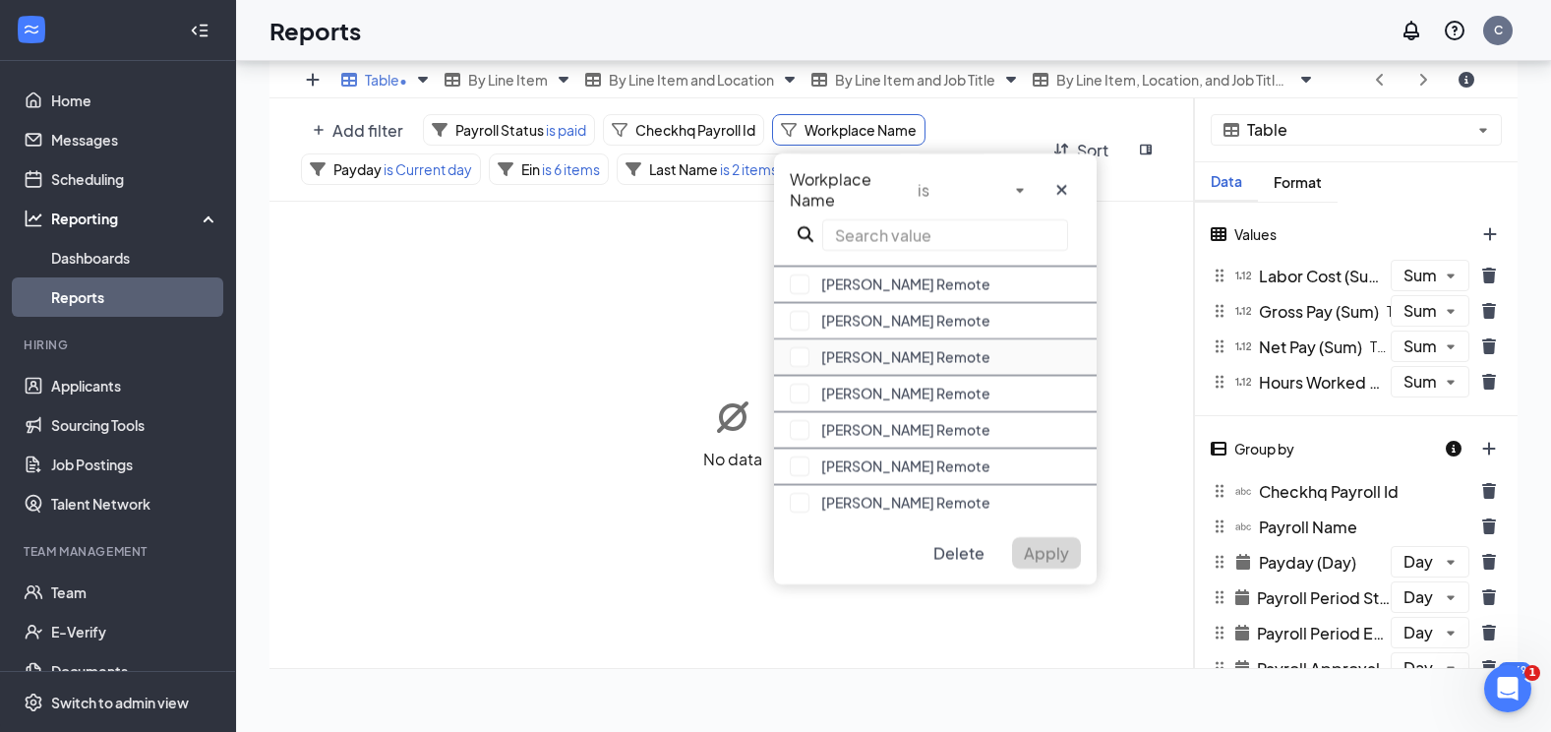
scroll to position [590, 0]
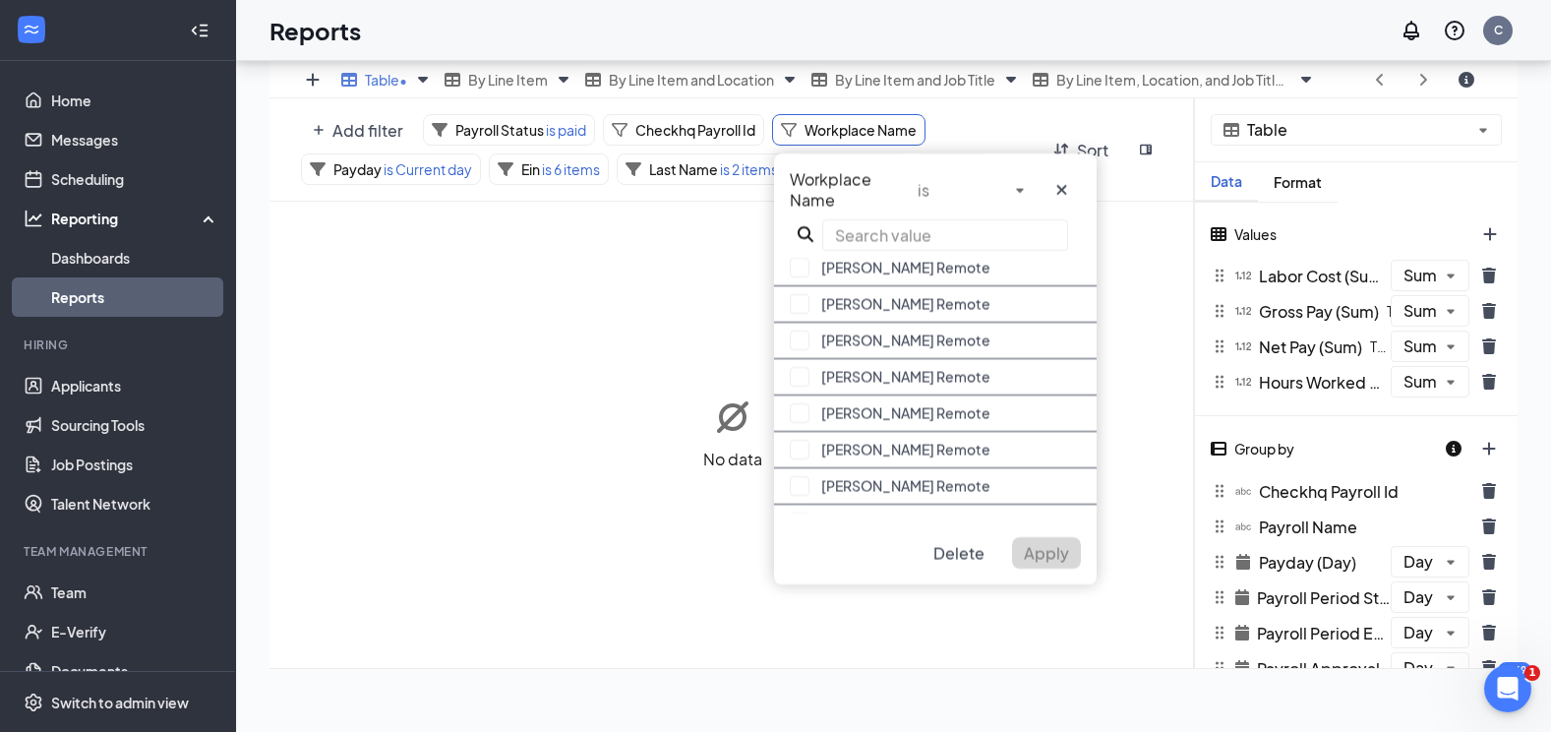
click at [699, 305] on div "No data" at bounding box center [731, 435] width 925 height 466
click at [663, 289] on div "No data" at bounding box center [731, 435] width 925 height 466
click at [1059, 188] on icon "cross icon" at bounding box center [1061, 190] width 10 height 10
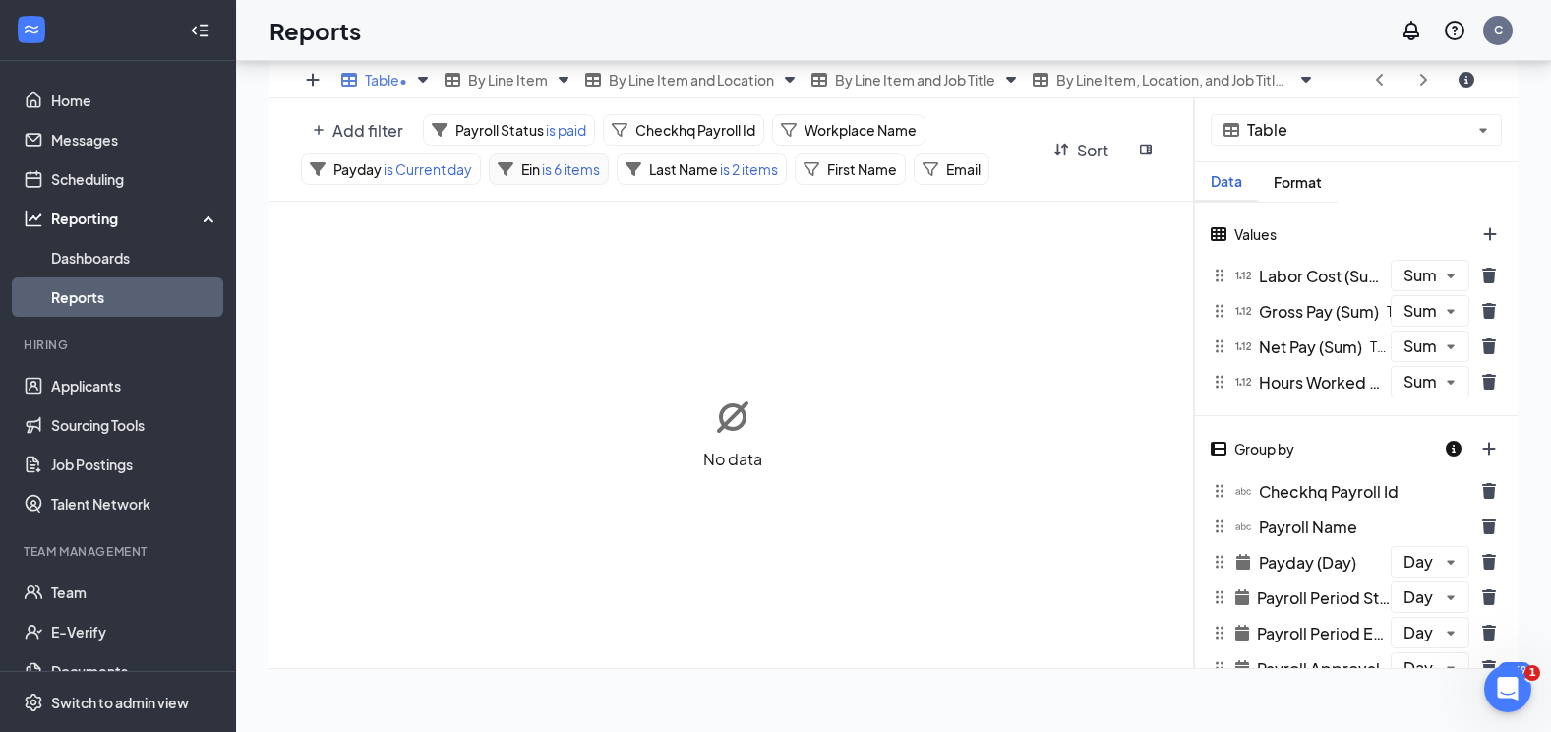
click at [561, 178] on span "is 6 items" at bounding box center [570, 169] width 60 height 18
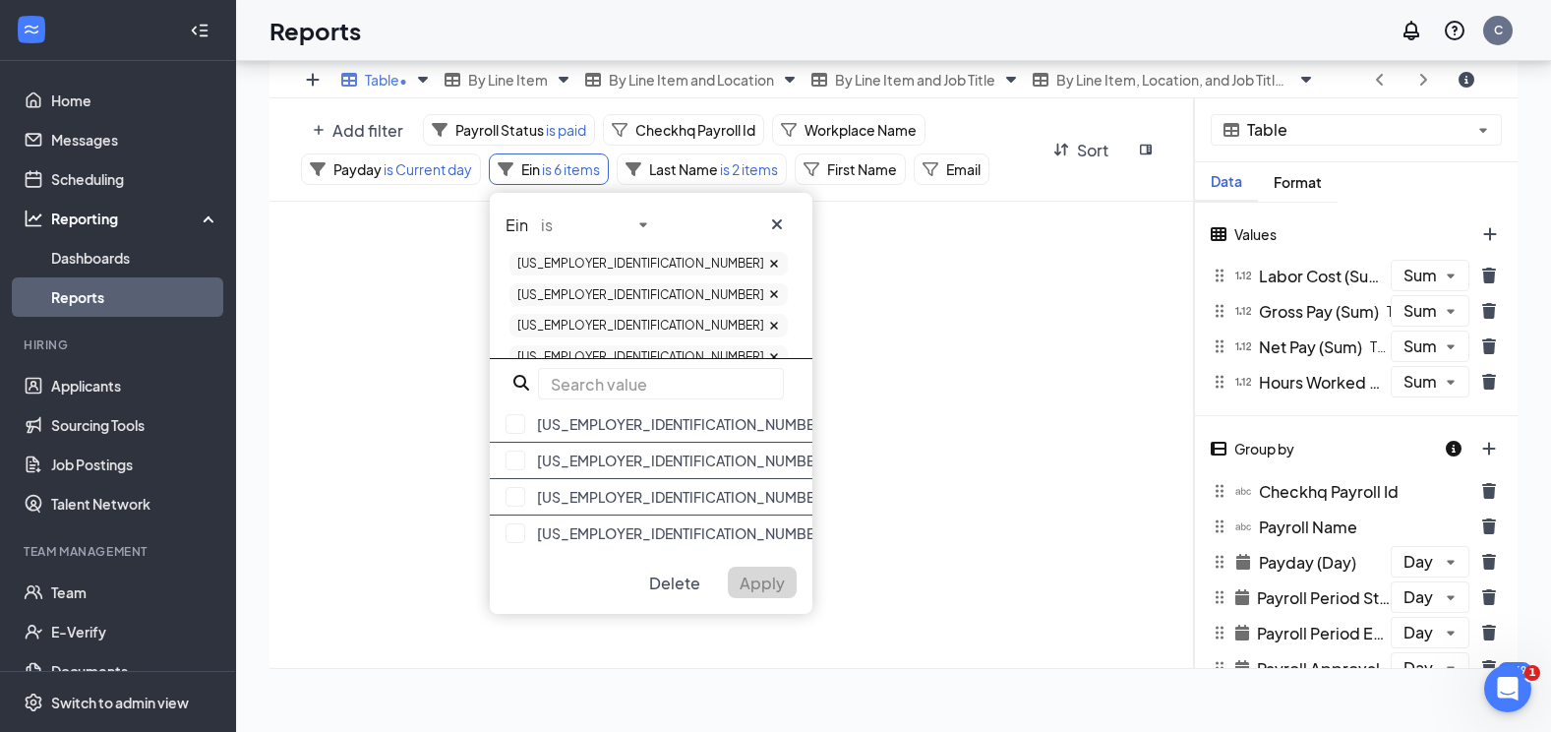
drag, startPoint x: 561, startPoint y: 178, endPoint x: 592, endPoint y: 264, distance: 91.2
click at [768, 264] on icon at bounding box center [774, 264] width 12 height 12
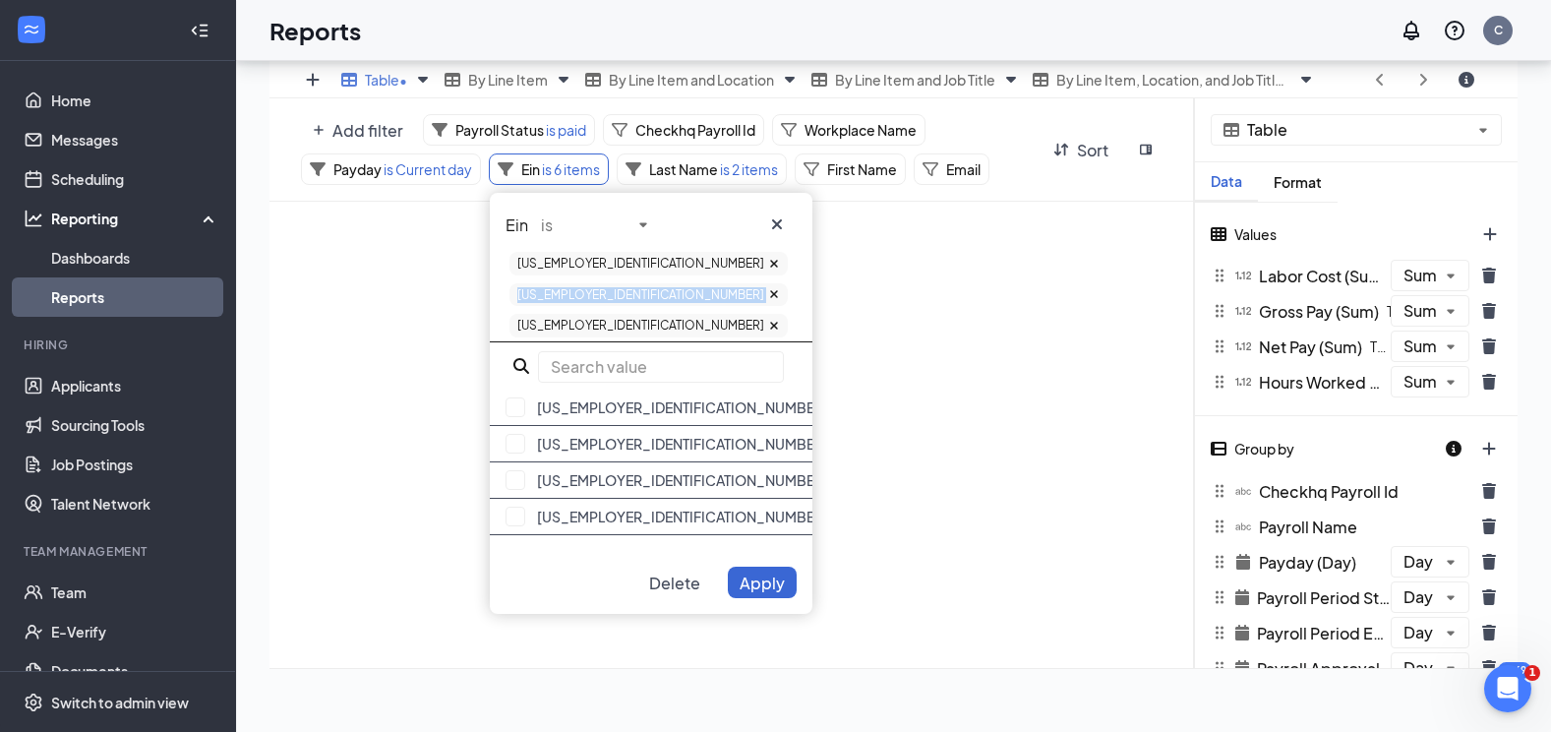
click at [768, 264] on icon at bounding box center [774, 264] width 12 height 12
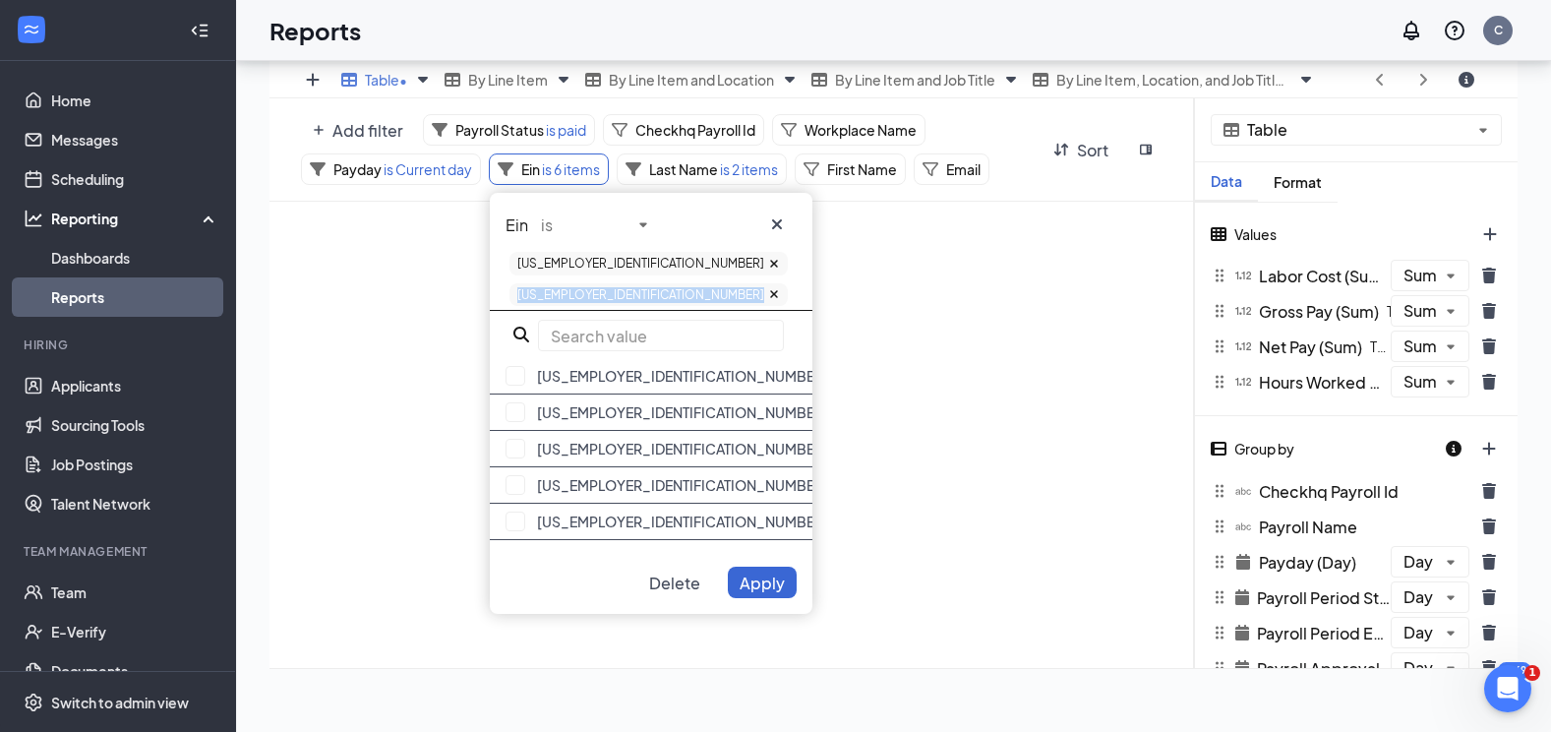
click at [768, 264] on icon at bounding box center [774, 264] width 12 height 12
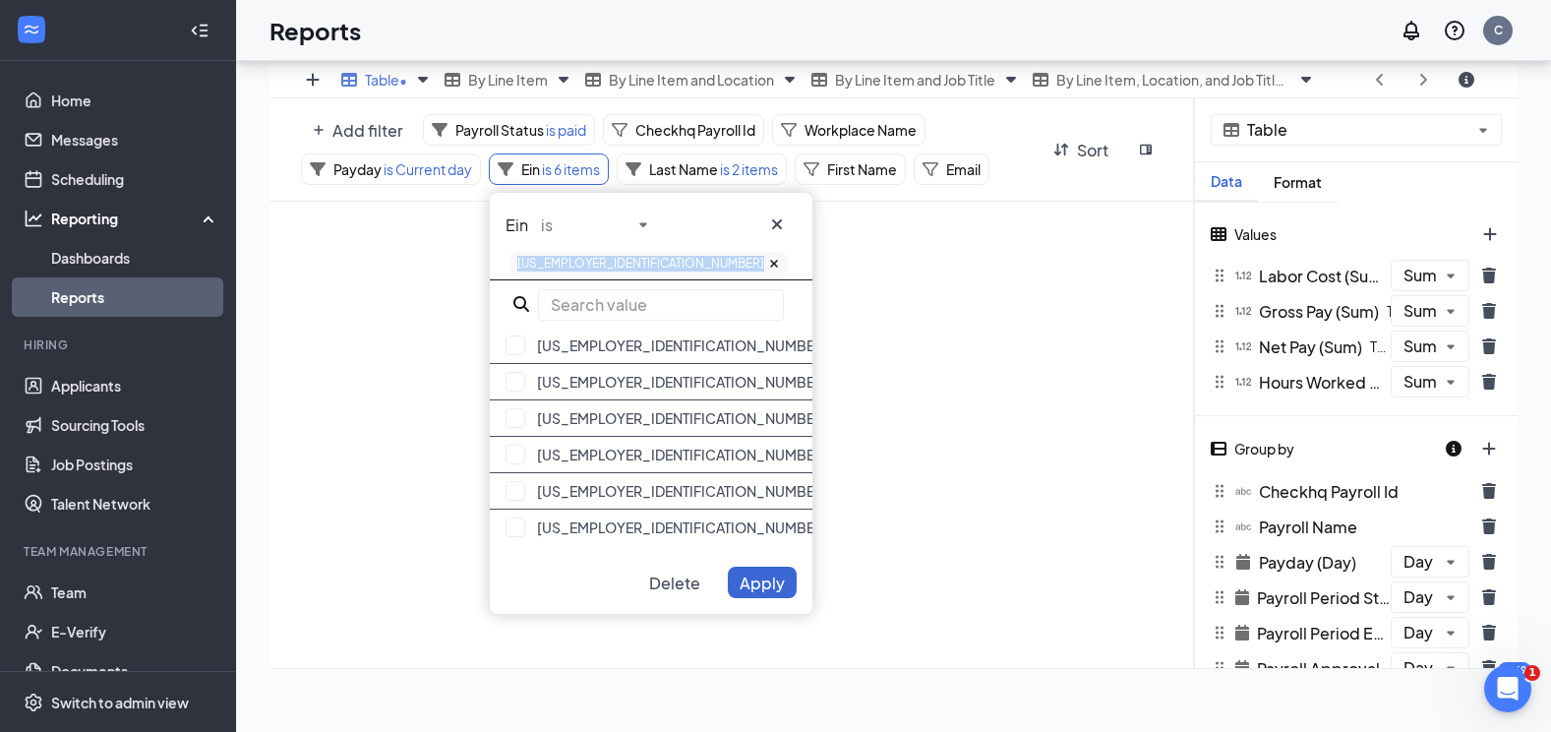
click at [768, 264] on icon at bounding box center [774, 264] width 12 height 12
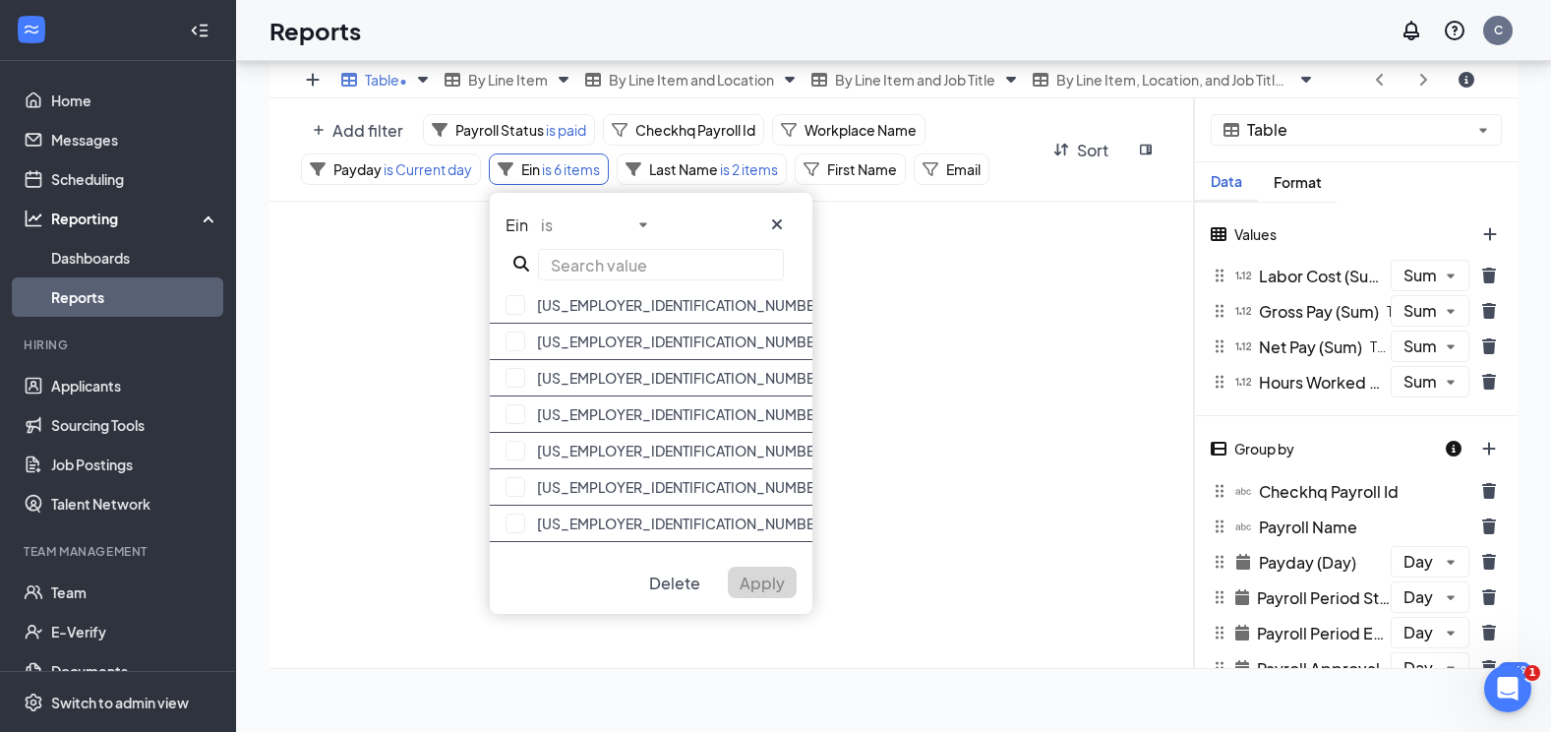
click at [436, 277] on div "No data" at bounding box center [731, 435] width 925 height 466
click at [860, 268] on div "No data" at bounding box center [731, 435] width 925 height 466
click at [682, 582] on span "Delete" at bounding box center [674, 582] width 51 height 21
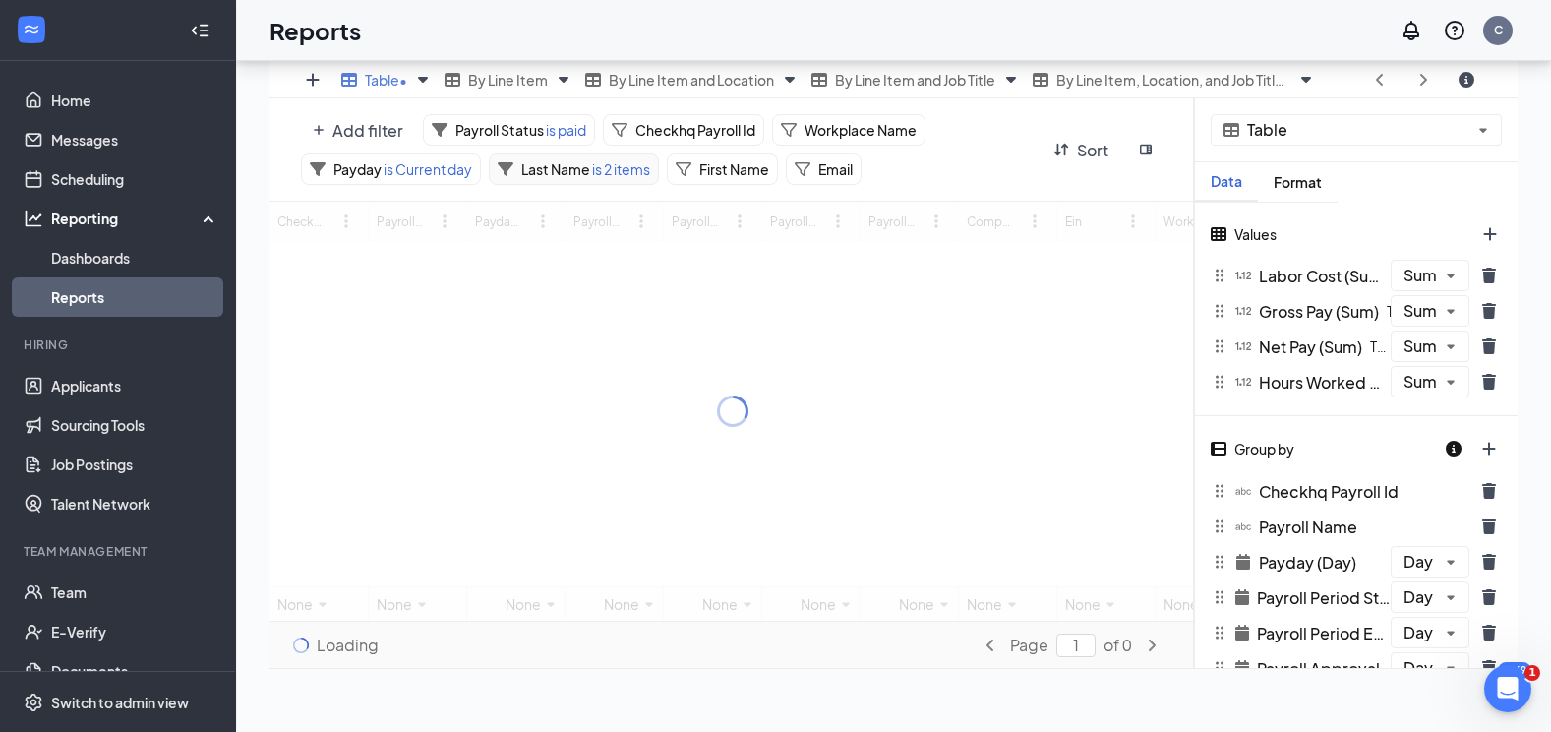
click at [621, 176] on span "is 2 items" at bounding box center [620, 169] width 60 height 18
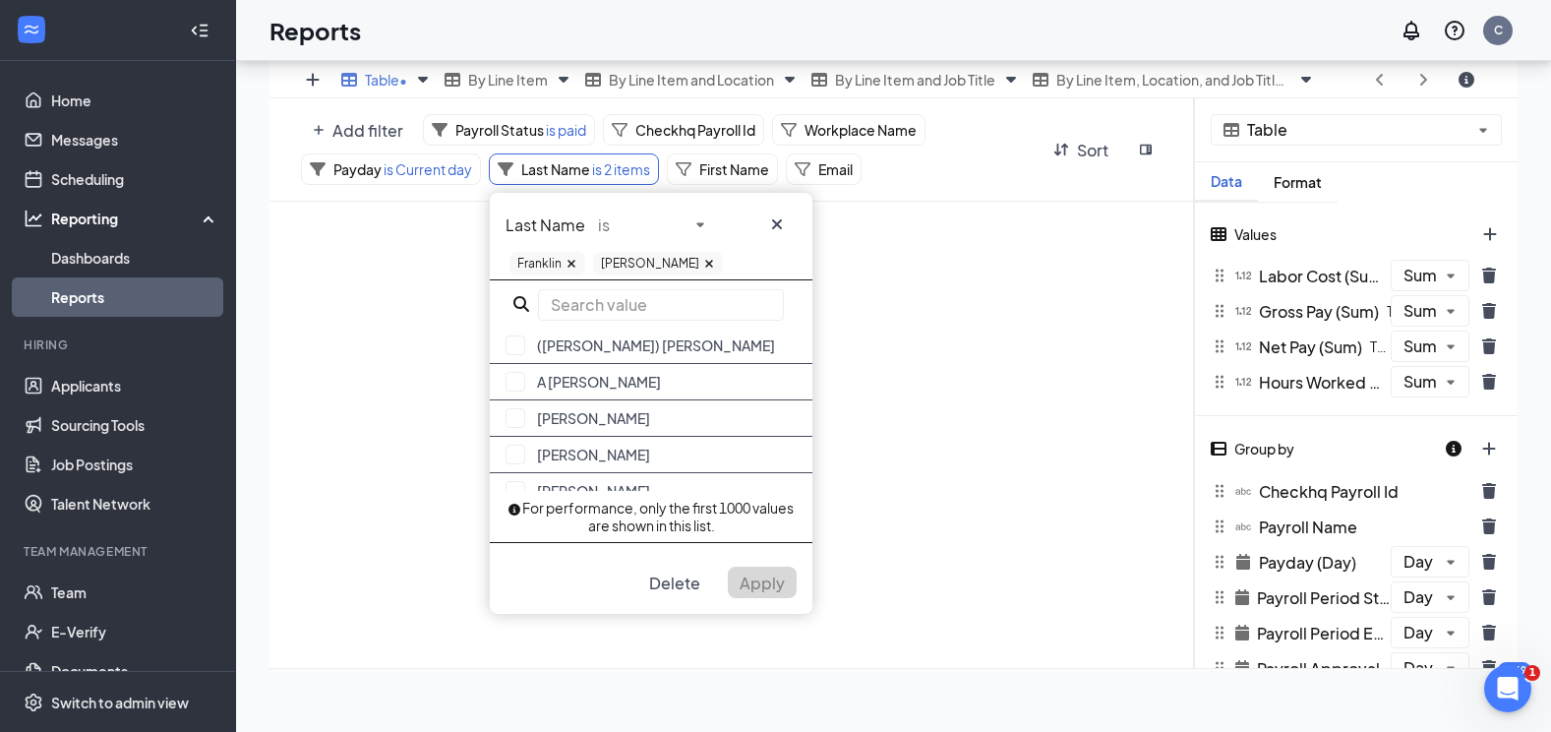
click at [853, 405] on div "No data" at bounding box center [731, 435] width 925 height 466
click at [776, 220] on icon "cross icon" at bounding box center [777, 224] width 16 height 16
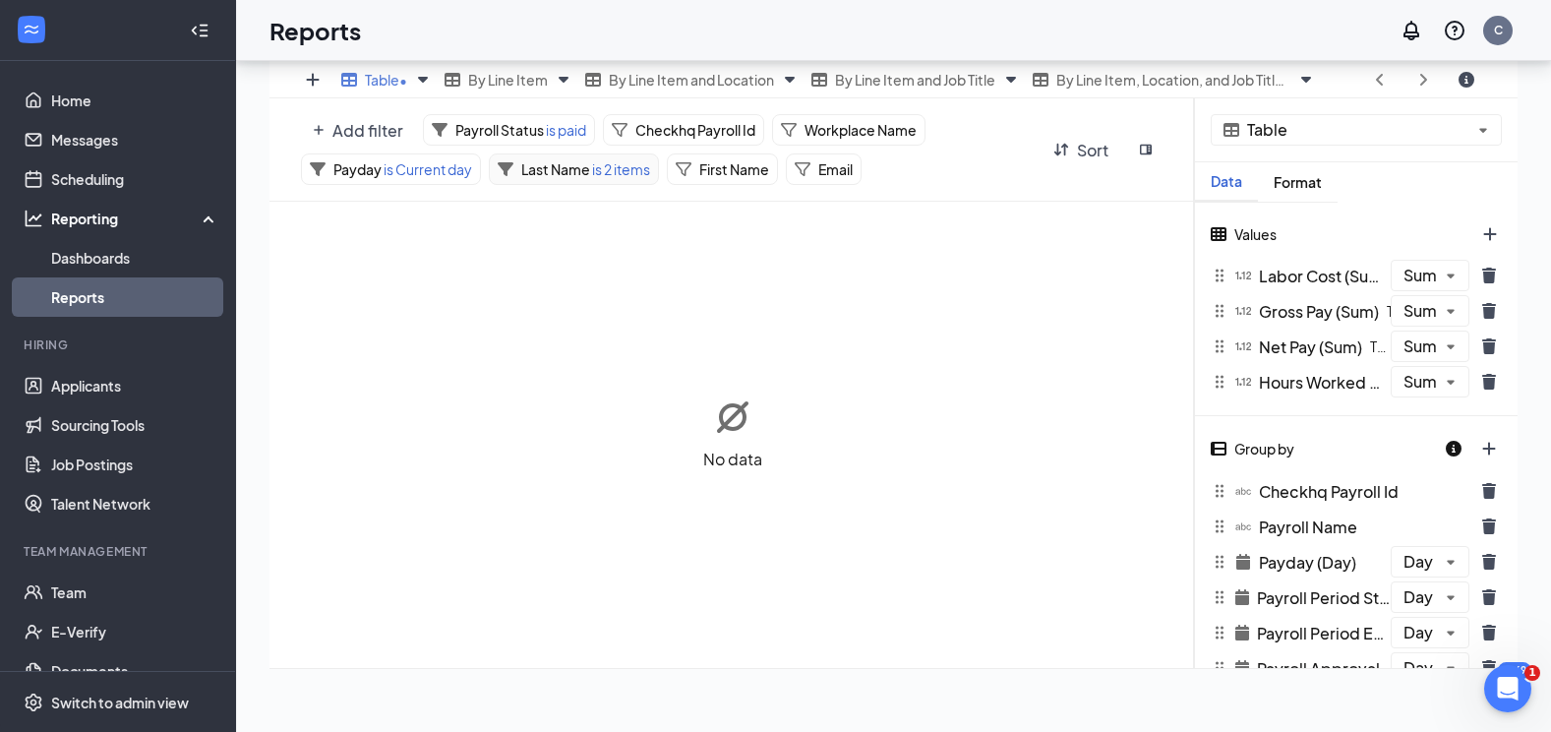
click at [623, 176] on span "is 2 items" at bounding box center [620, 169] width 60 height 18
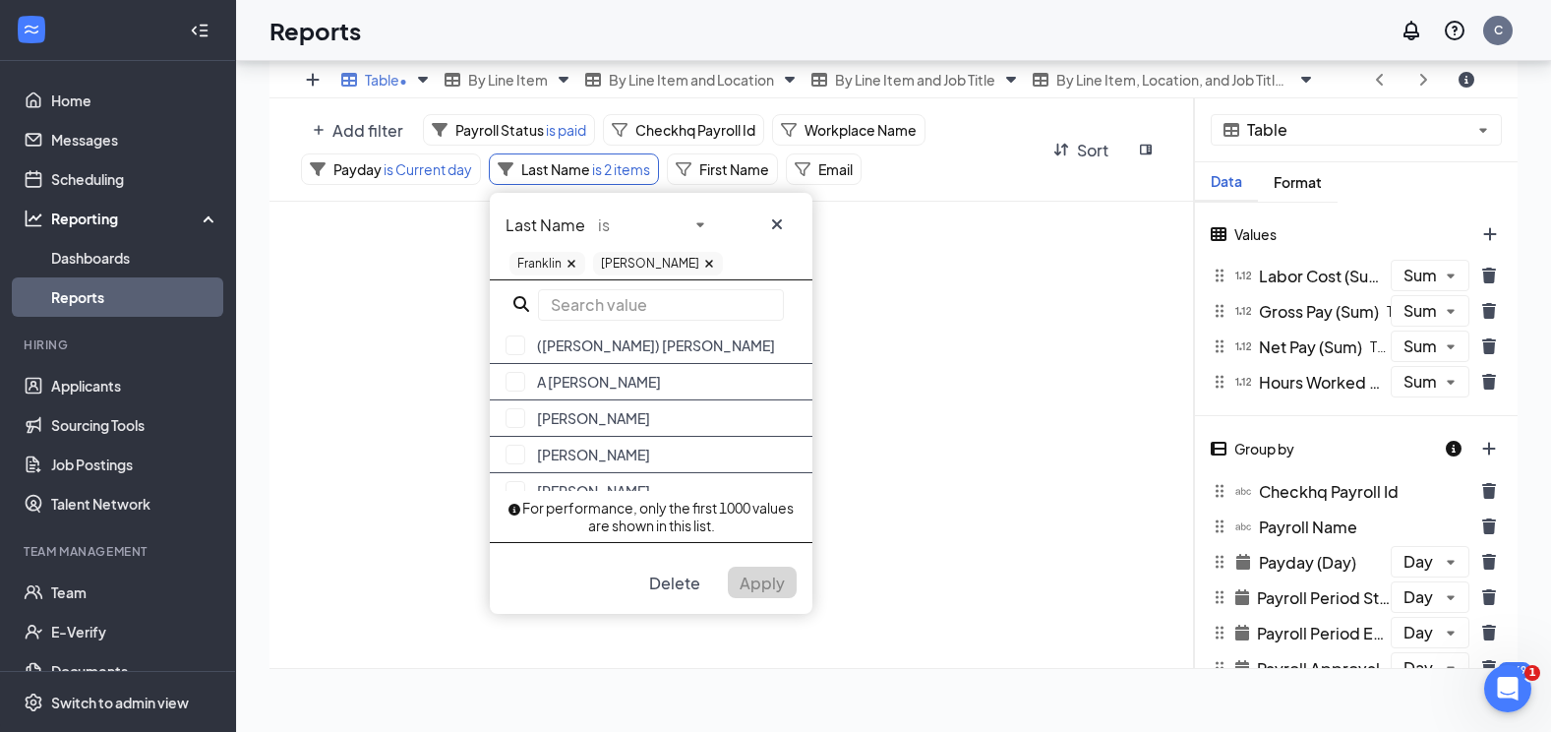
click at [566, 264] on icon at bounding box center [571, 264] width 12 height 12
click at [759, 578] on span "Apply" at bounding box center [762, 582] width 45 height 21
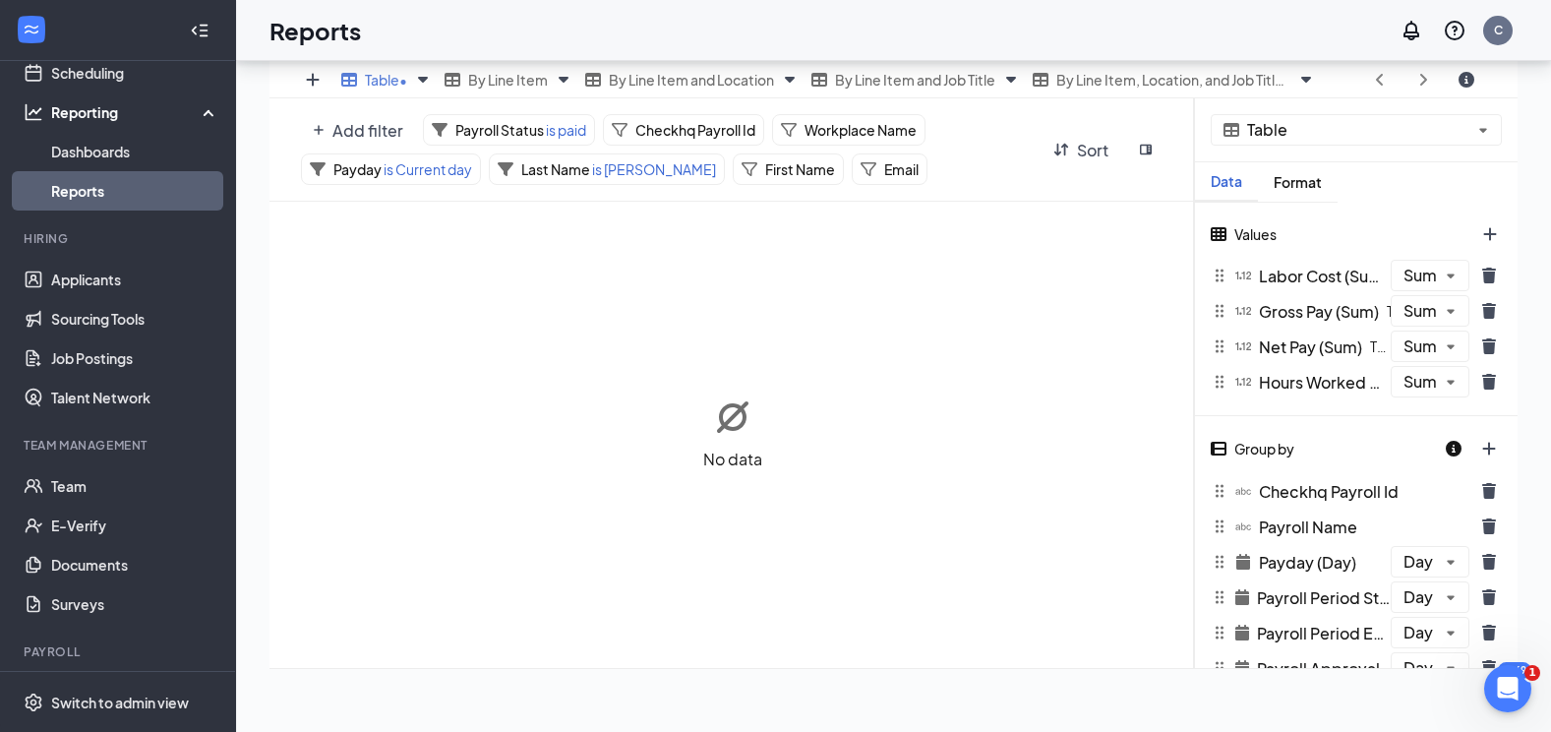
scroll to position [195, 0]
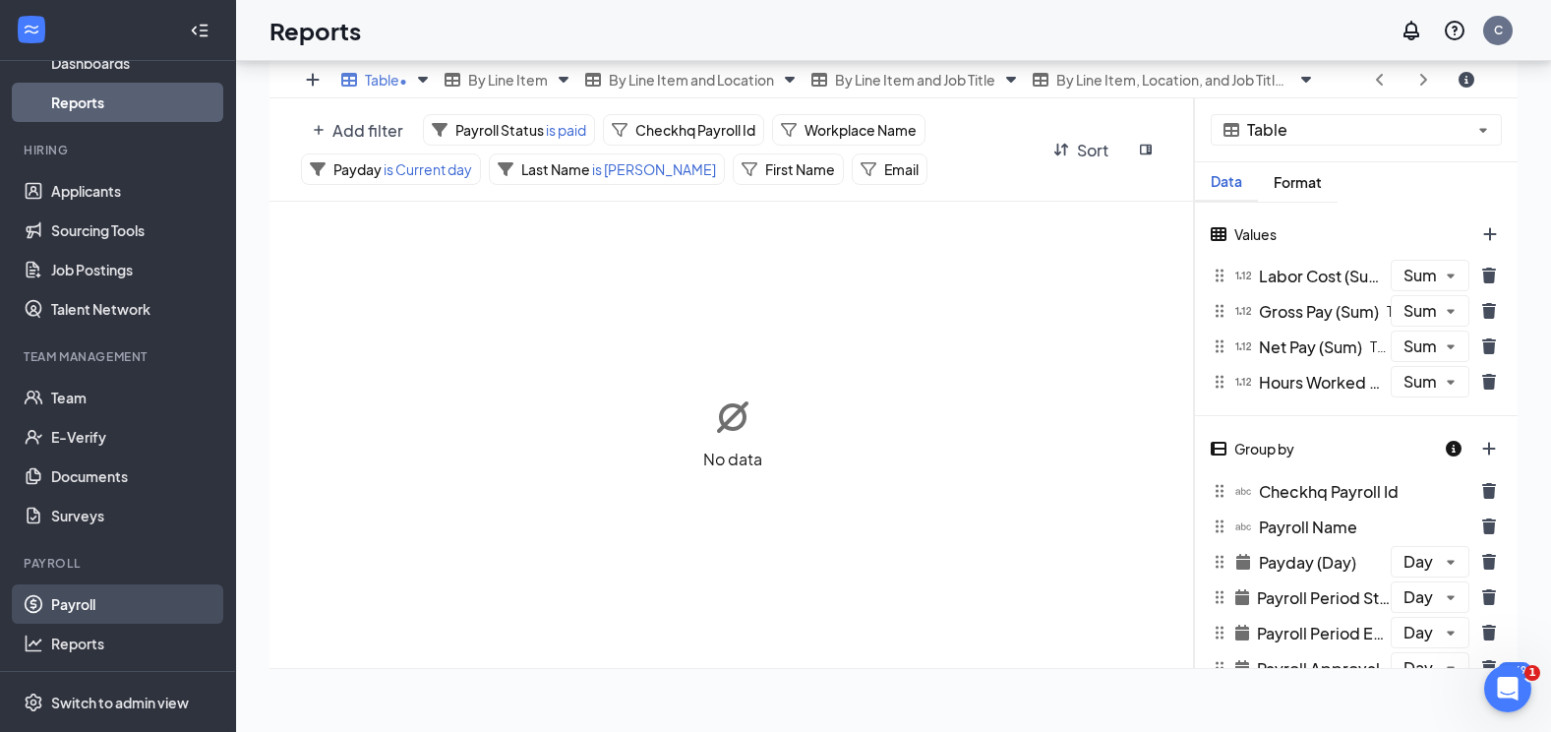
click at [85, 599] on link "Payroll" at bounding box center [135, 603] width 168 height 39
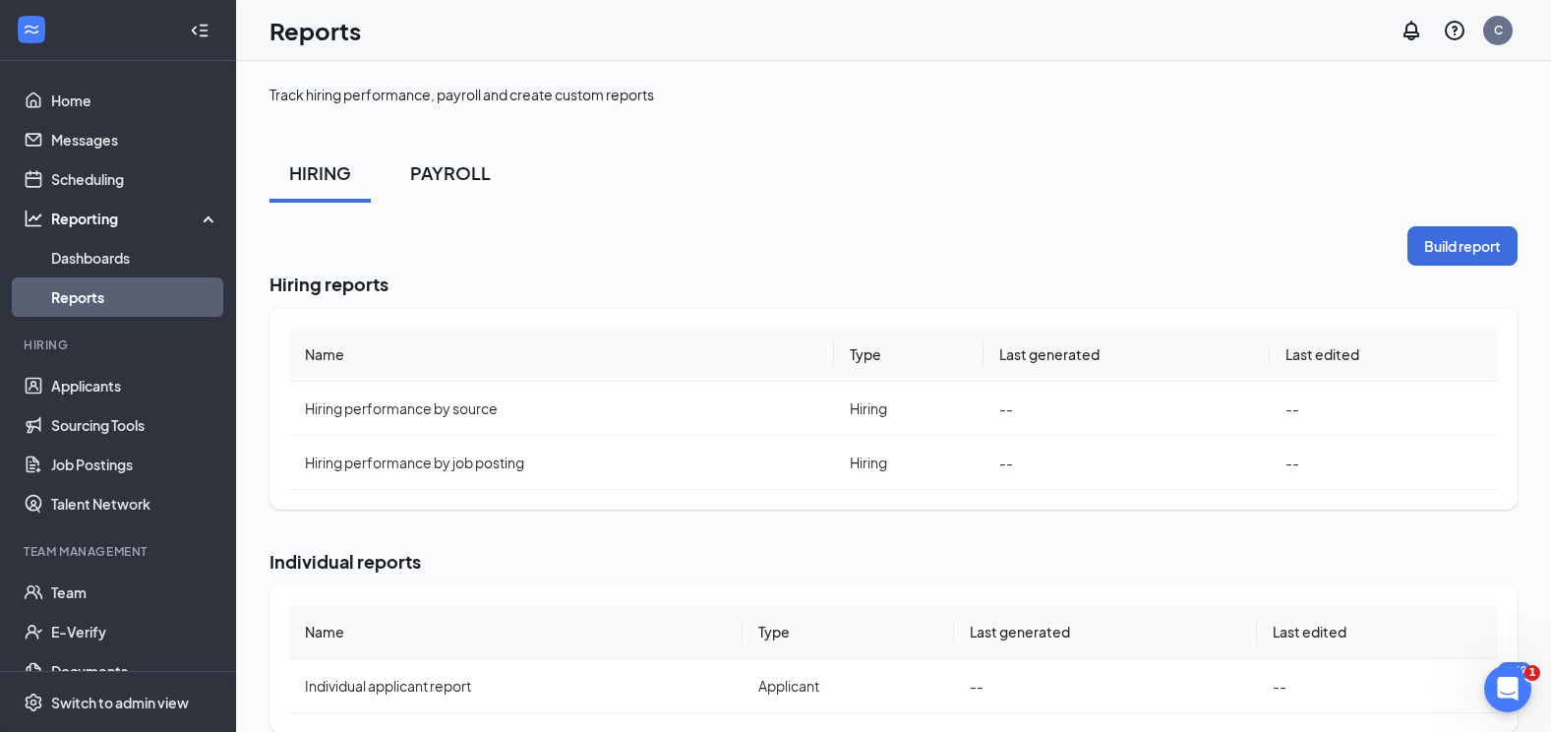
click at [456, 165] on div "PAYROLL" at bounding box center [450, 172] width 81 height 25
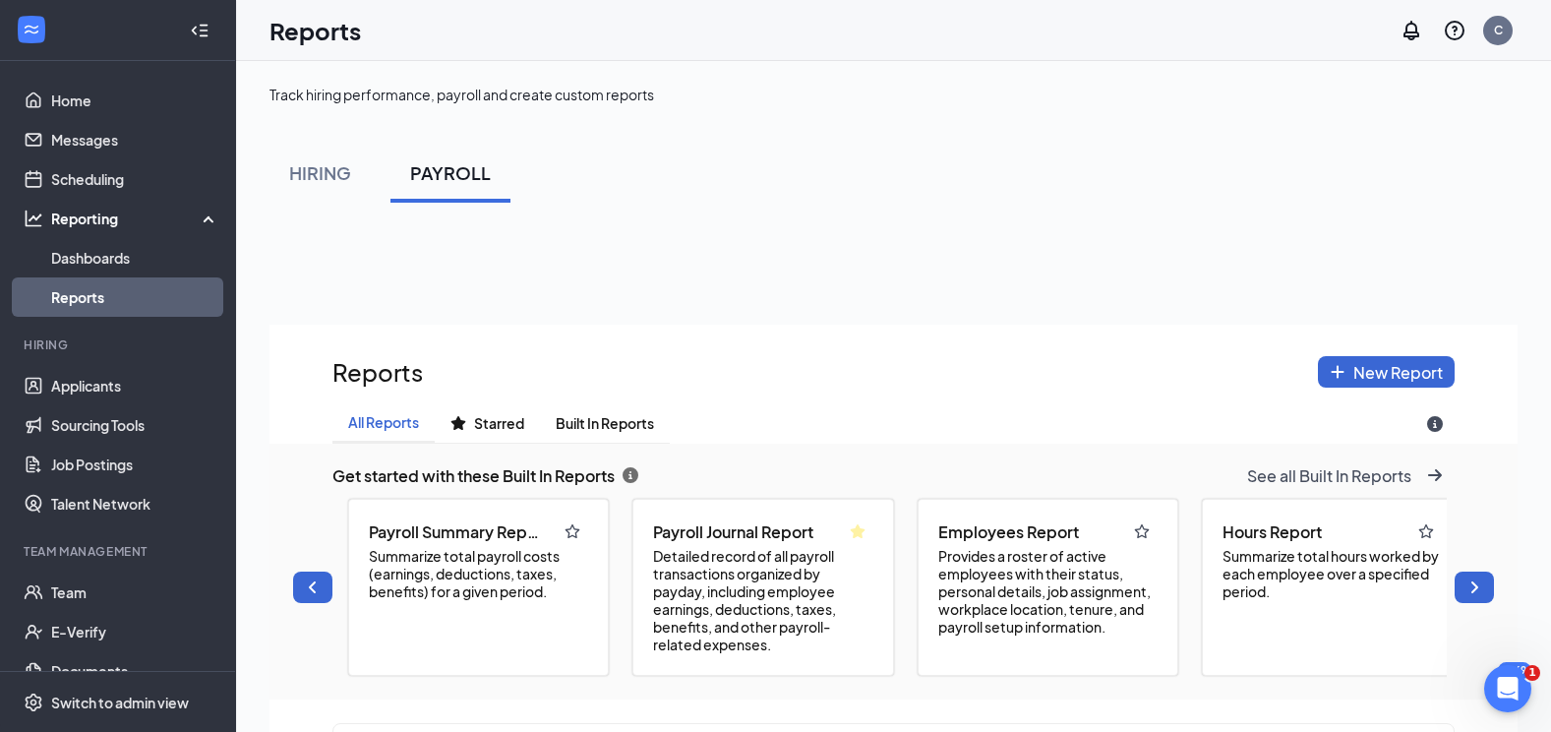
scroll to position [869, 1248]
click at [1011, 552] on span "Provides a roster of active employees with their status, personal details, job …" at bounding box center [1047, 591] width 219 height 89
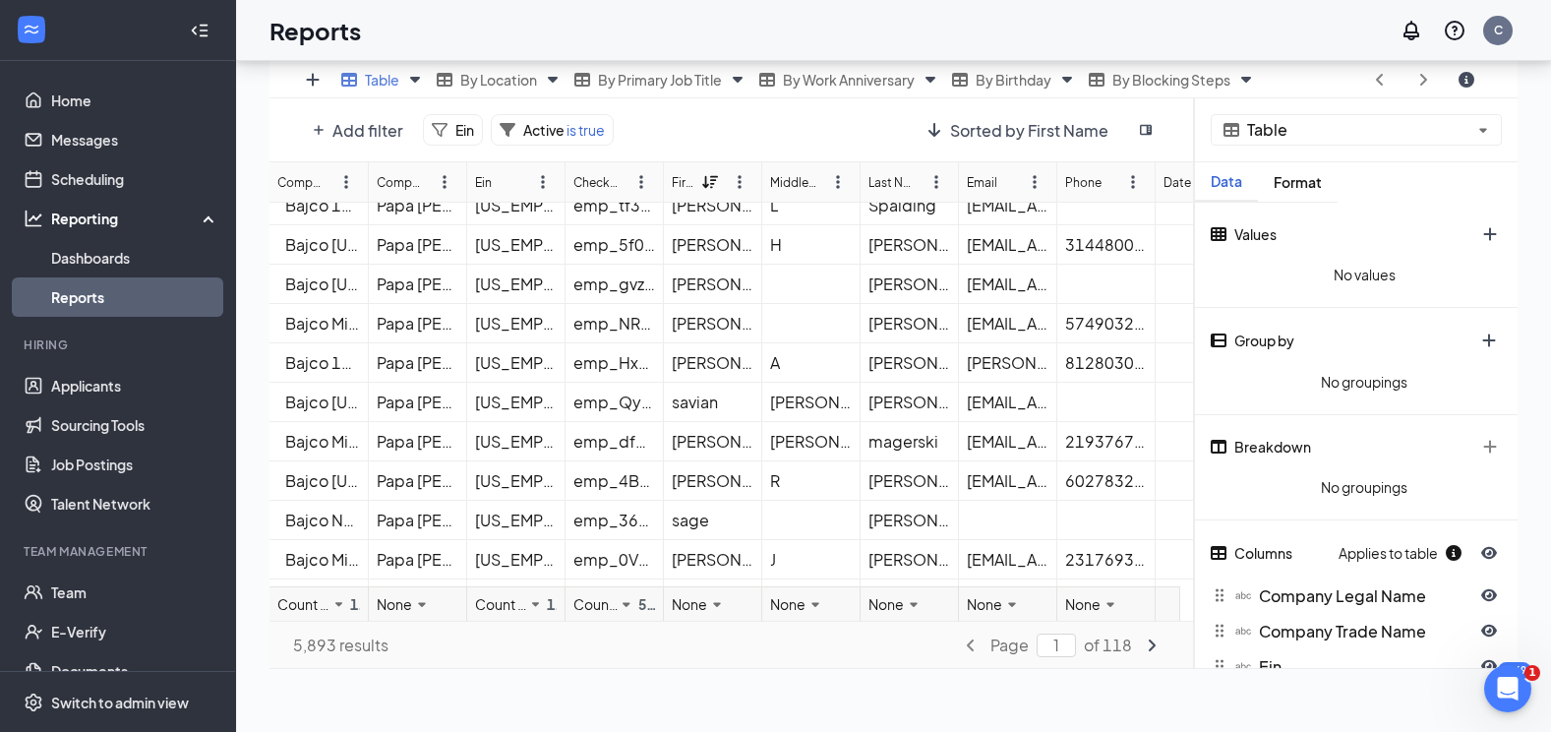
scroll to position [615, 0]
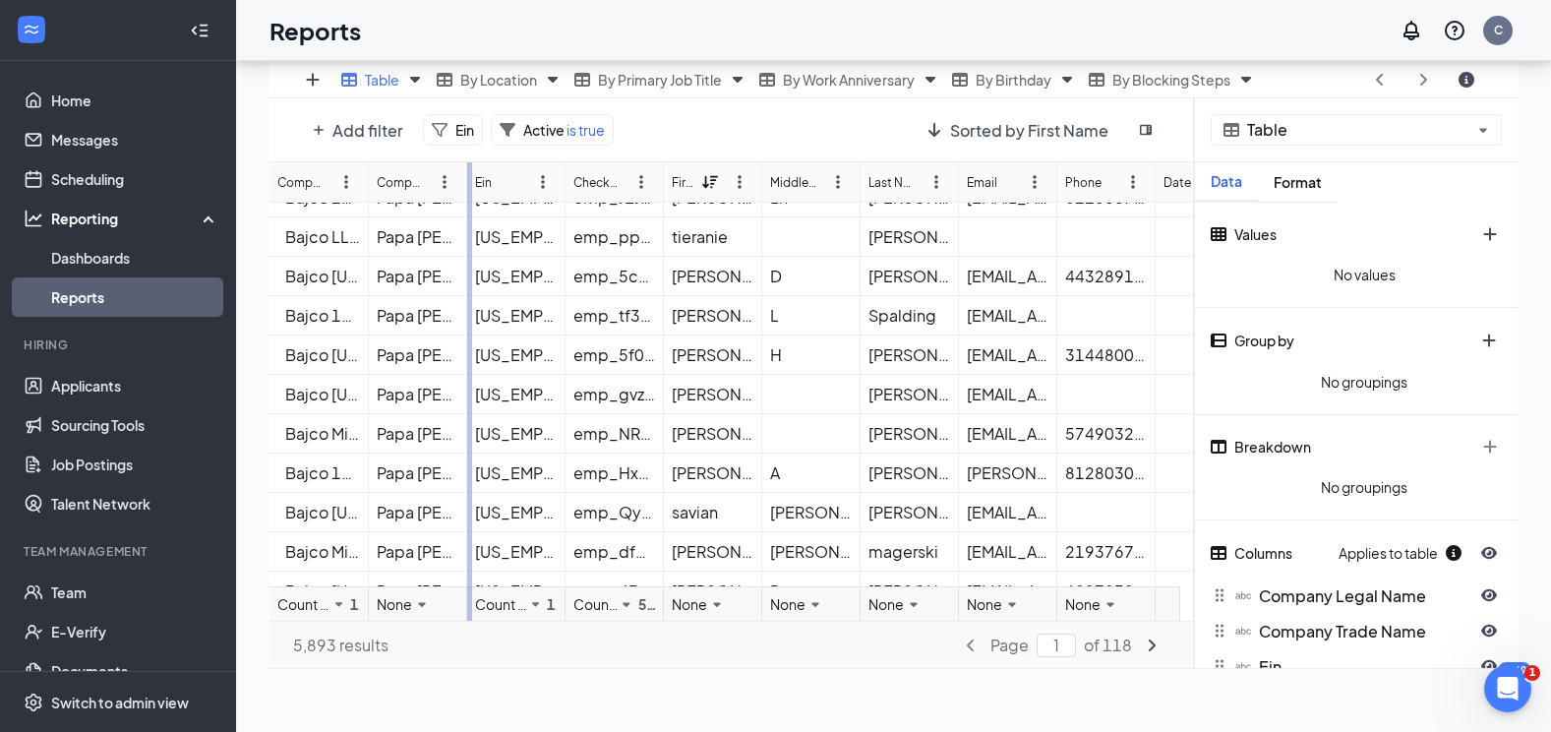
drag, startPoint x: 367, startPoint y: 186, endPoint x: 468, endPoint y: 204, distance: 102.8
click at [468, 204] on div "Company Legal Name Company Trade Name Ein Checkhq Employee Id First Name Middle…" at bounding box center [731, 391] width 925 height 458
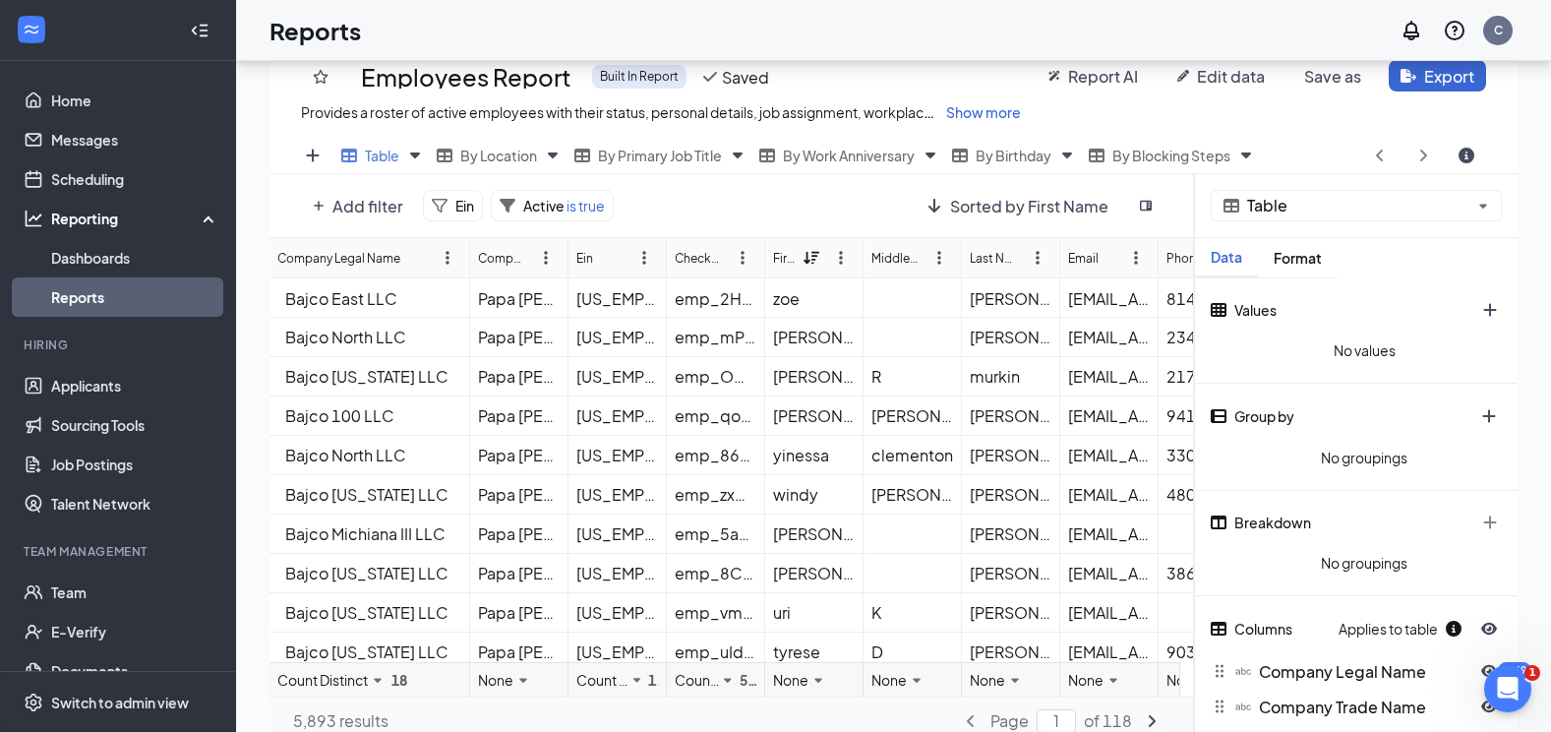
scroll to position [92, 0]
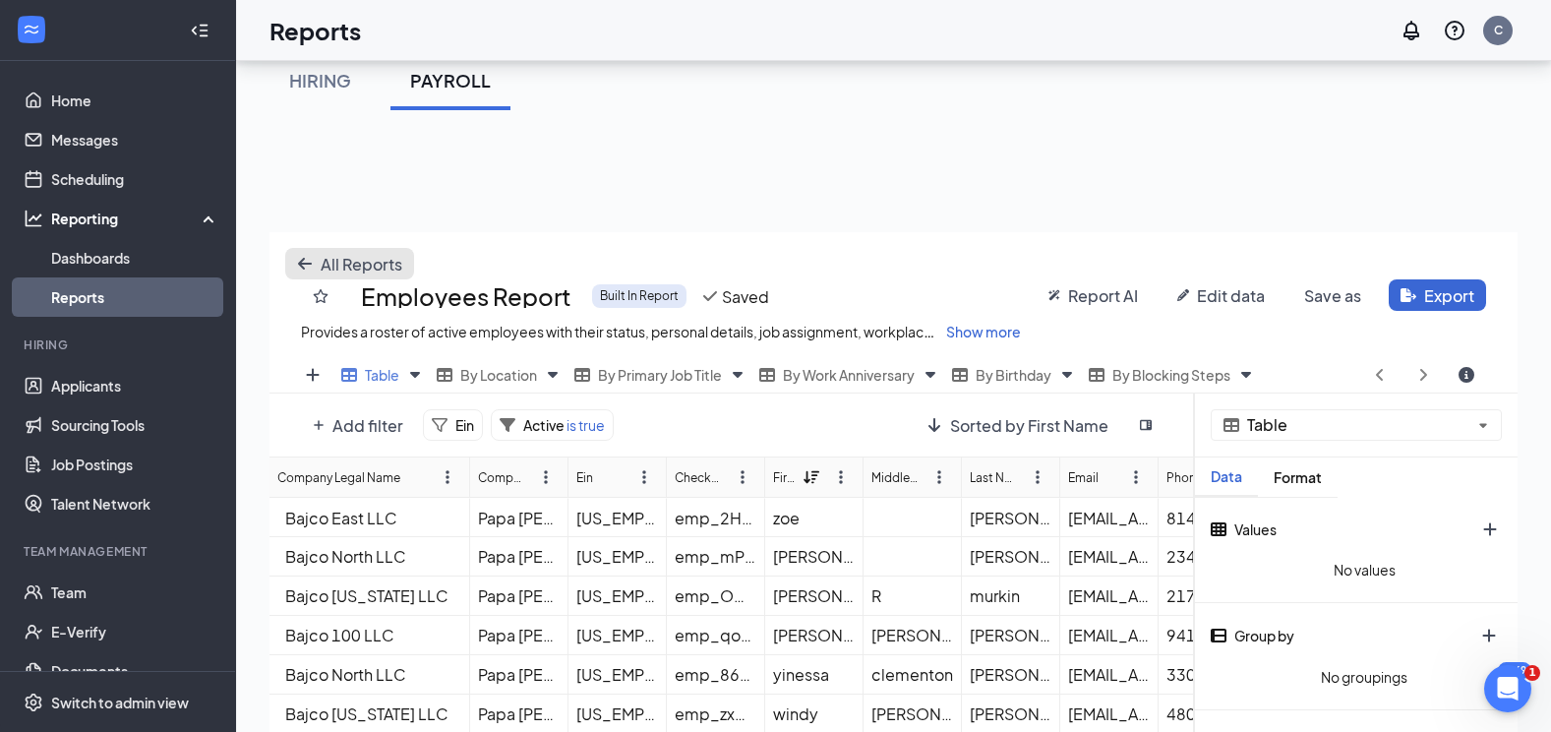
click at [363, 263] on span "All Reports" at bounding box center [362, 264] width 82 height 21
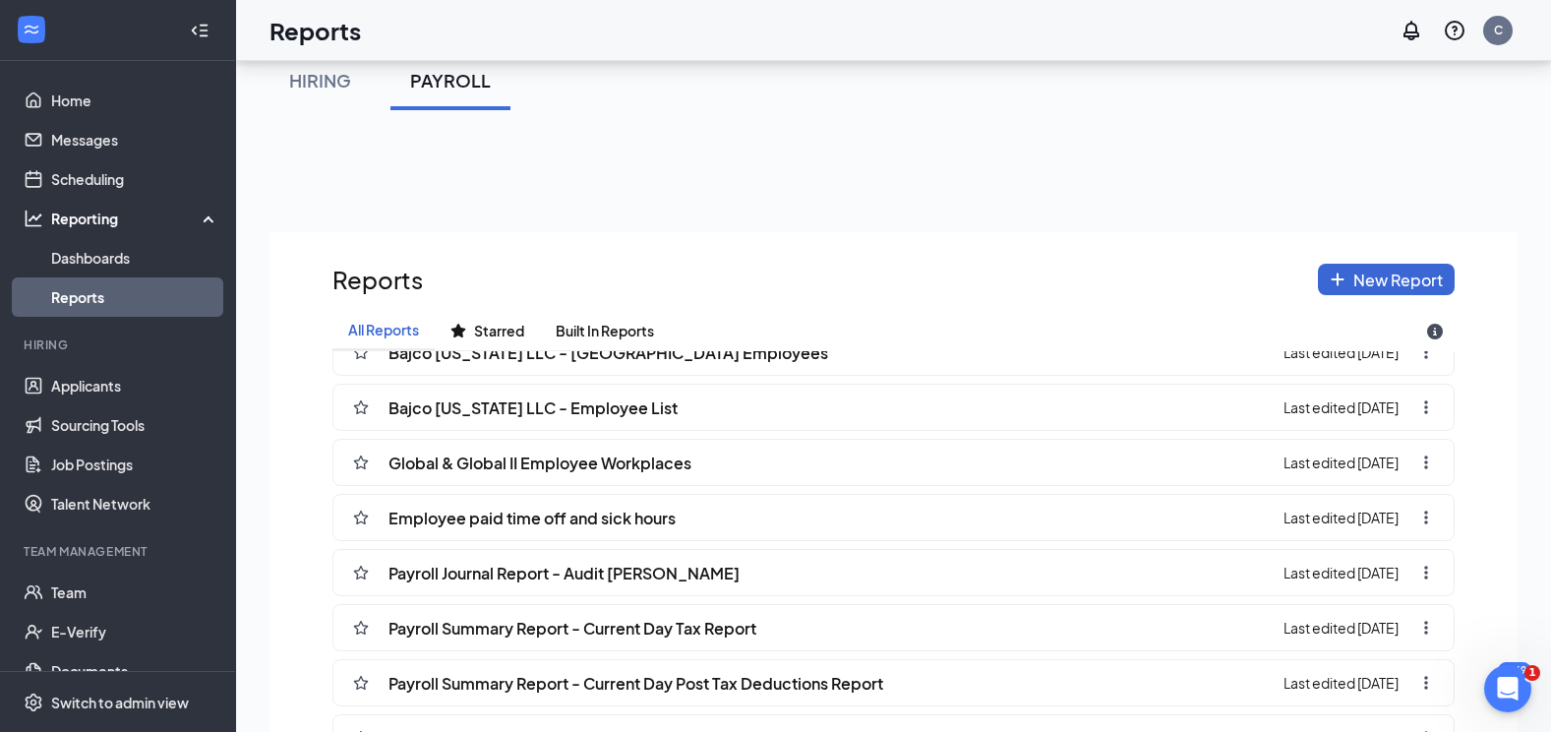
scroll to position [2065, 0]
click at [622, 472] on span "Global & Global II Employee Workplaces" at bounding box center [539, 461] width 303 height 21
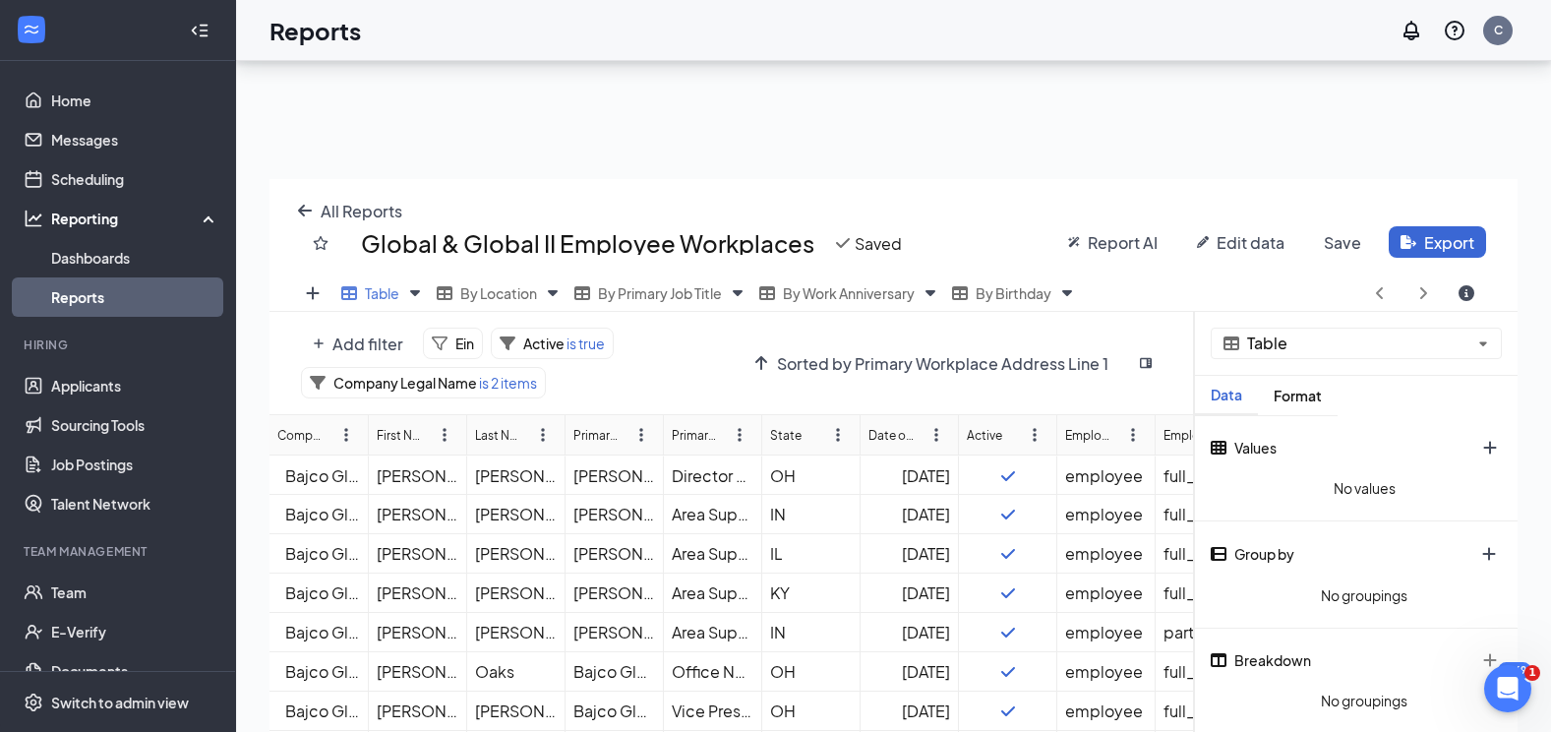
scroll to position [191, 0]
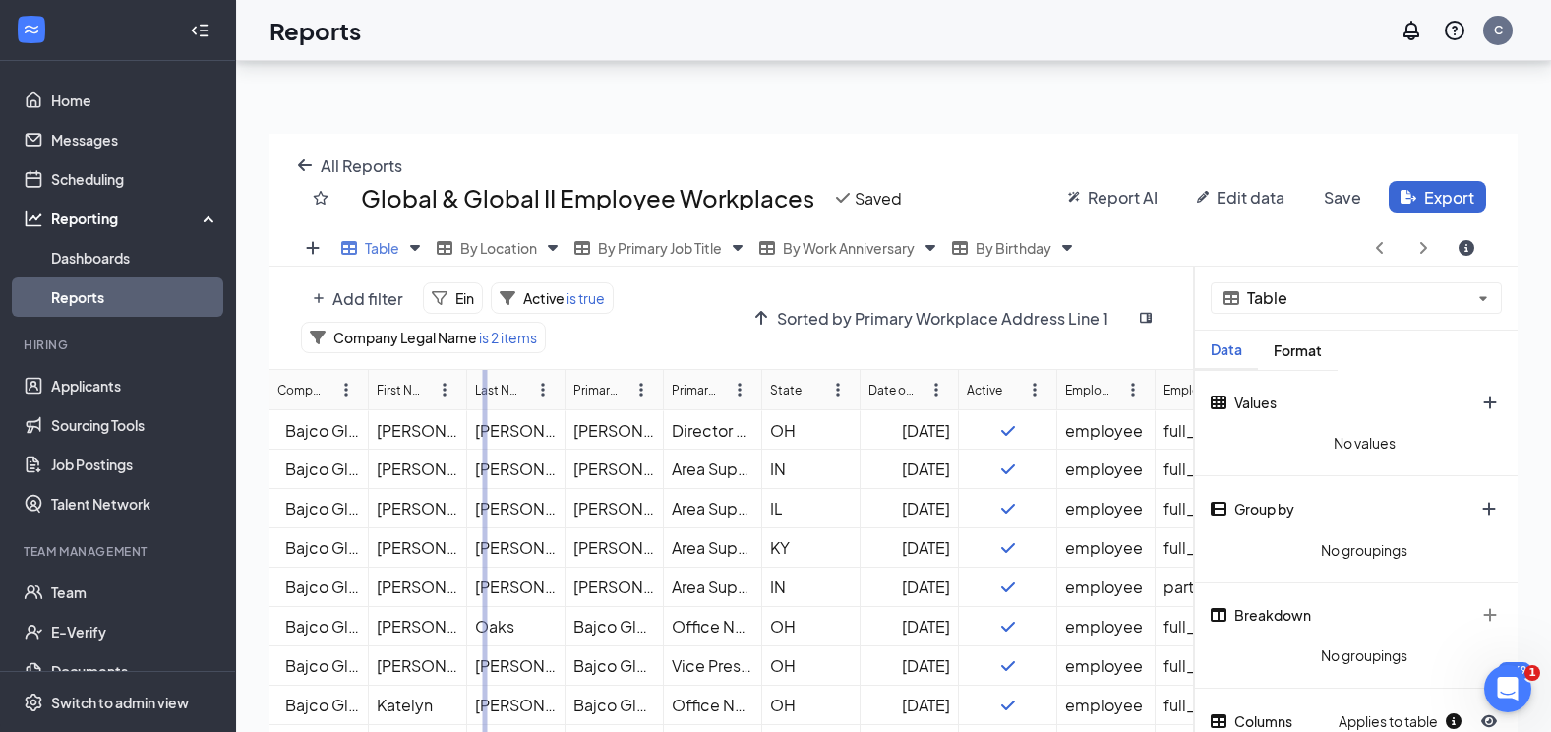
drag, startPoint x: 370, startPoint y: 402, endPoint x: 489, endPoint y: 402, distance: 119.0
click at [489, 402] on div "Company Legal Name First Name Last Name Primary Workplace Name Primary Job Titl…" at bounding box center [731, 593] width 925 height 447
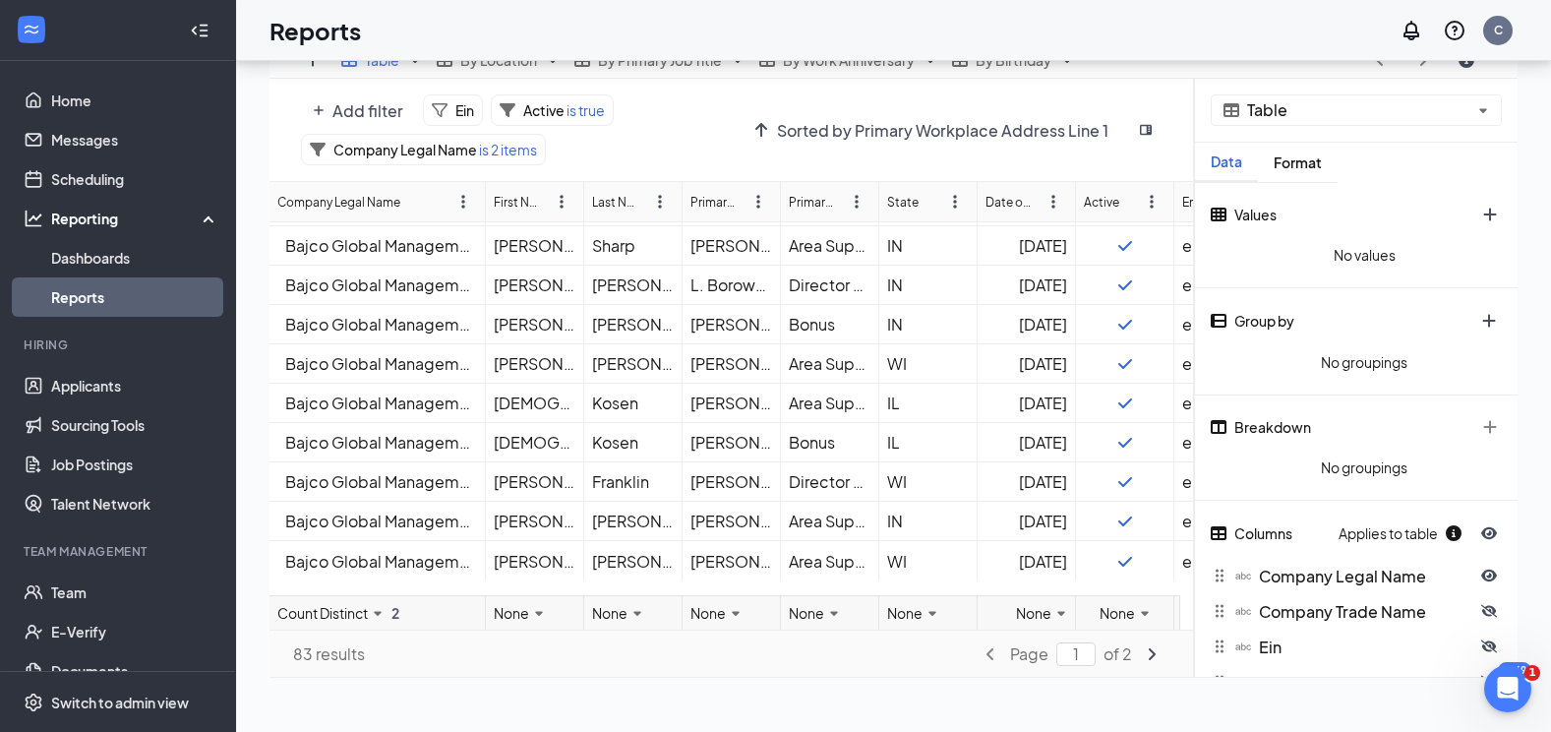
scroll to position [387, 0]
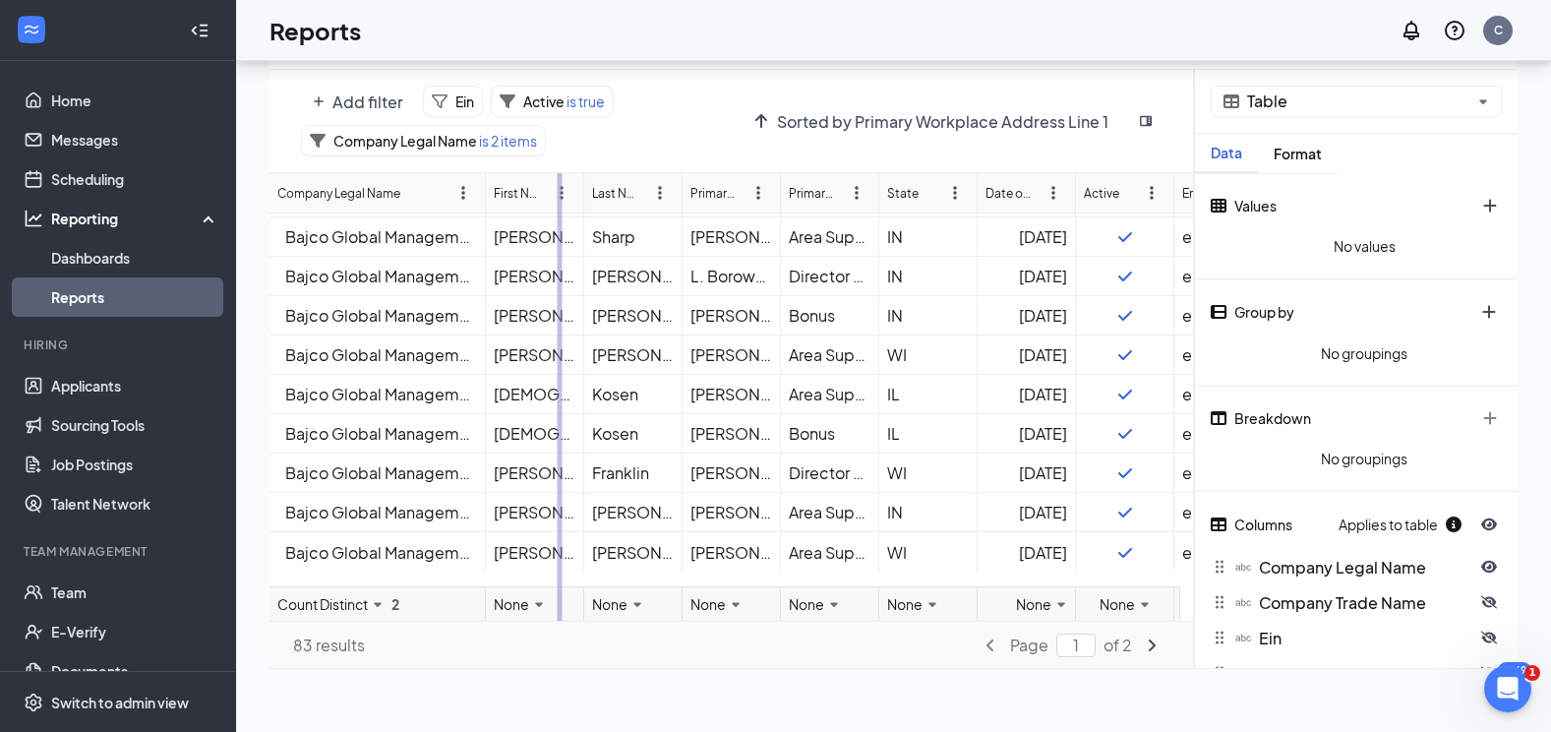
drag, startPoint x: 485, startPoint y: 198, endPoint x: 565, endPoint y: 196, distance: 80.7
click at [565, 196] on div "Company Legal Name First Name Last Name Primary Workplace Name Primary Job Titl…" at bounding box center [731, 396] width 925 height 447
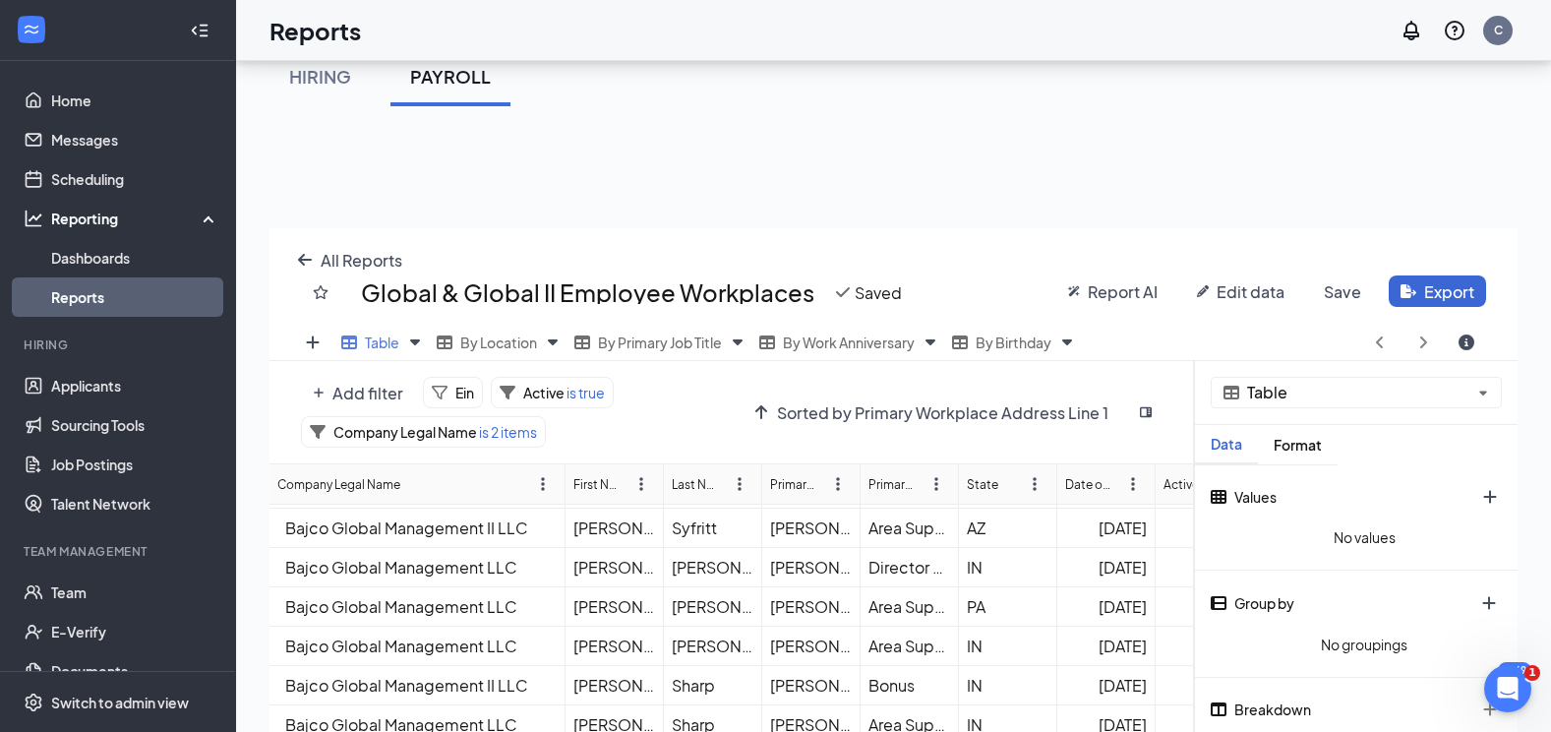
scroll to position [92, 0]
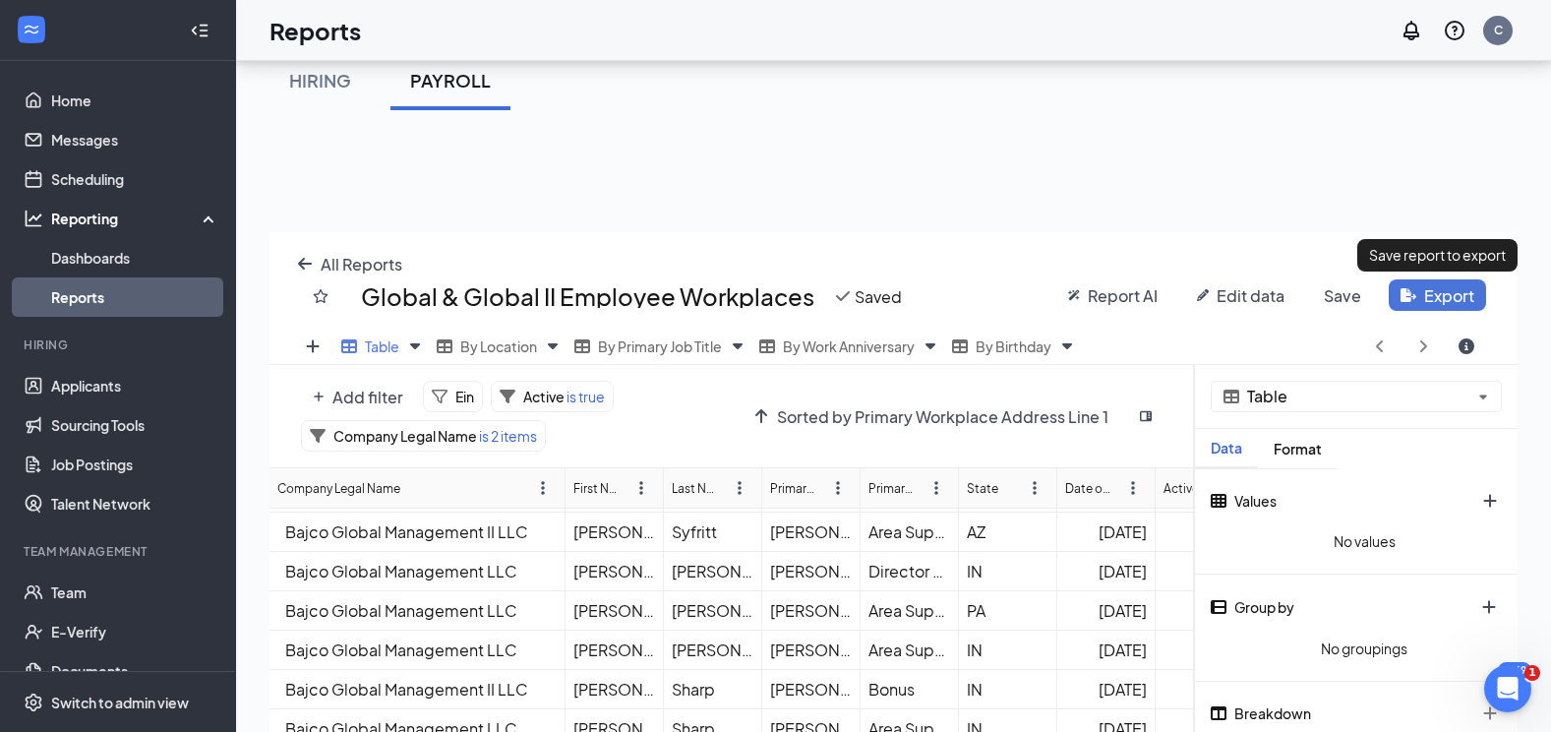
click at [1185, 295] on button "Export" at bounding box center [1437, 294] width 97 height 31
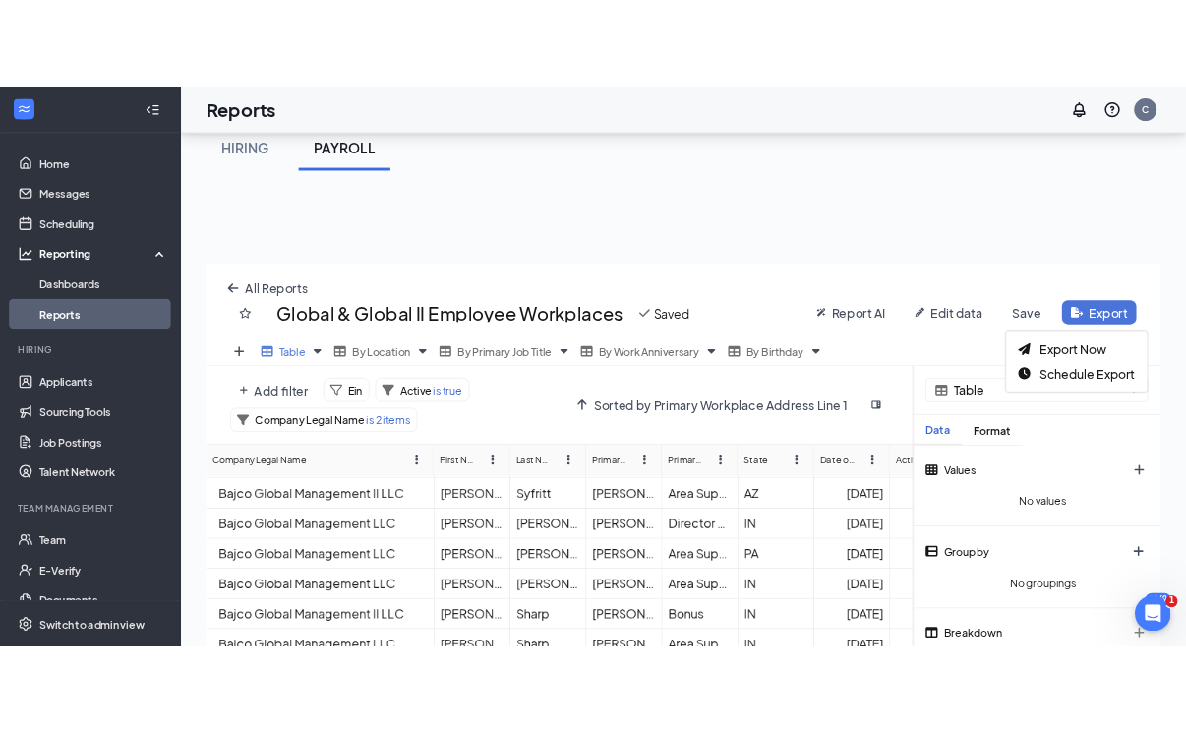
scroll to position [599, 1263]
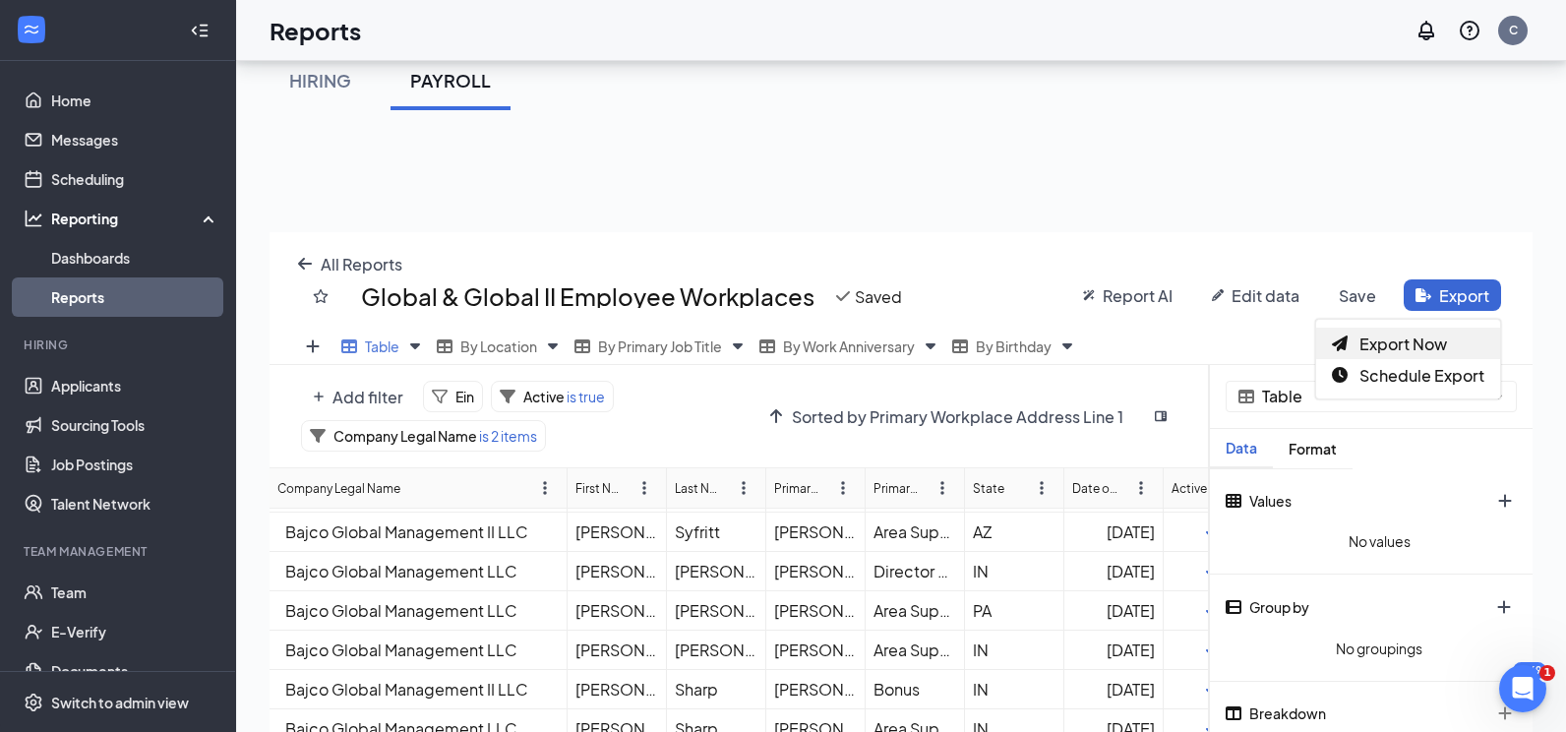
click at [1185, 352] on span "Export Now" at bounding box center [1403, 343] width 88 height 21
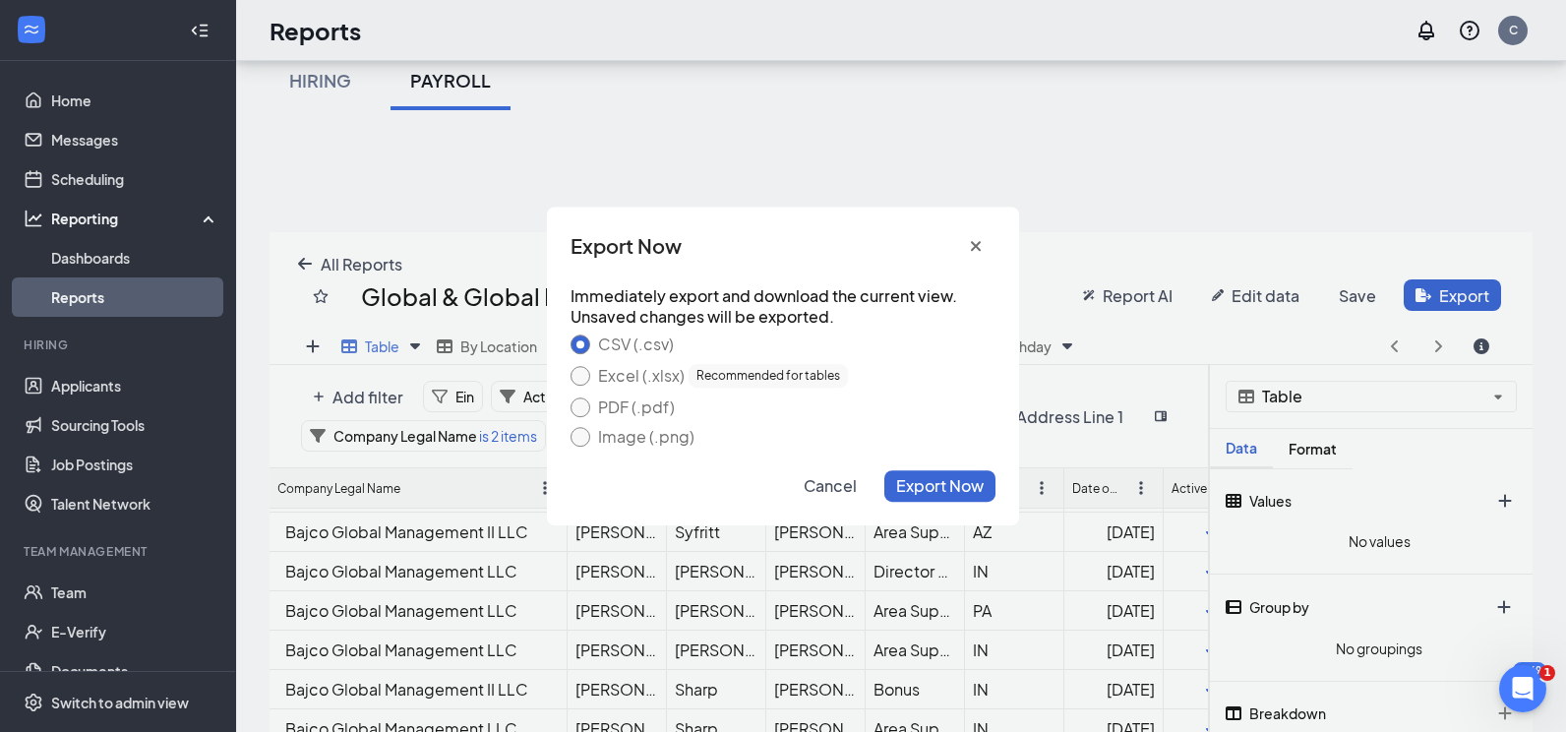
click at [660, 379] on div "Excel (.xlsx) Recommended for tables" at bounding box center [723, 376] width 250 height 24
click at [590, 379] on button "Excel (.xlsx) Recommended for tables" at bounding box center [580, 376] width 20 height 20
click at [937, 483] on span "Export Now" at bounding box center [940, 485] width 88 height 21
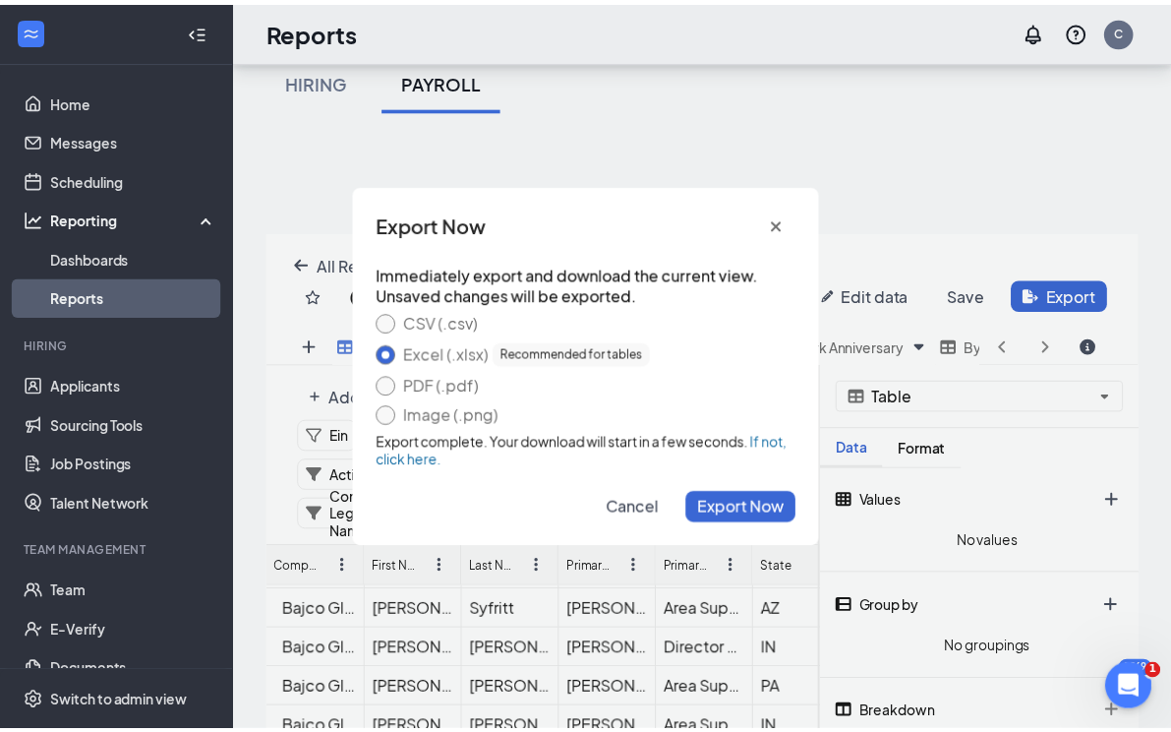
scroll to position [97757, 97458]
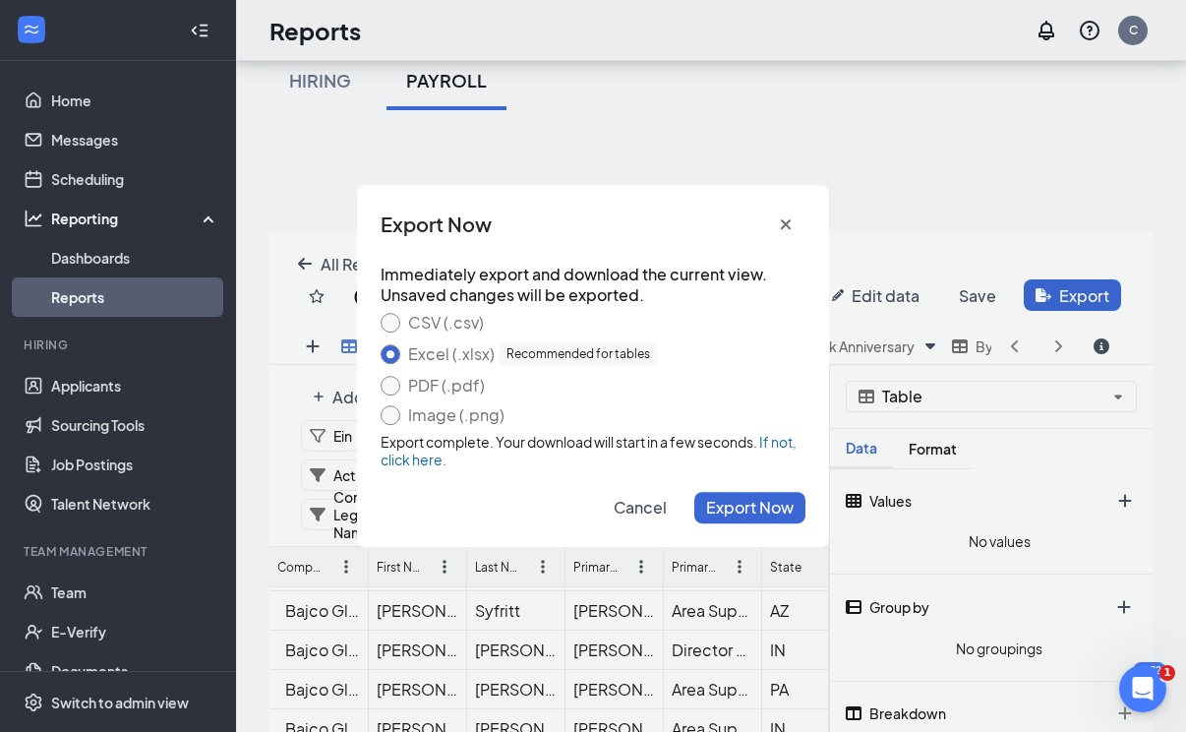
click at [633, 508] on span "Cancel" at bounding box center [640, 507] width 53 height 21
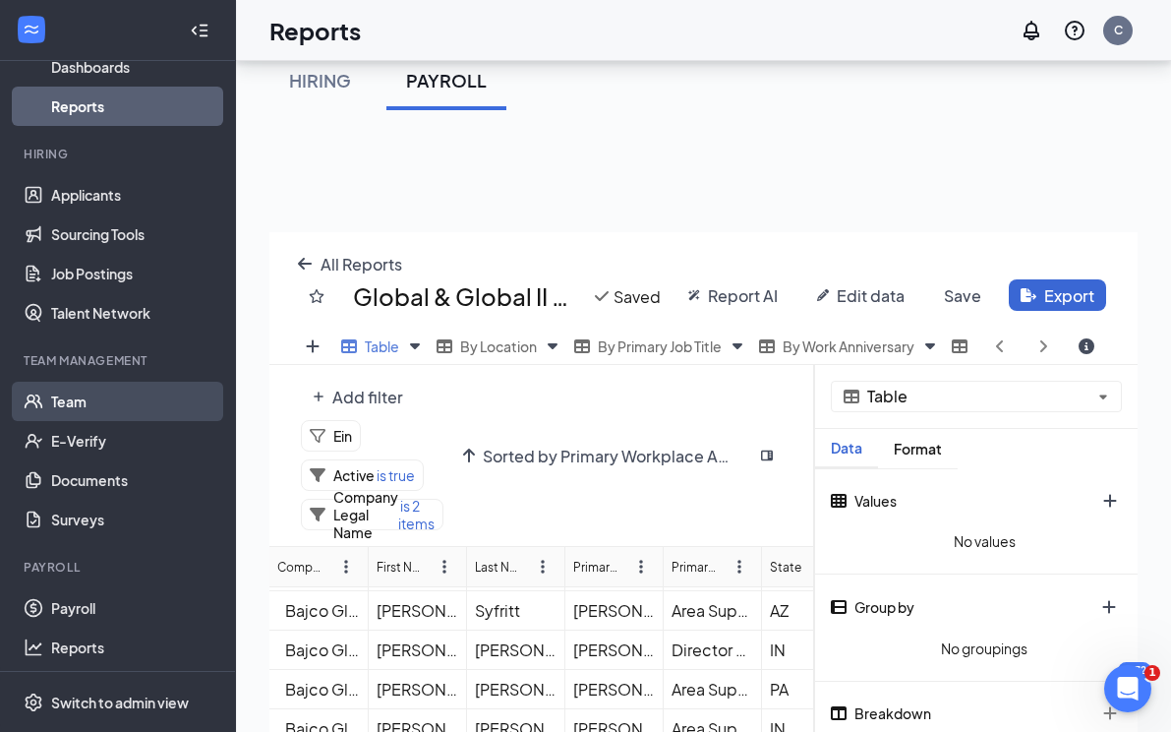
scroll to position [195, 0]
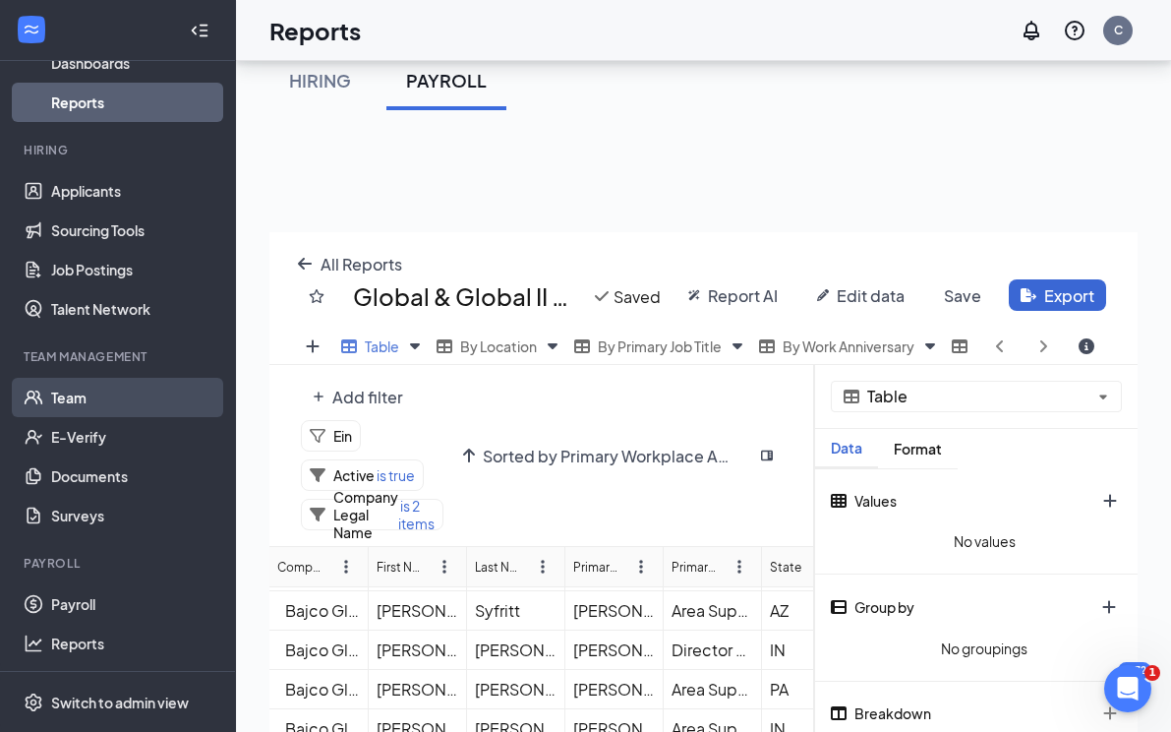
click at [77, 403] on link "Team" at bounding box center [135, 397] width 168 height 39
